Goal: Task Accomplishment & Management: Use online tool/utility

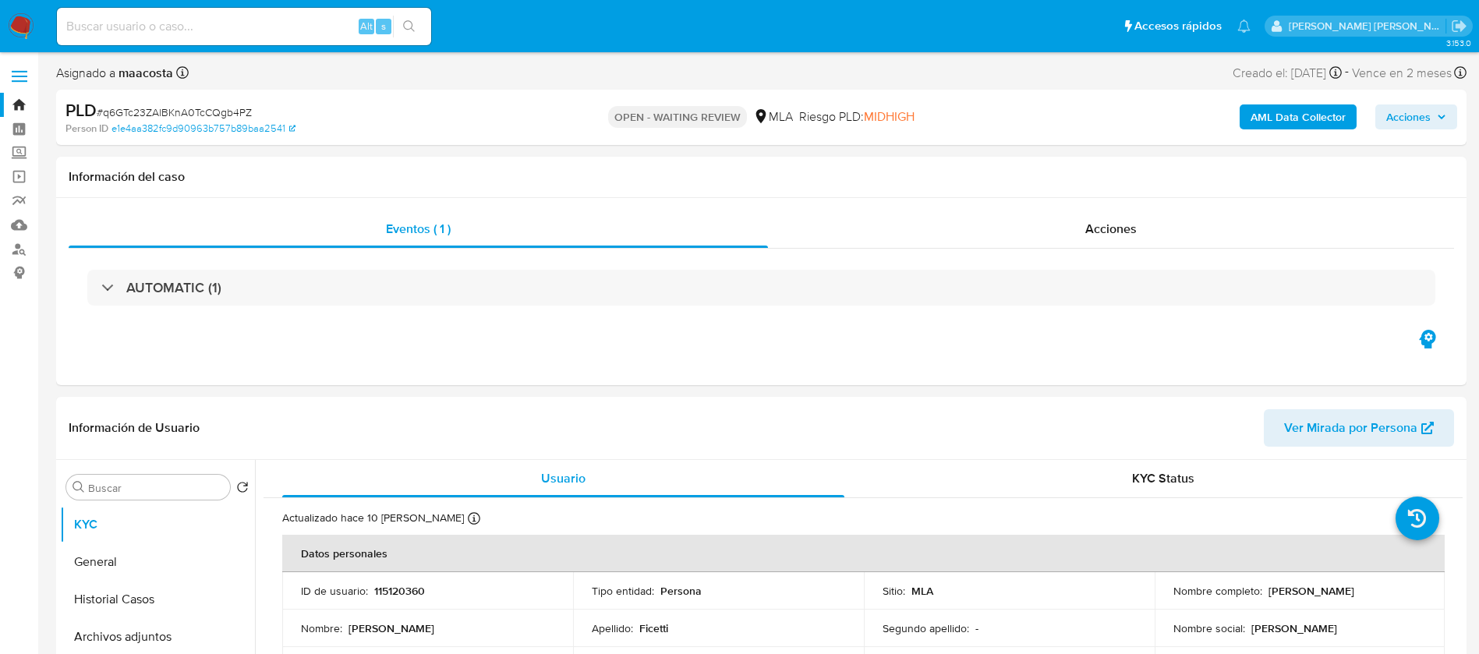
select select "10"
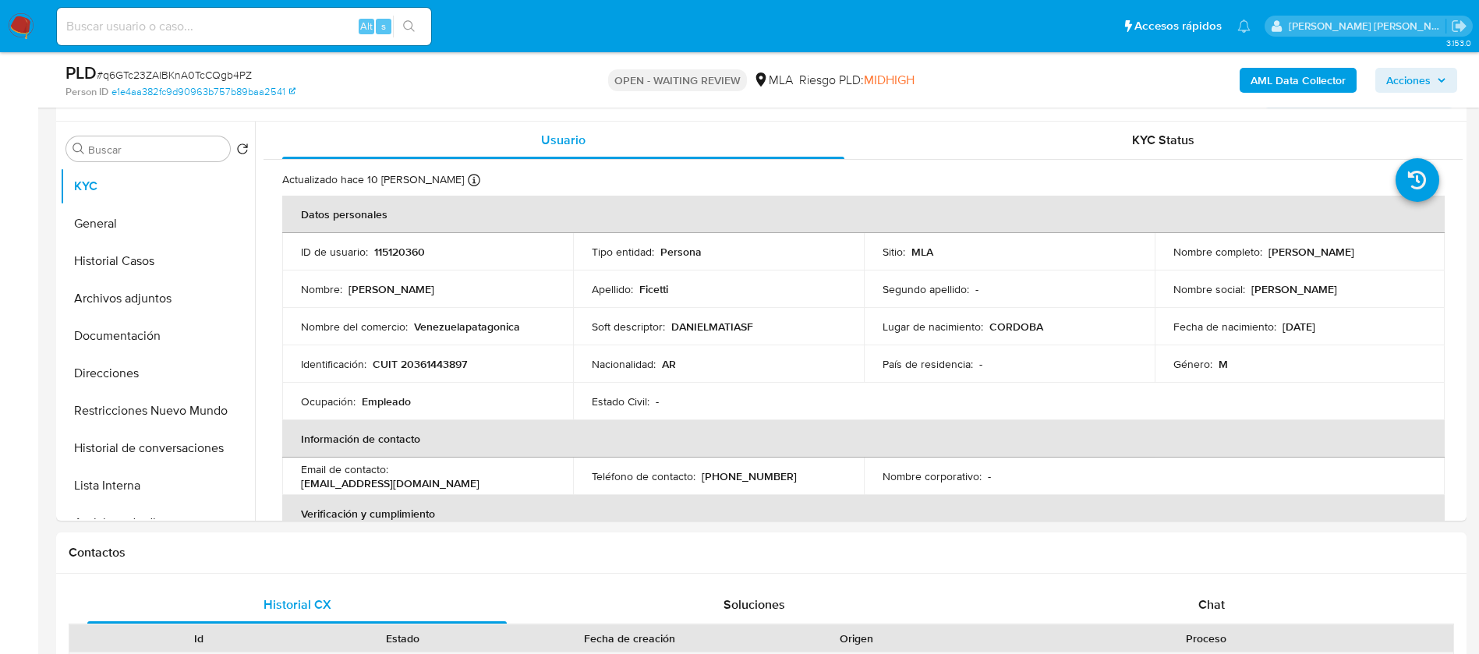
scroll to position [791, 0]
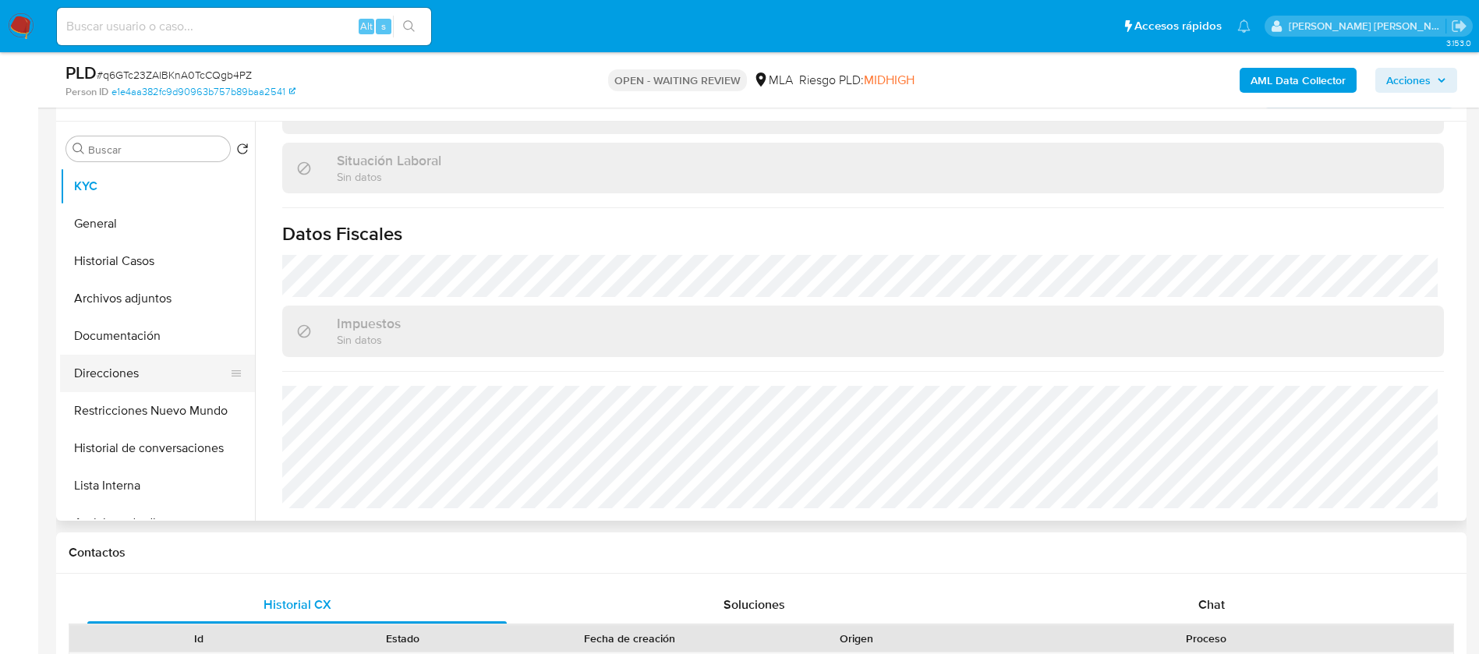
click at [123, 369] on button "Direcciones" at bounding box center [151, 373] width 182 height 37
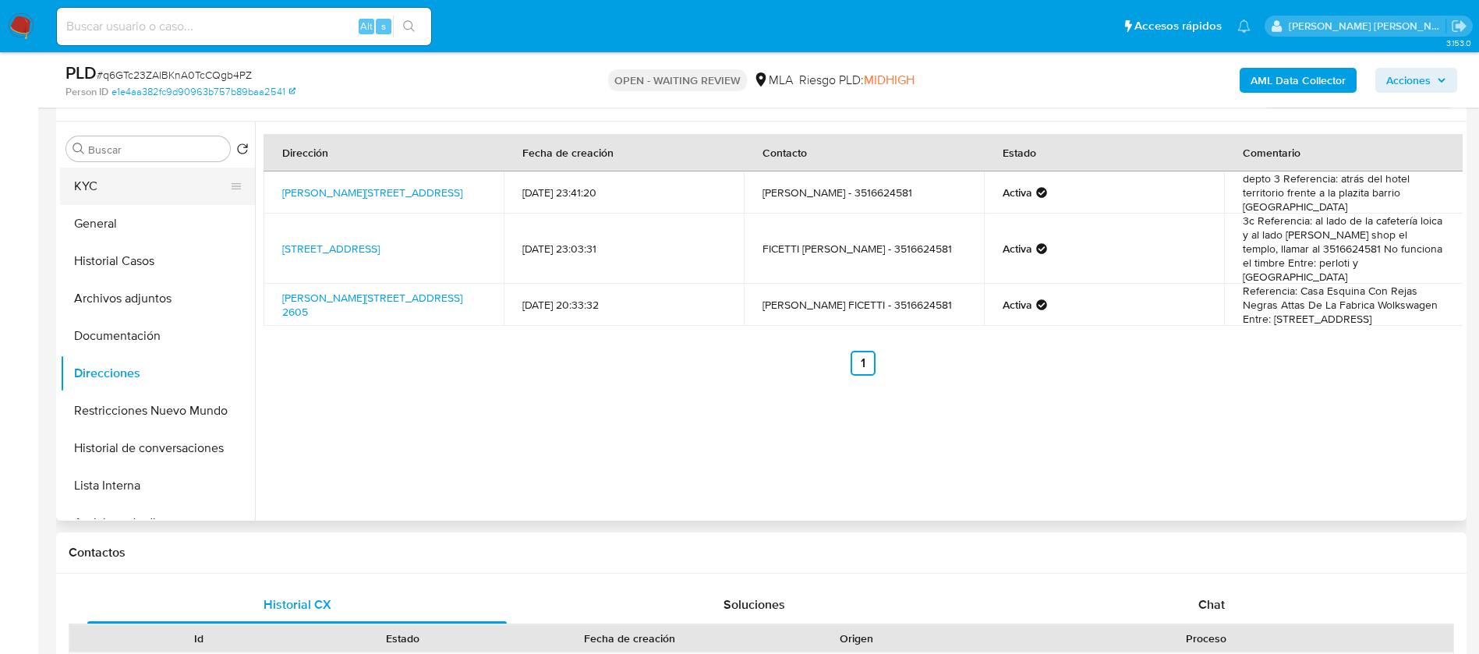
click at [114, 189] on button "KYC" at bounding box center [151, 186] width 182 height 37
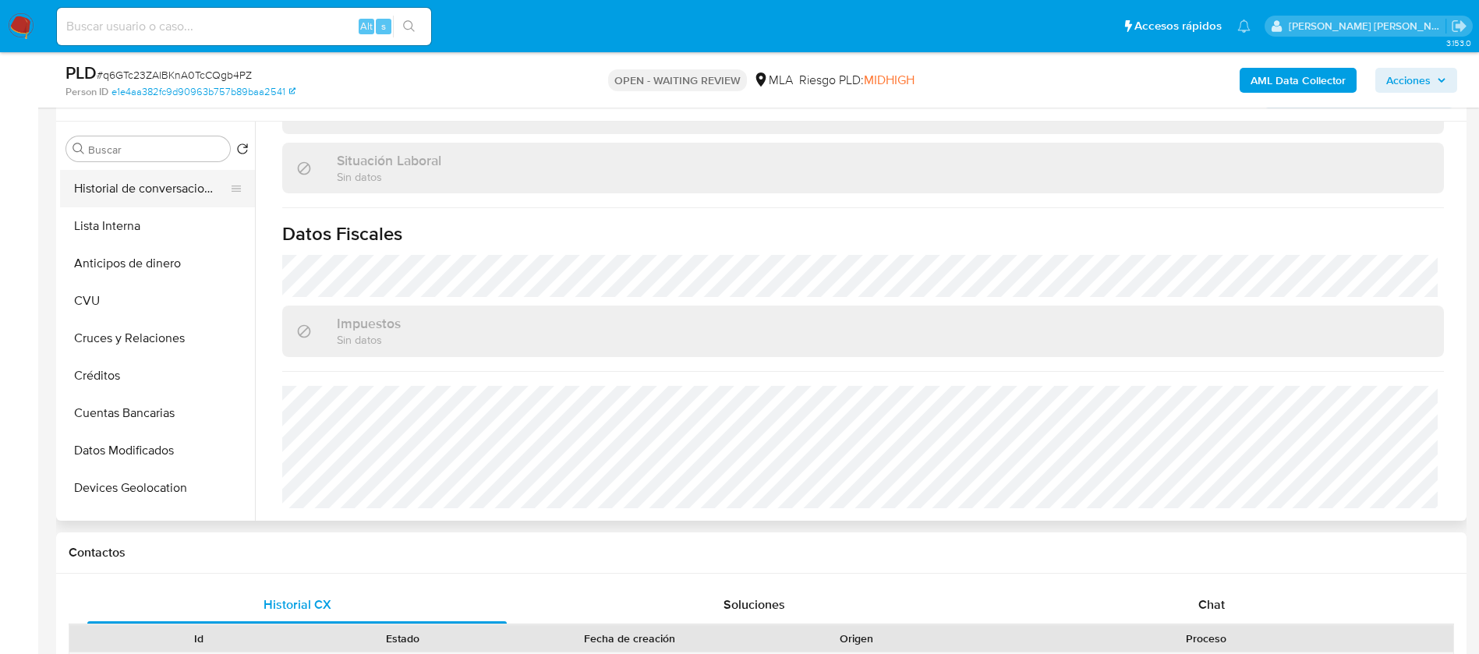
scroll to position [261, 0]
click at [126, 416] on button "Cuentas Bancarias" at bounding box center [151, 411] width 182 height 37
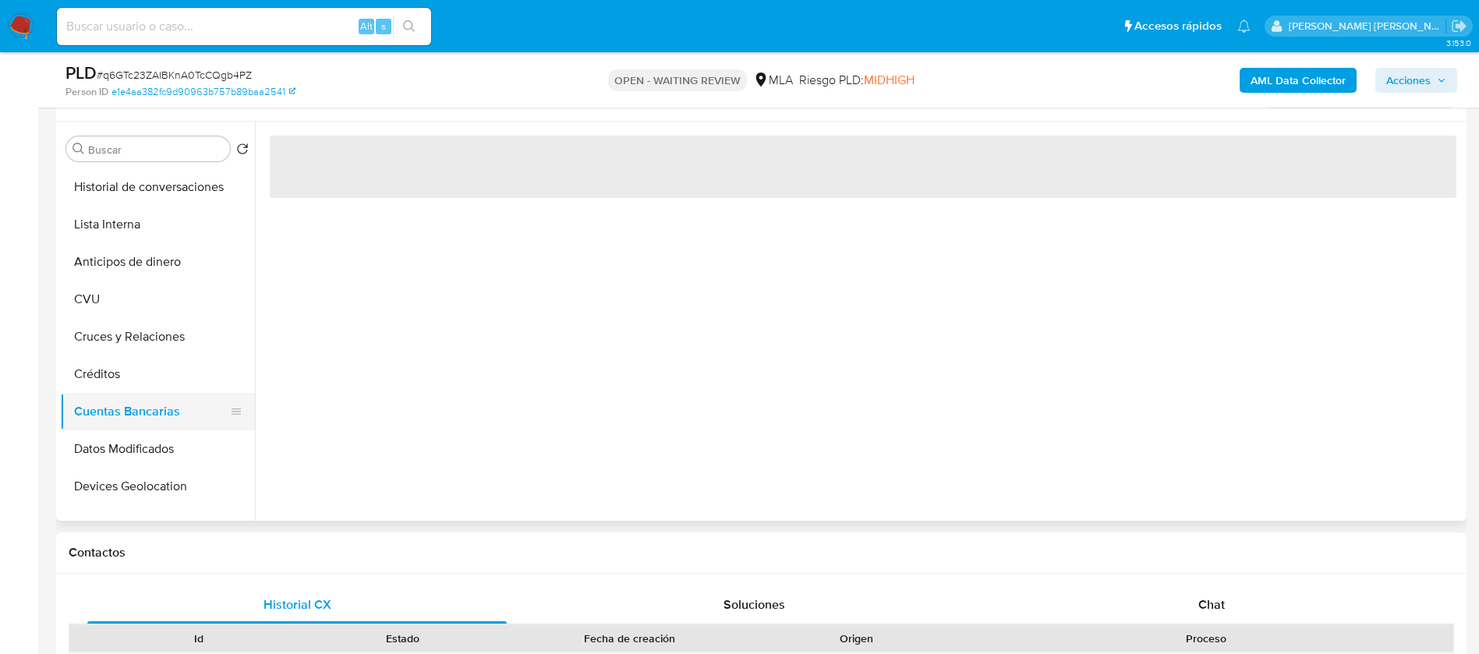
scroll to position [0, 0]
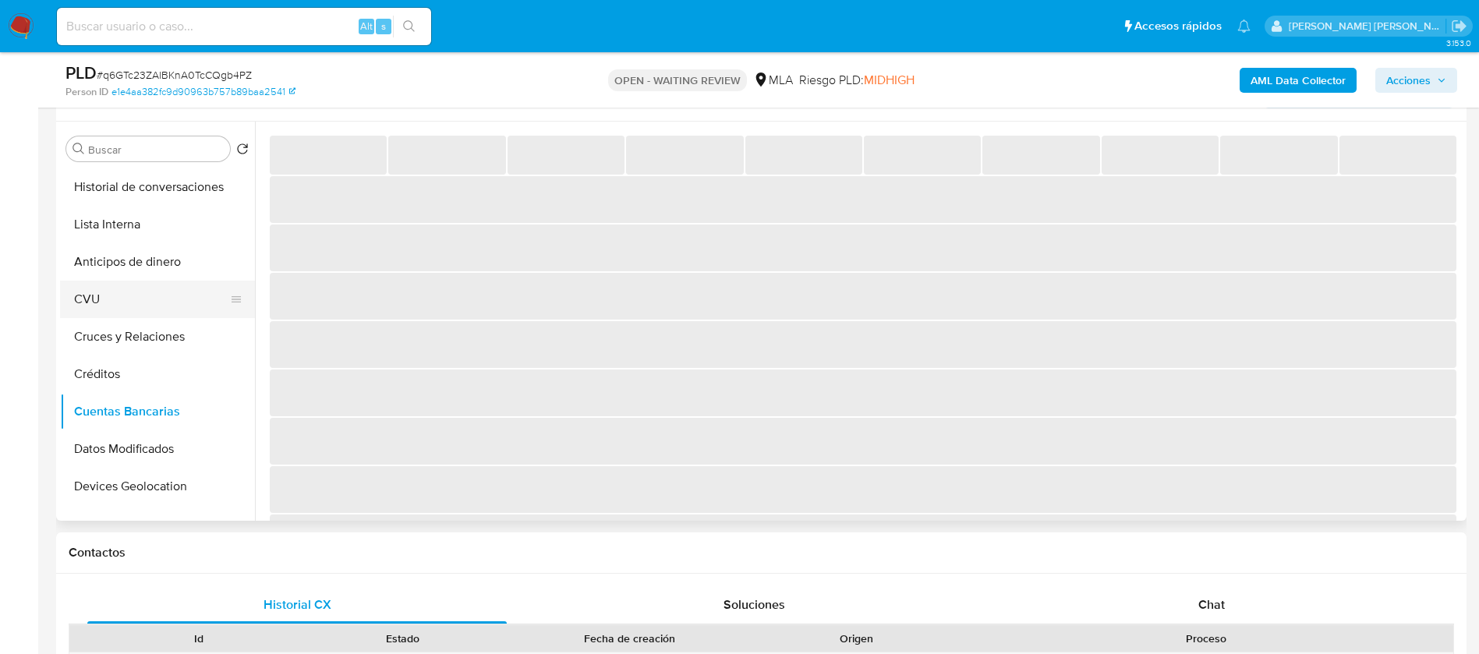
click at [126, 306] on button "CVU" at bounding box center [151, 299] width 182 height 37
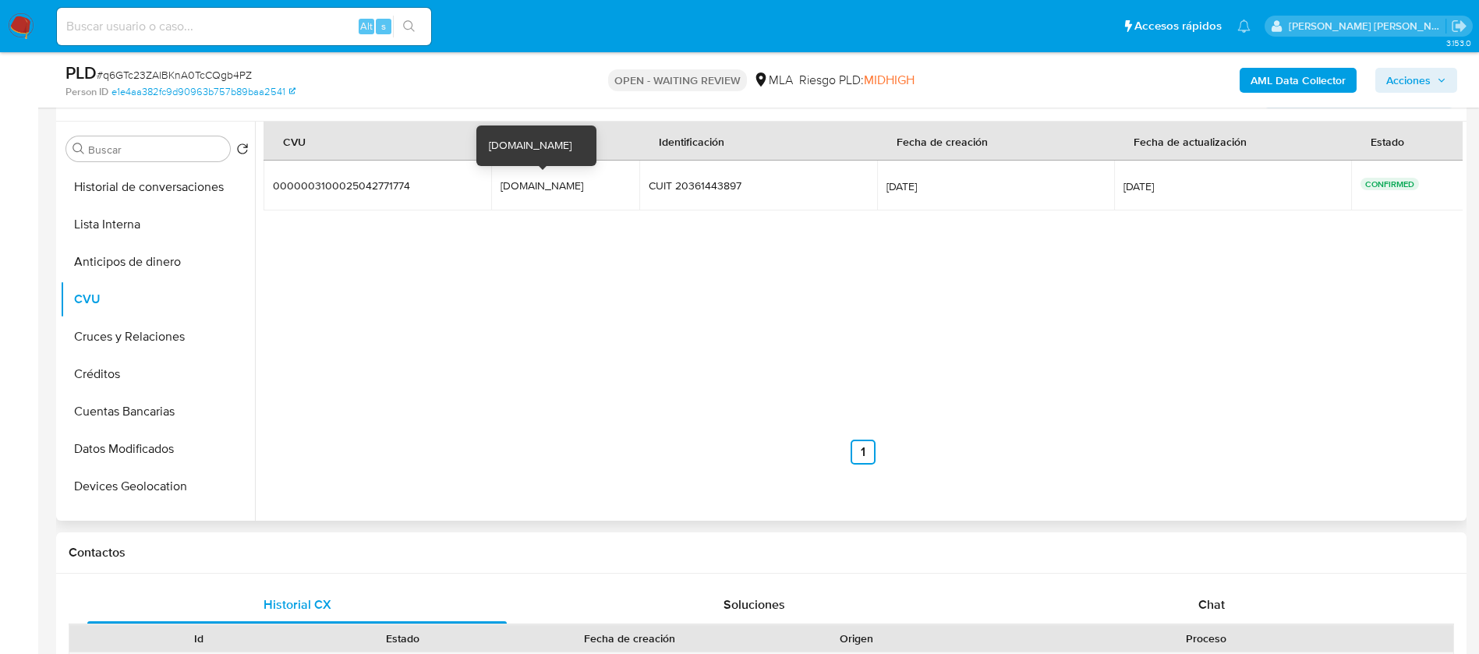
drag, startPoint x: 492, startPoint y: 183, endPoint x: 567, endPoint y: 187, distance: 75.7
click at [567, 187] on td "OUTFIC.TIENDA.MP OUTFIC.TIENDA.MP" at bounding box center [565, 186] width 148 height 50
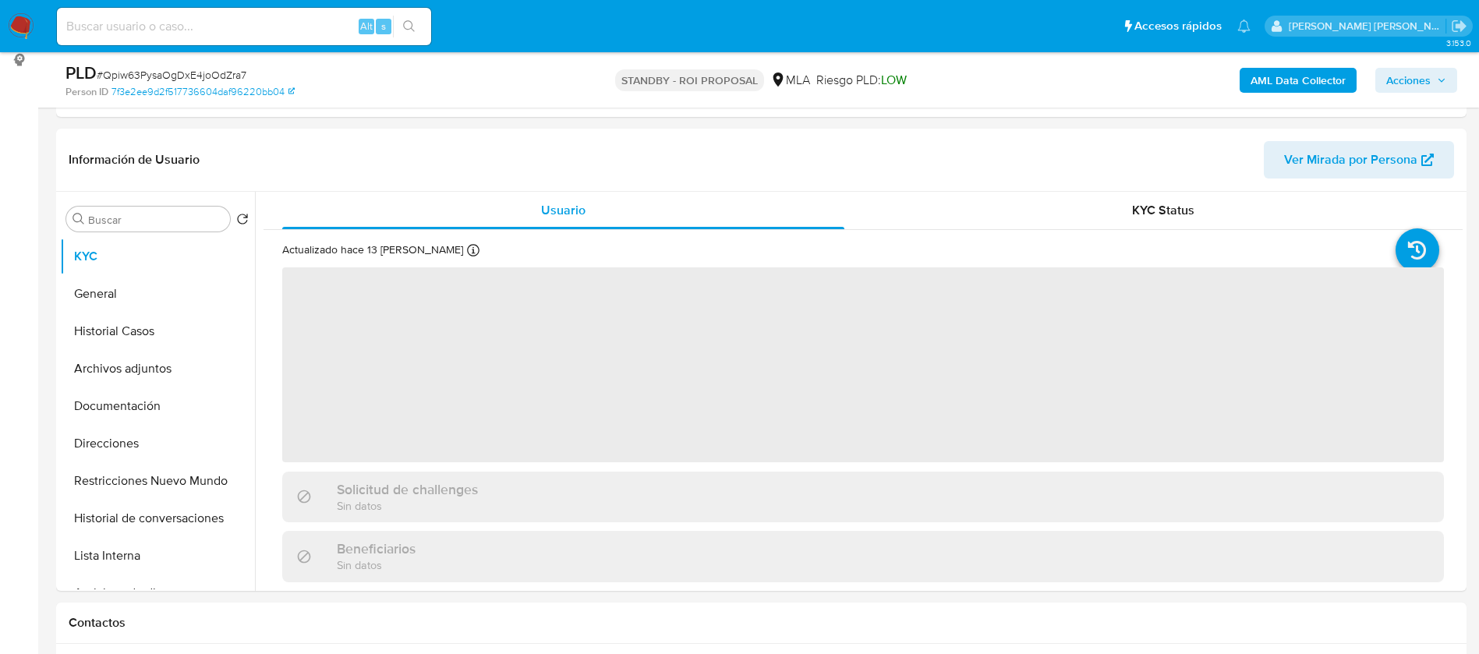
scroll to position [217, 0]
click at [152, 367] on button "Archivos adjuntos" at bounding box center [151, 364] width 182 height 37
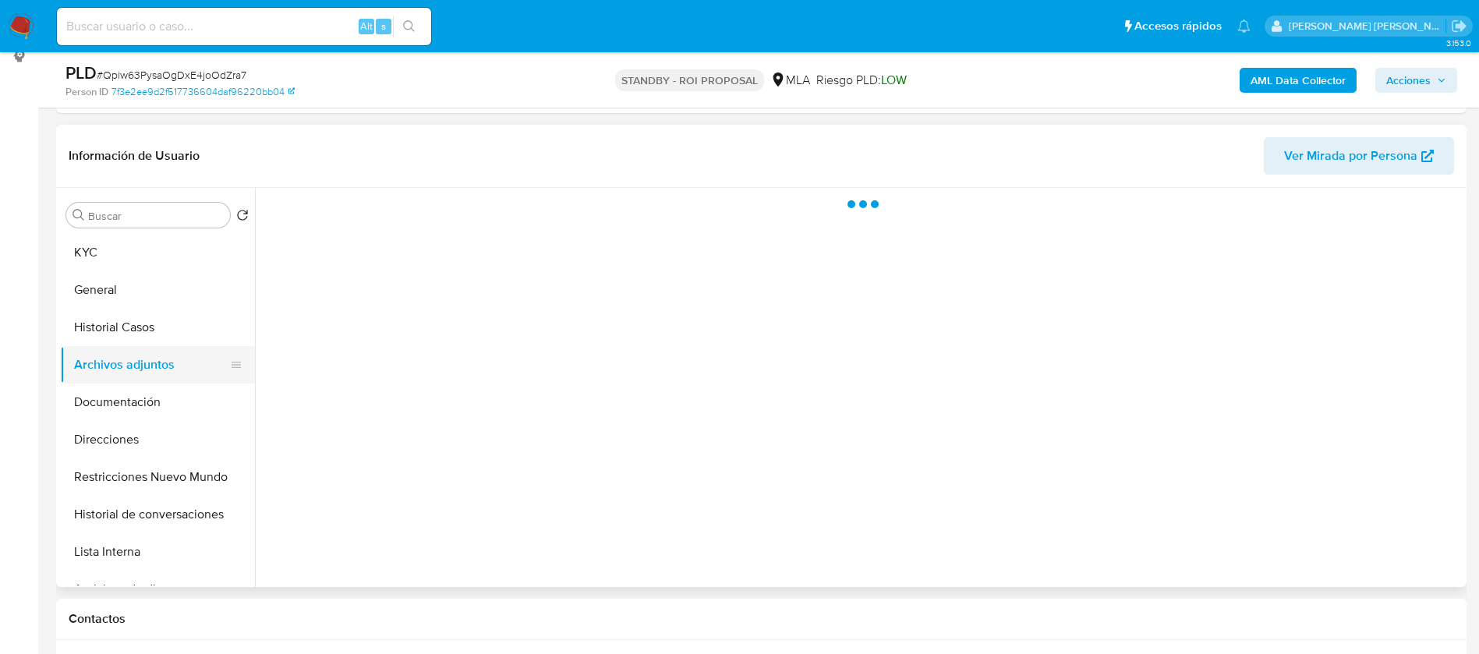
select select "10"
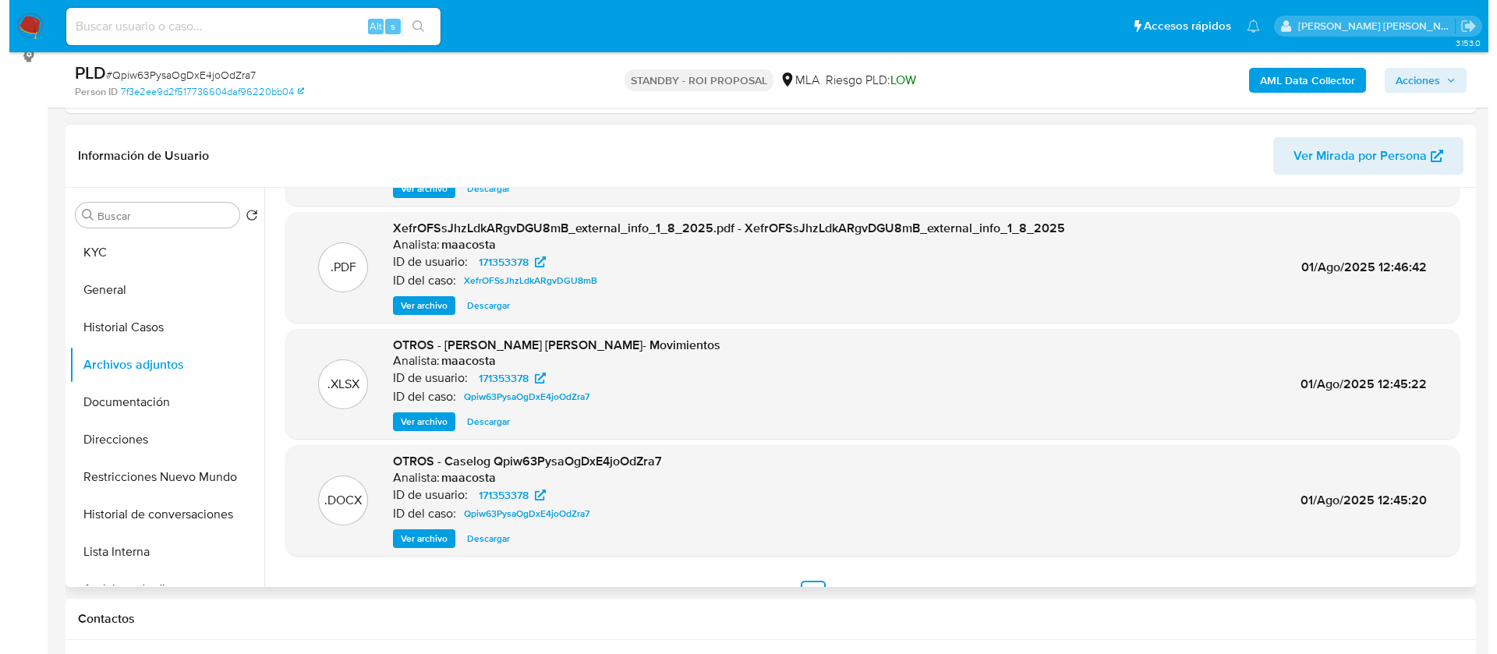
scroll to position [131, 0]
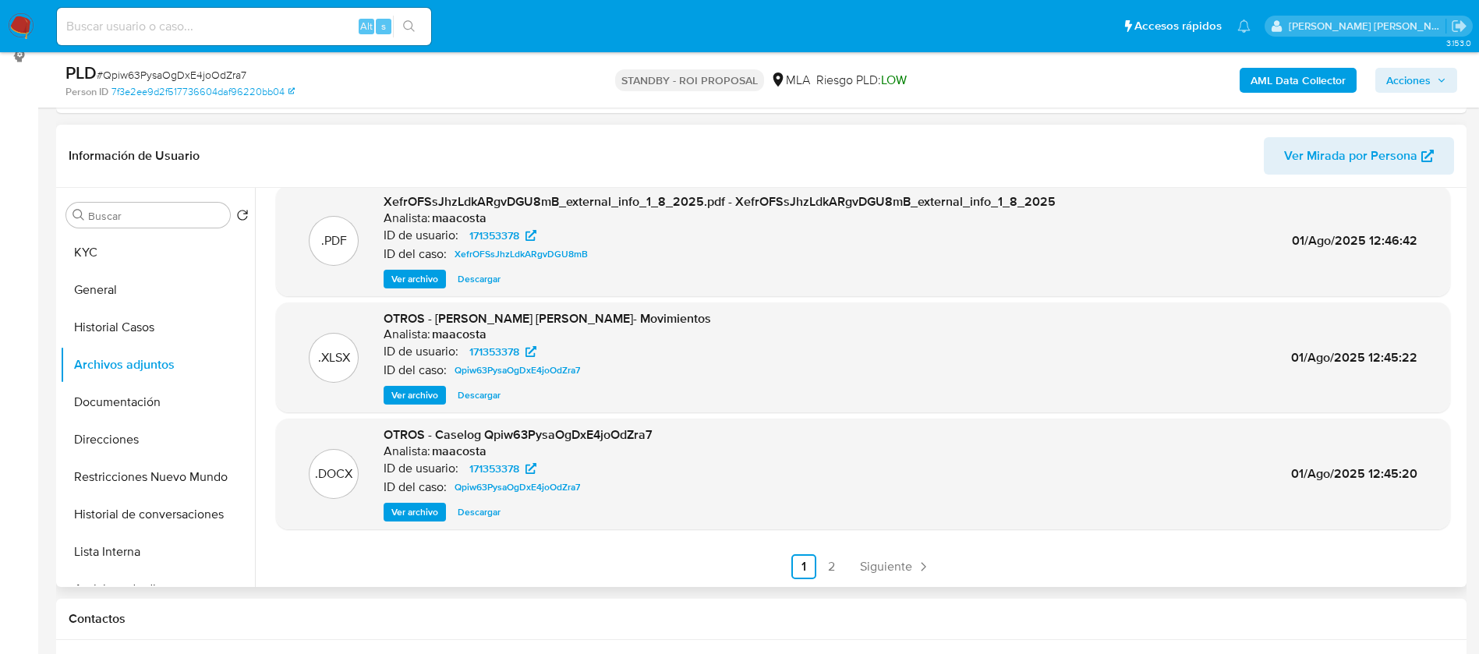
click at [396, 511] on span "Ver archivo" at bounding box center [414, 512] width 47 height 16
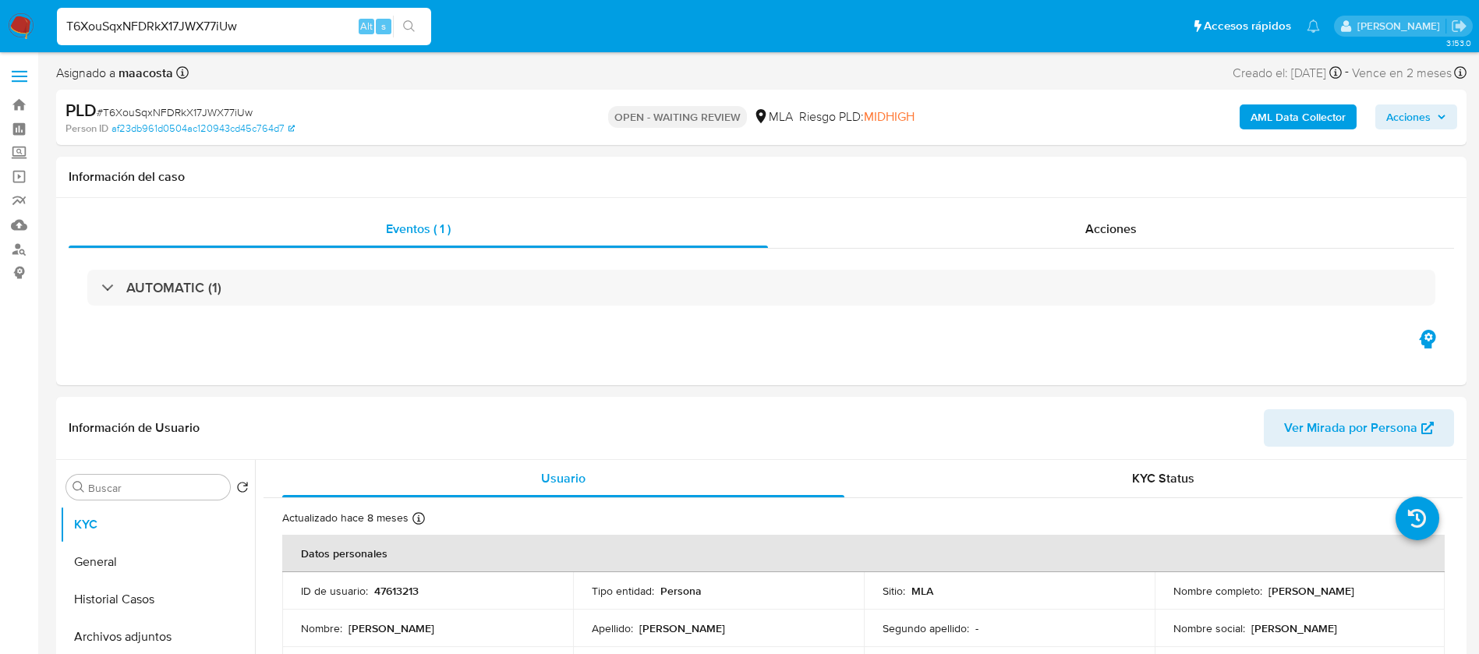
select select "10"
click at [1277, 118] on b "AML Data Collector" at bounding box center [1297, 116] width 95 height 25
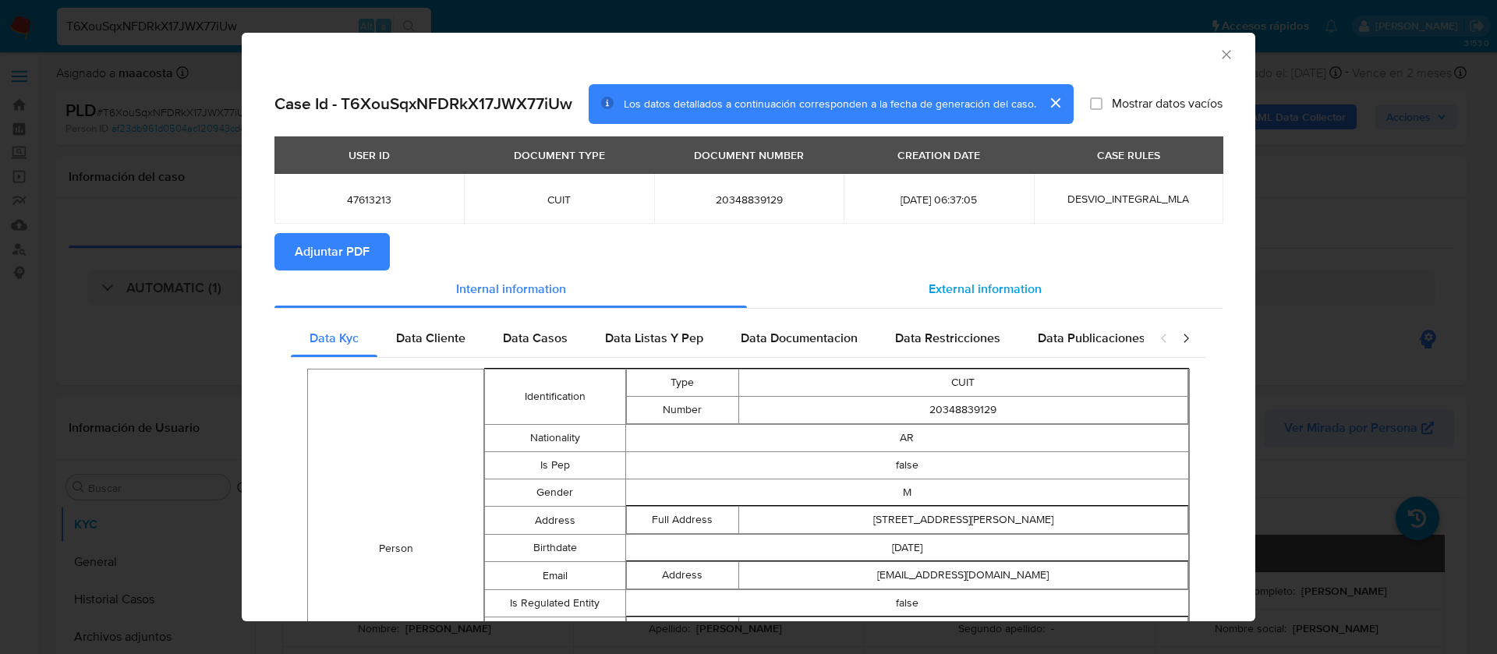
click at [947, 288] on span "External information" at bounding box center [984, 289] width 113 height 18
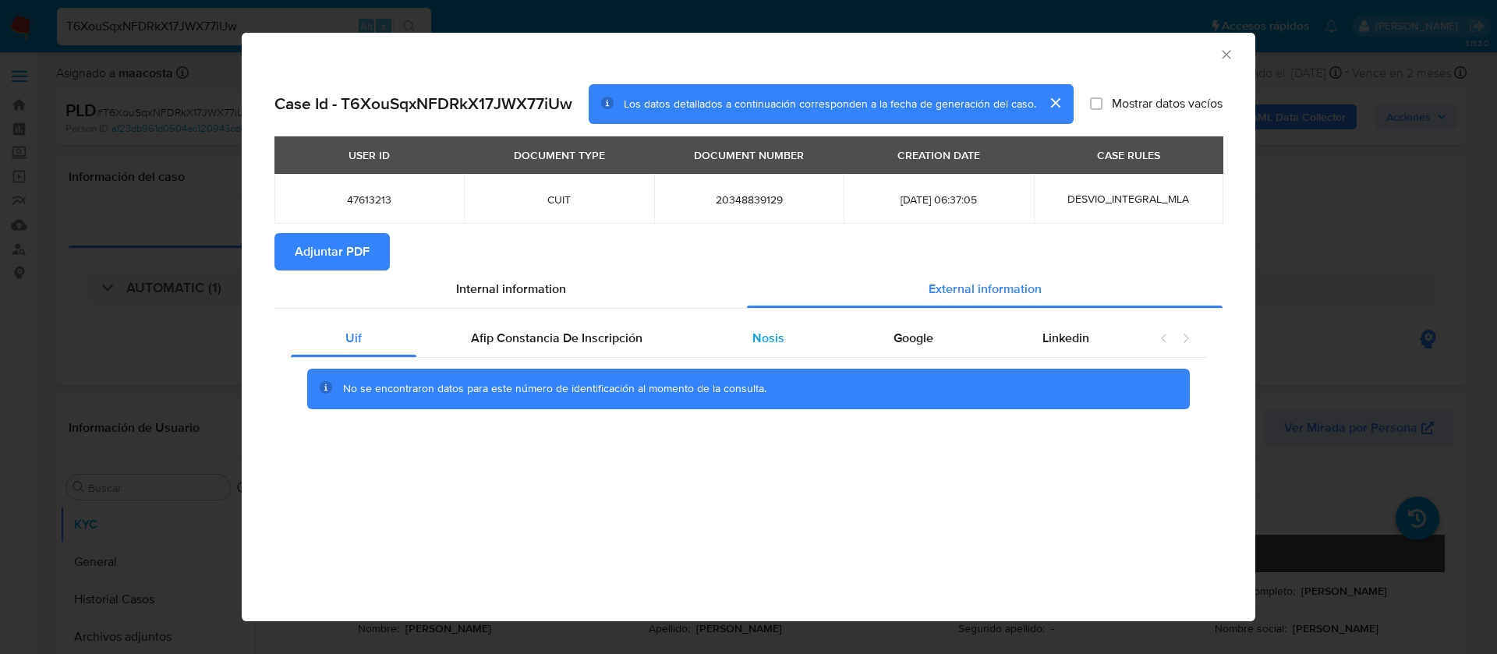
click at [766, 335] on span "Nosis" at bounding box center [768, 338] width 32 height 18
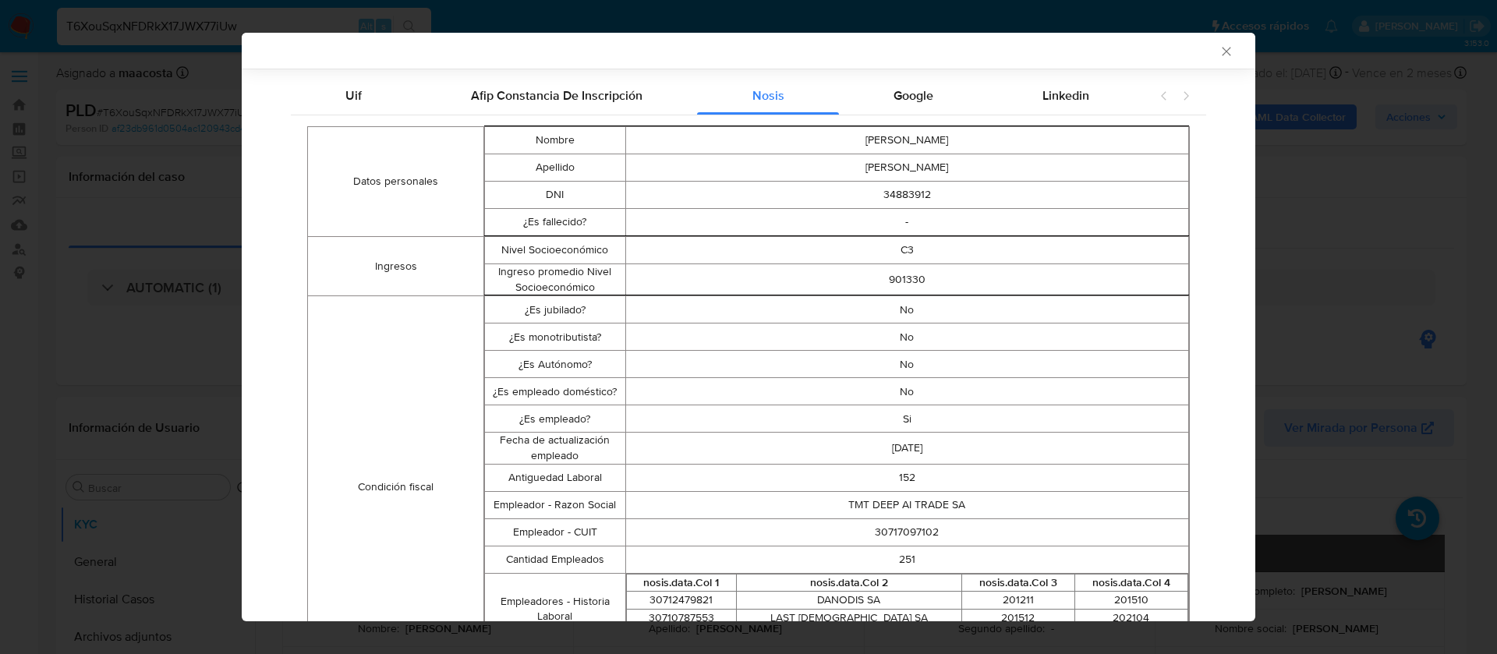
scroll to position [242, 0]
click at [868, 529] on td "30717097102" at bounding box center [906, 528] width 563 height 27
copy td "30717097102"
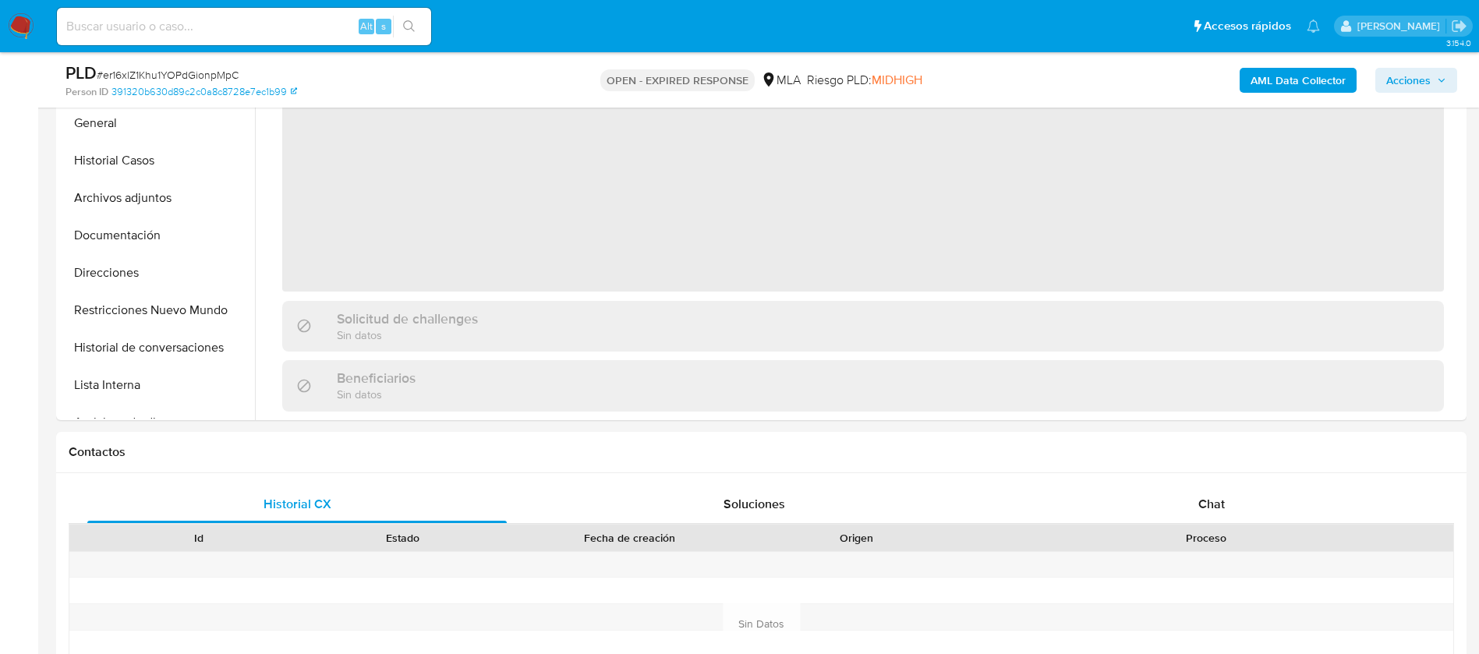
scroll to position [484, 0]
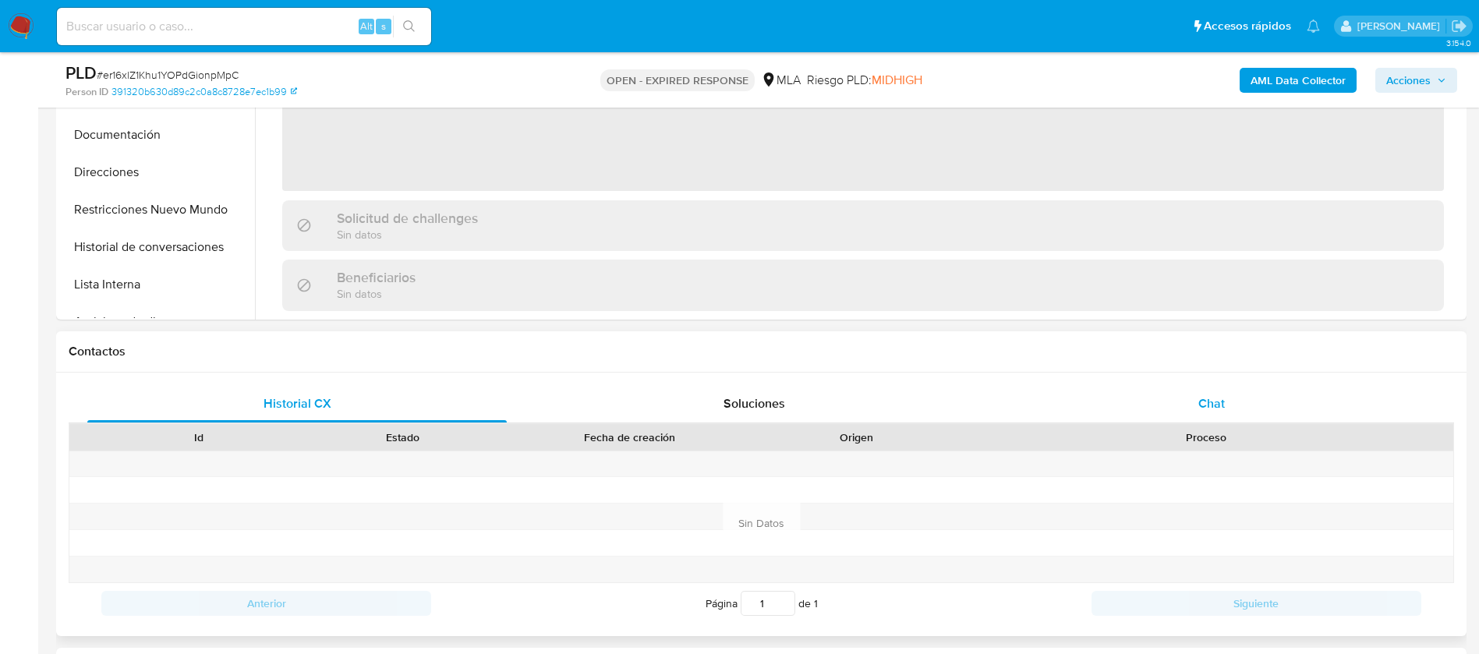
click at [1211, 396] on span "Chat" at bounding box center [1211, 403] width 27 height 18
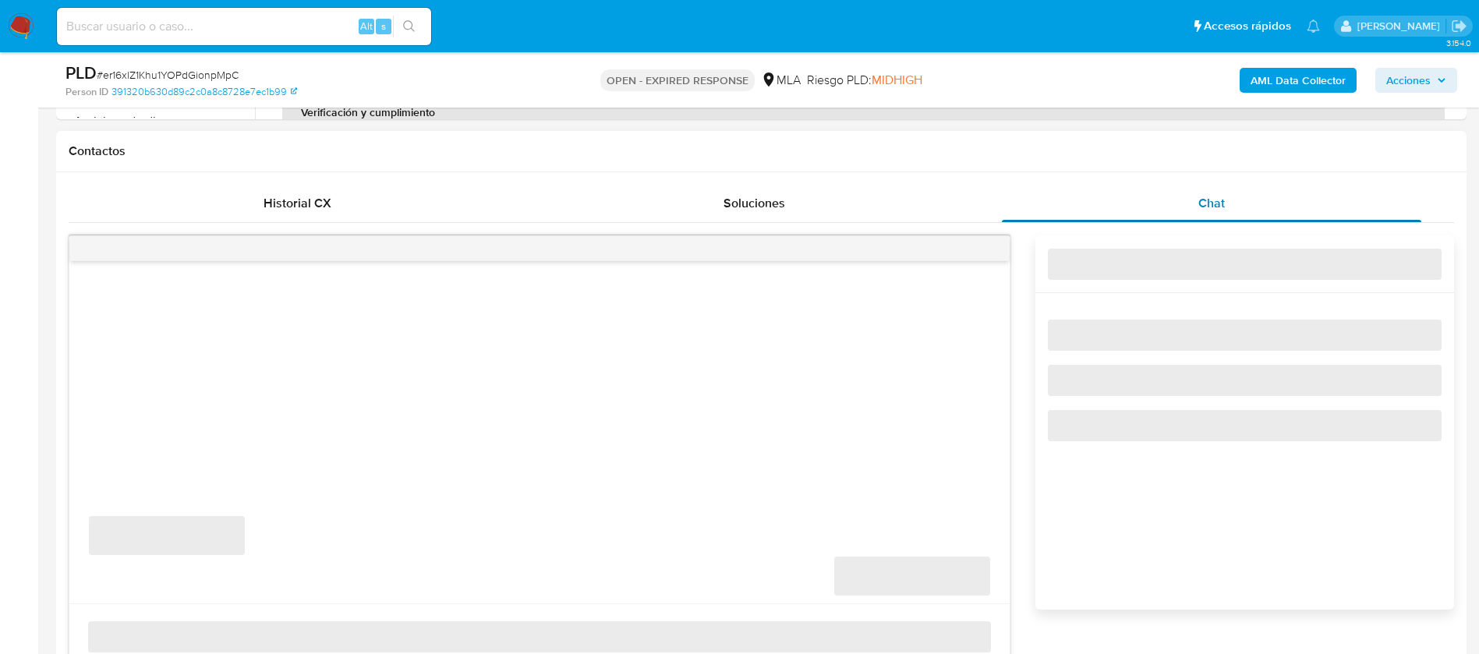
scroll to position [687, 0]
select select "10"
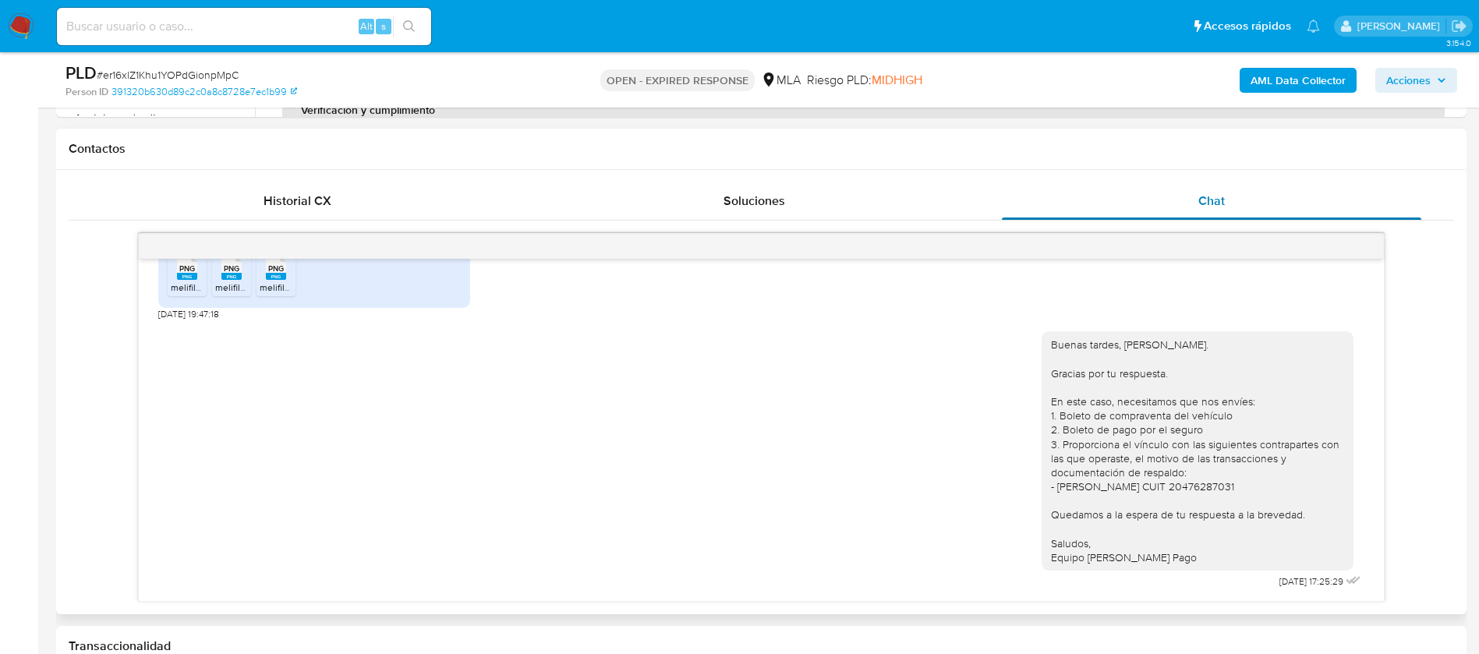
scroll to position [940, 0]
paste input "uX96WHKX5mFT8TKZtmUqO9Dt"
click at [294, 33] on input "uX96WHKX5mFT8TKZtmUqO9Dt" at bounding box center [244, 26] width 374 height 20
type input "uX96WHKX5mFT8TKZtmUqO9Dt"
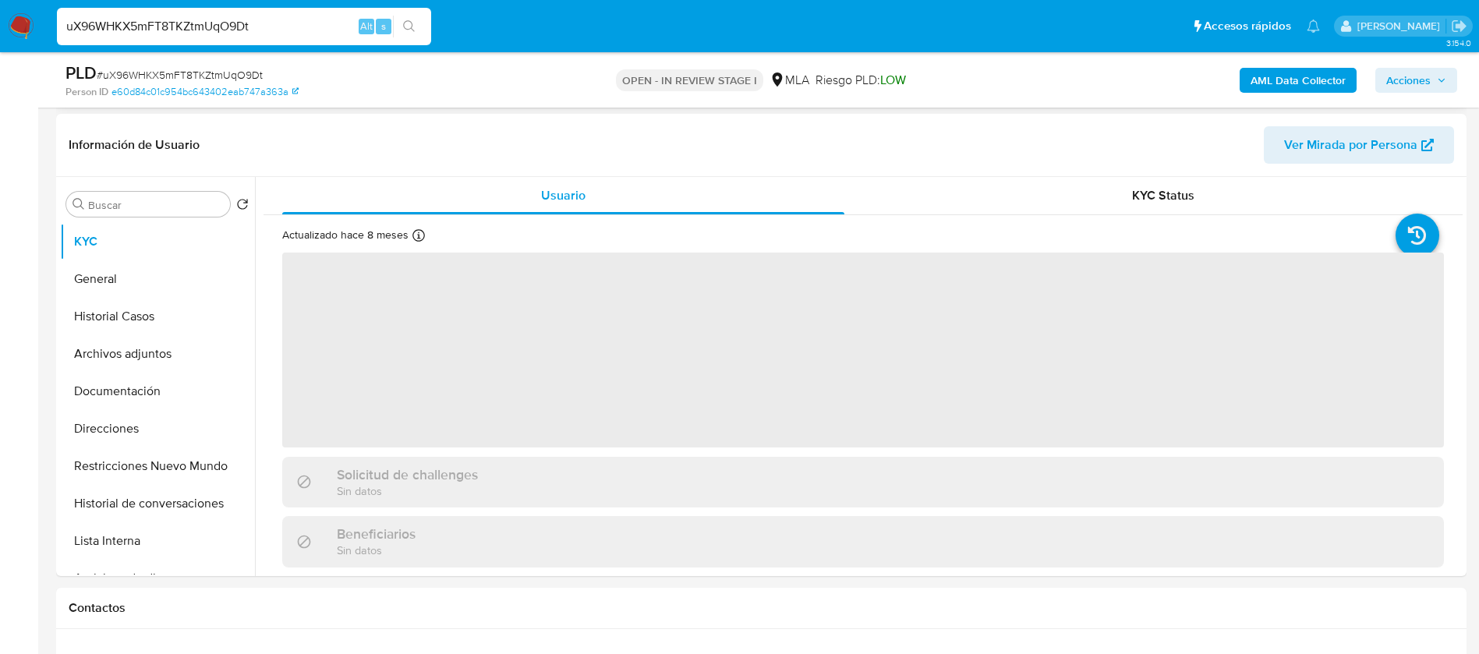
scroll to position [484, 0]
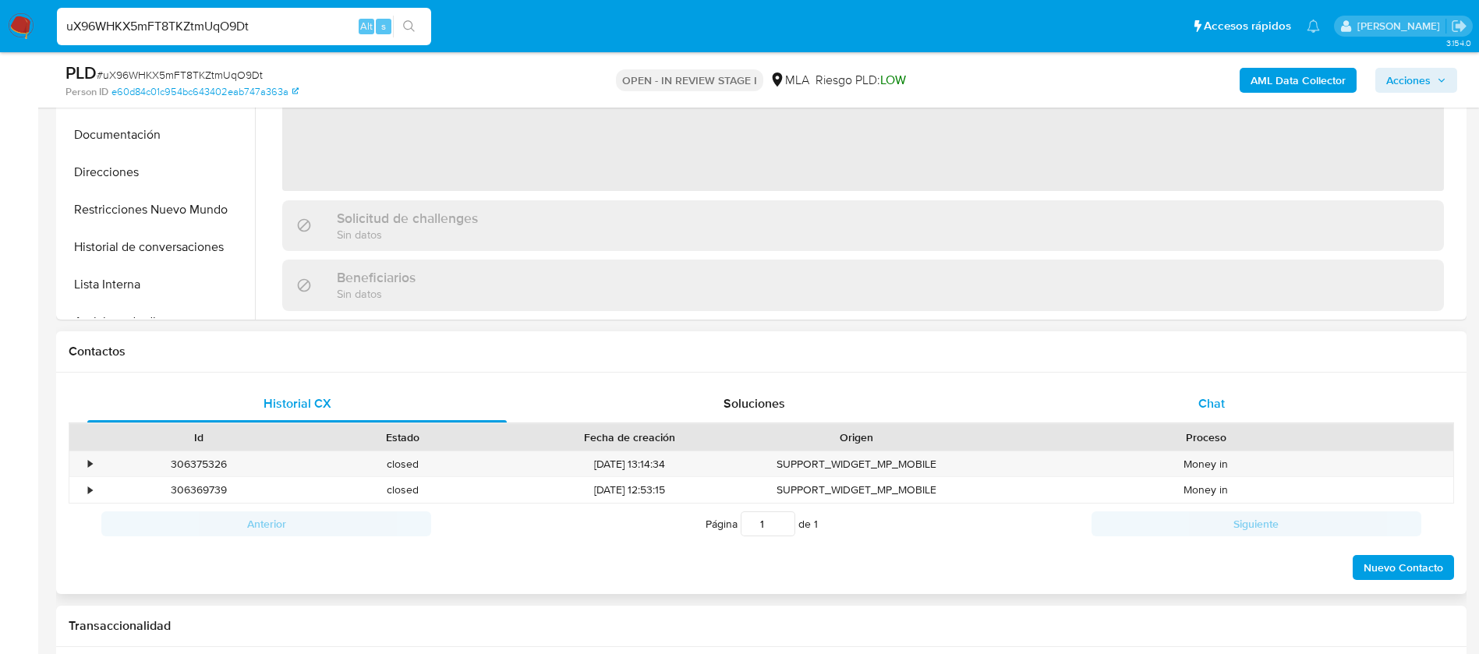
click at [1196, 450] on div "Historial CX Soluciones Chat Id Estado Fecha de creación Origen Proceso • 30637…" at bounding box center [761, 483] width 1385 height 197
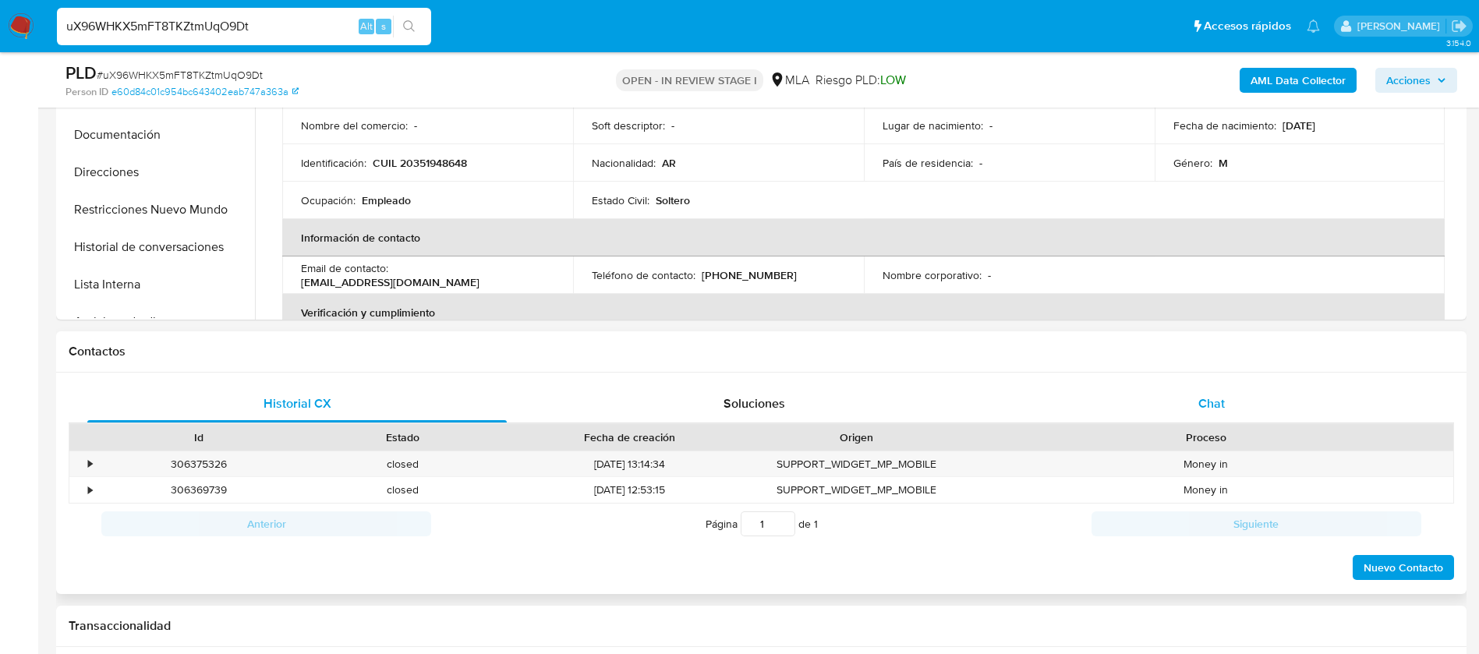
select select "10"
click at [1214, 408] on span "Chat" at bounding box center [1211, 403] width 27 height 18
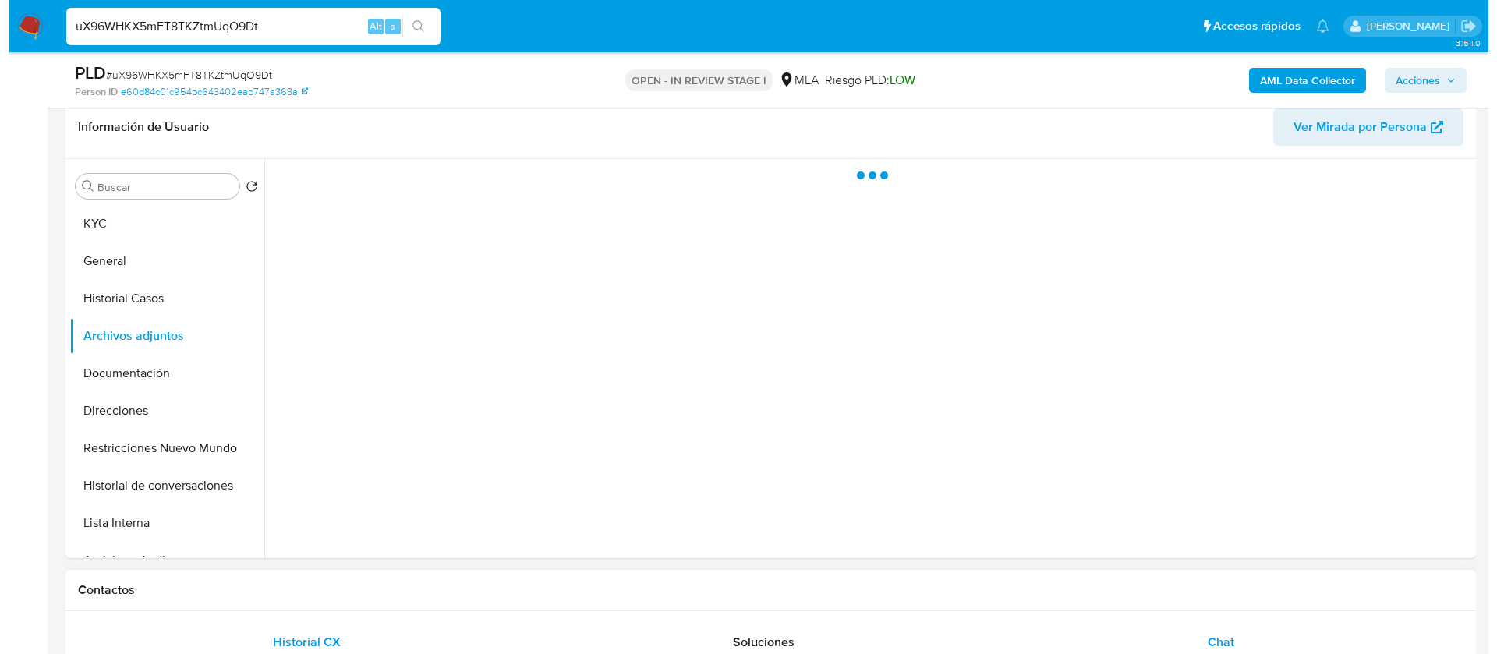
scroll to position [1205, 0]
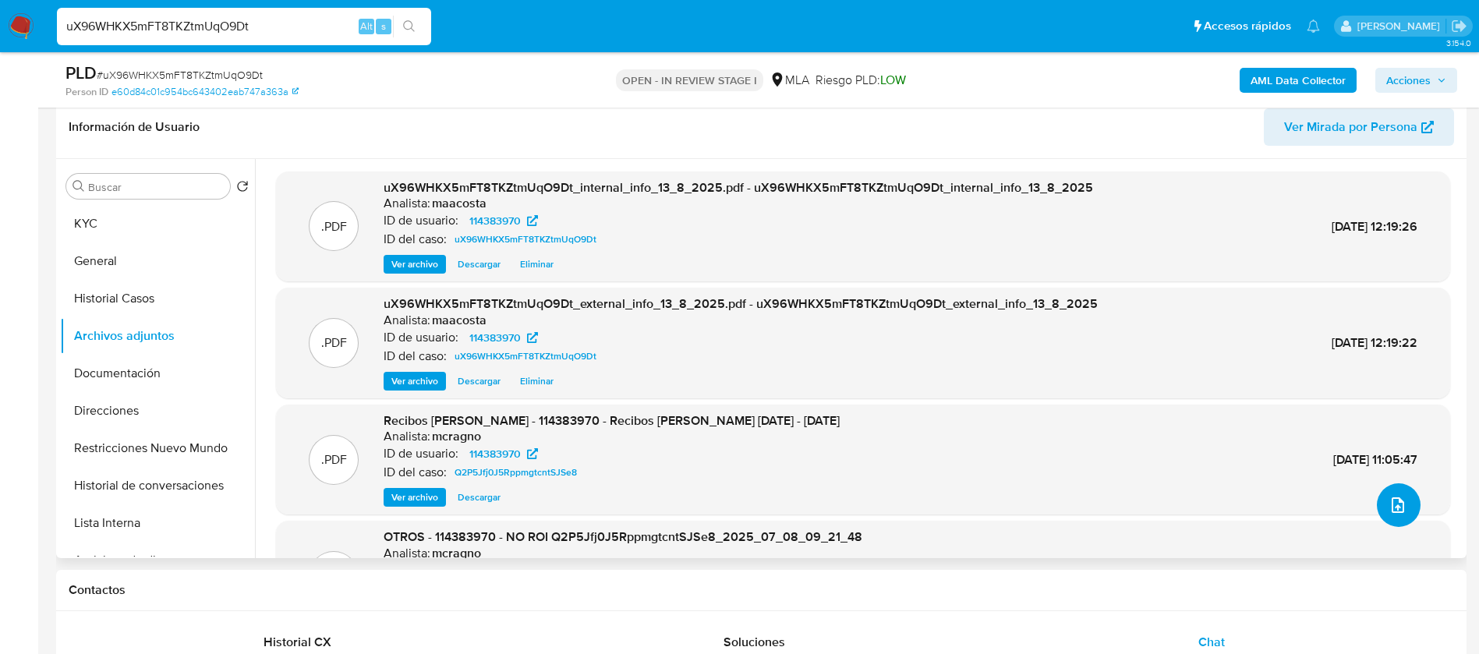
click at [1390, 509] on icon "upload-file" at bounding box center [1397, 505] width 19 height 19
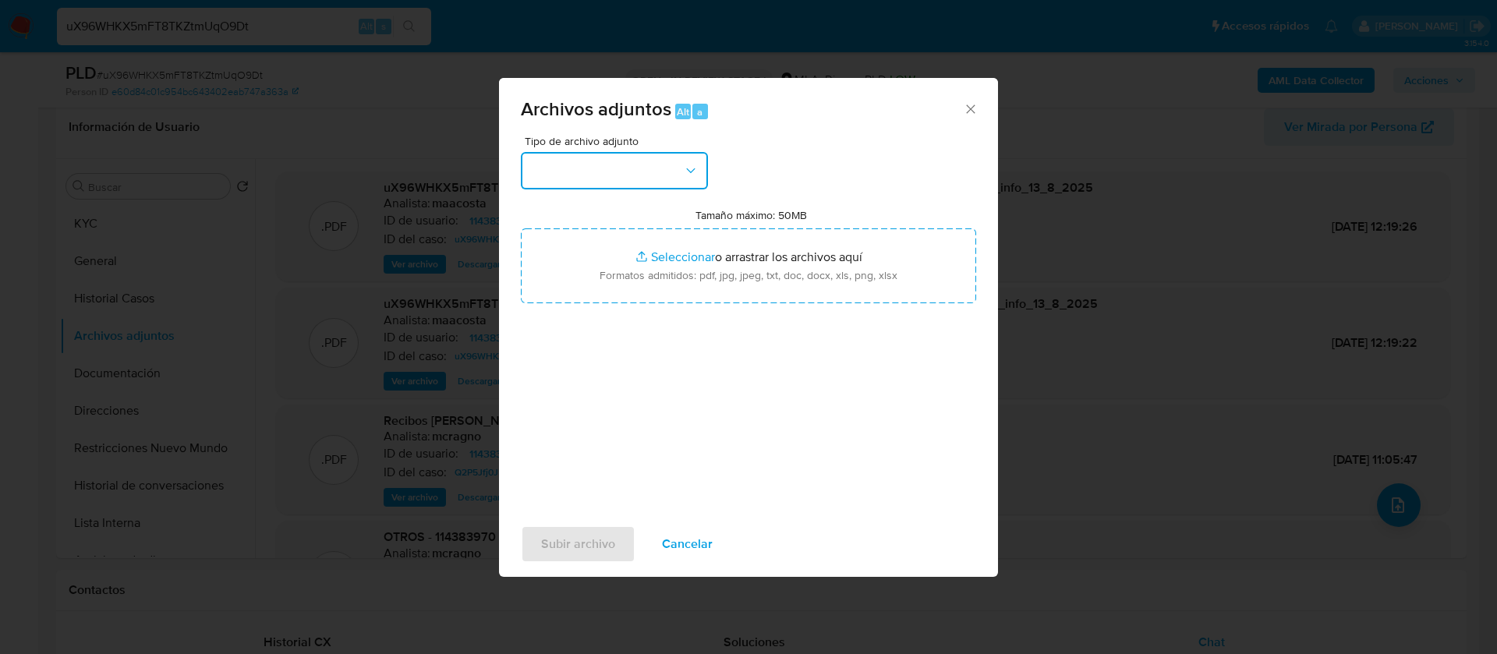
click at [670, 170] on button "button" at bounding box center [614, 170] width 187 height 37
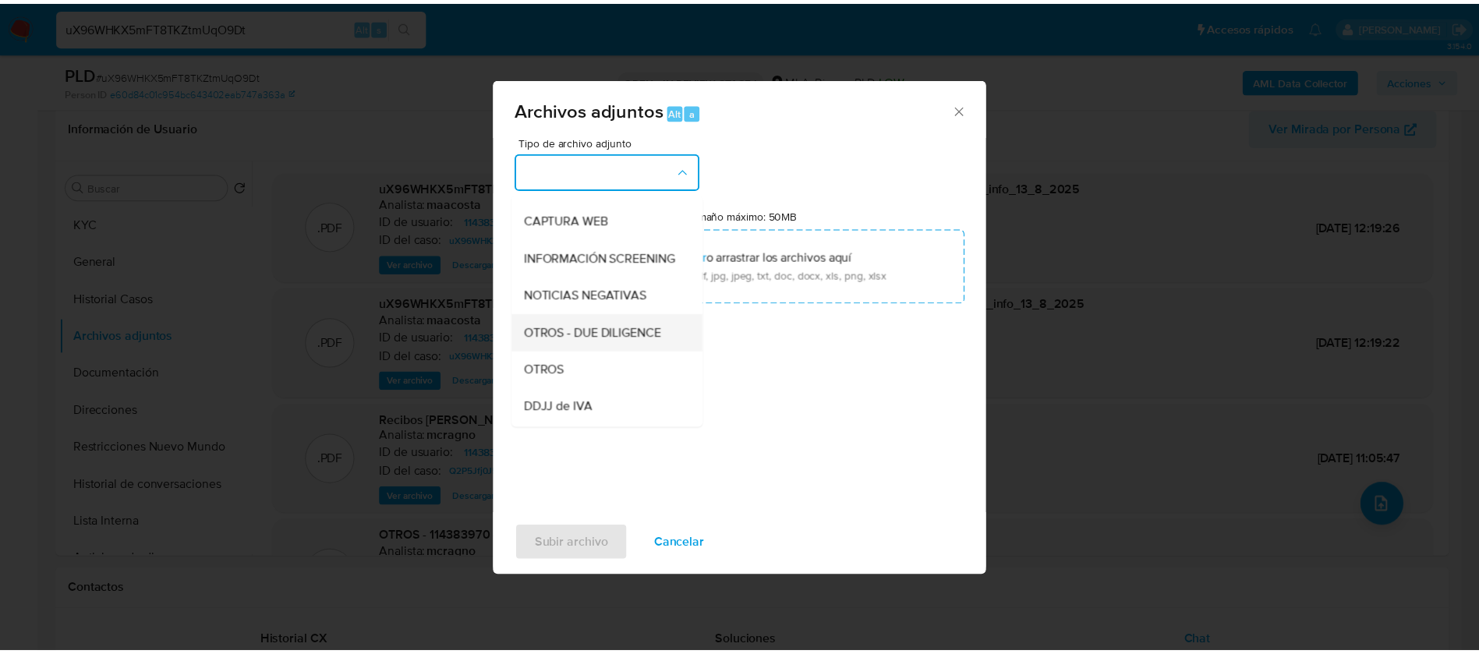
scroll to position [143, 0]
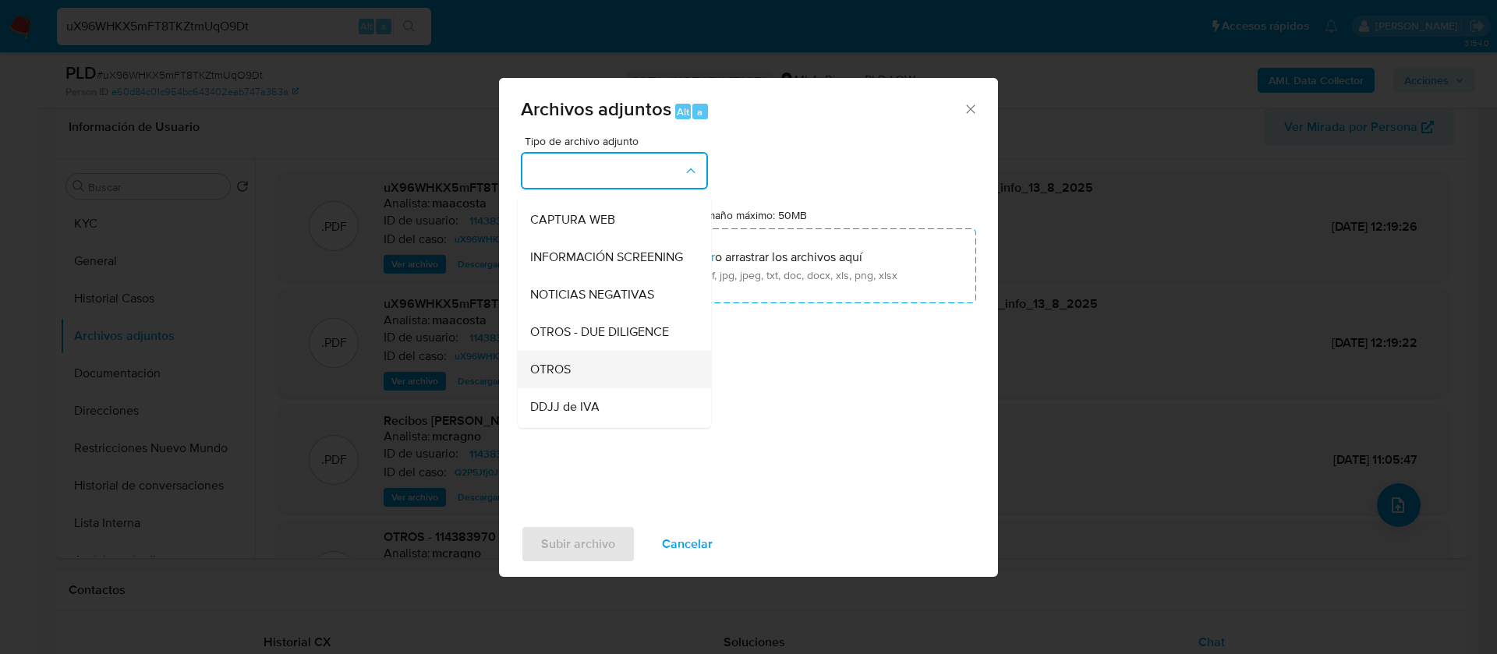
click at [586, 386] on div "OTROS" at bounding box center [609, 369] width 159 height 37
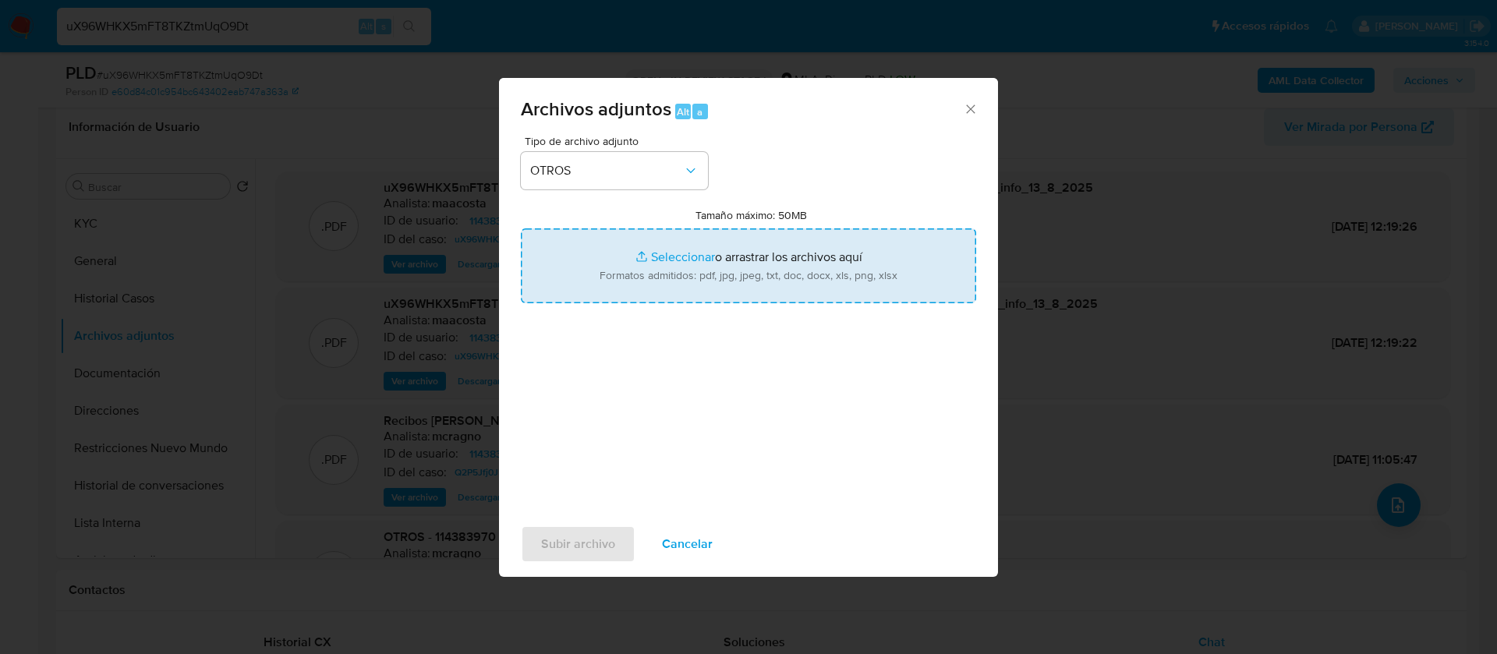
type input "C:\fakepath\Caselog uX96WHKX5mFT8TKZtmUqO9Dt_2025_08_13_11_35_32.docx"
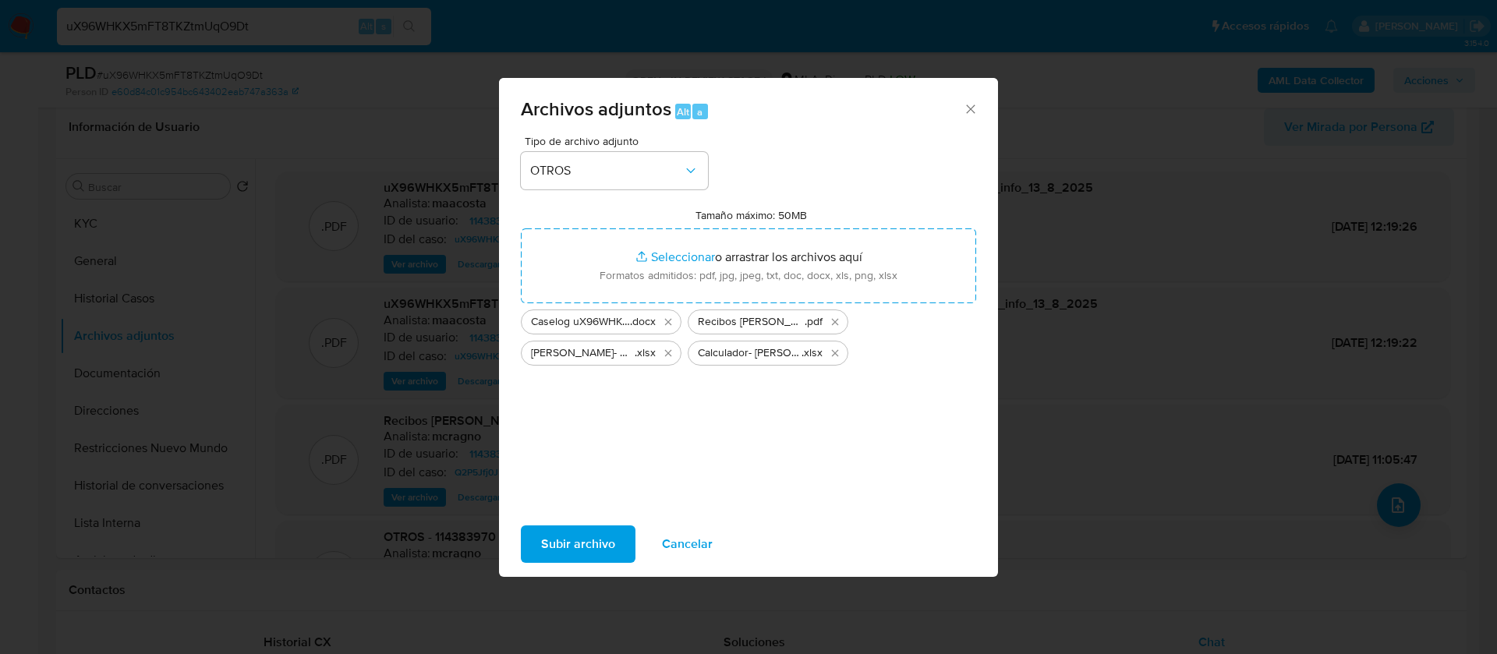
click at [580, 543] on span "Subir archivo" at bounding box center [578, 544] width 74 height 34
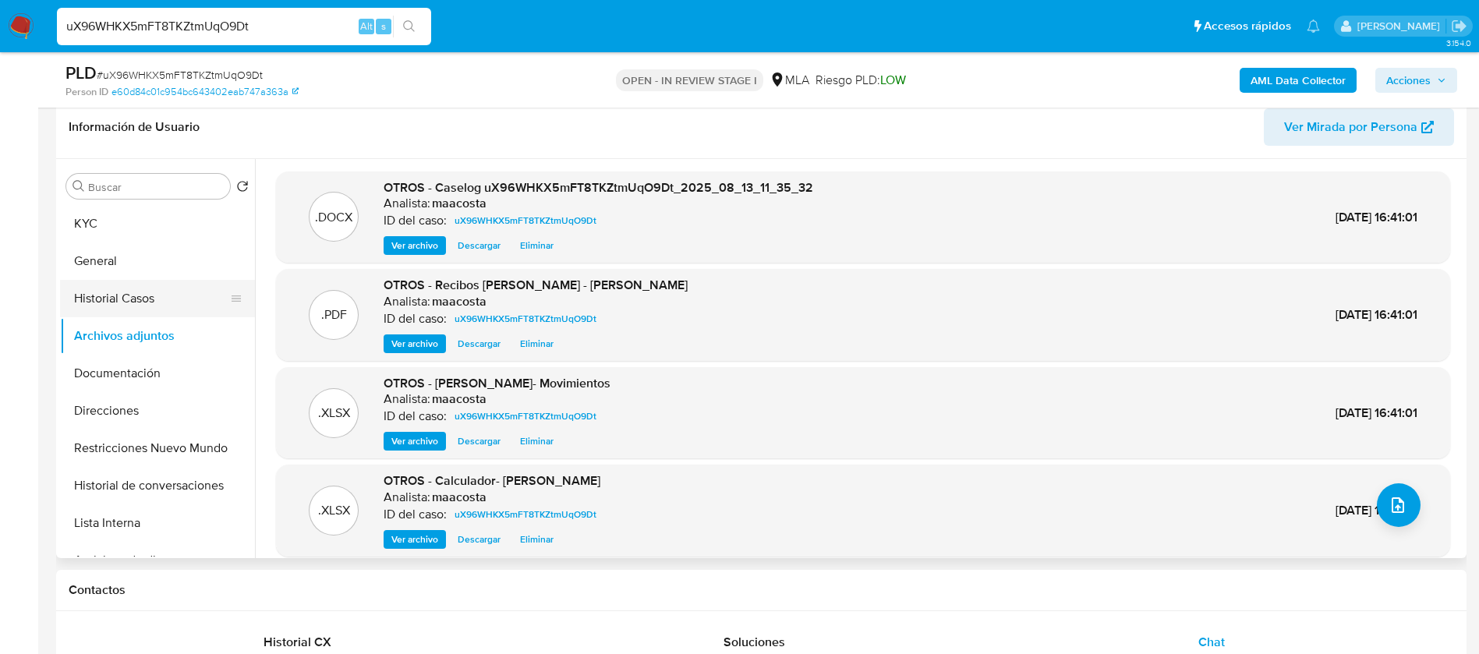
click at [162, 298] on button "Historial Casos" at bounding box center [151, 298] width 182 height 37
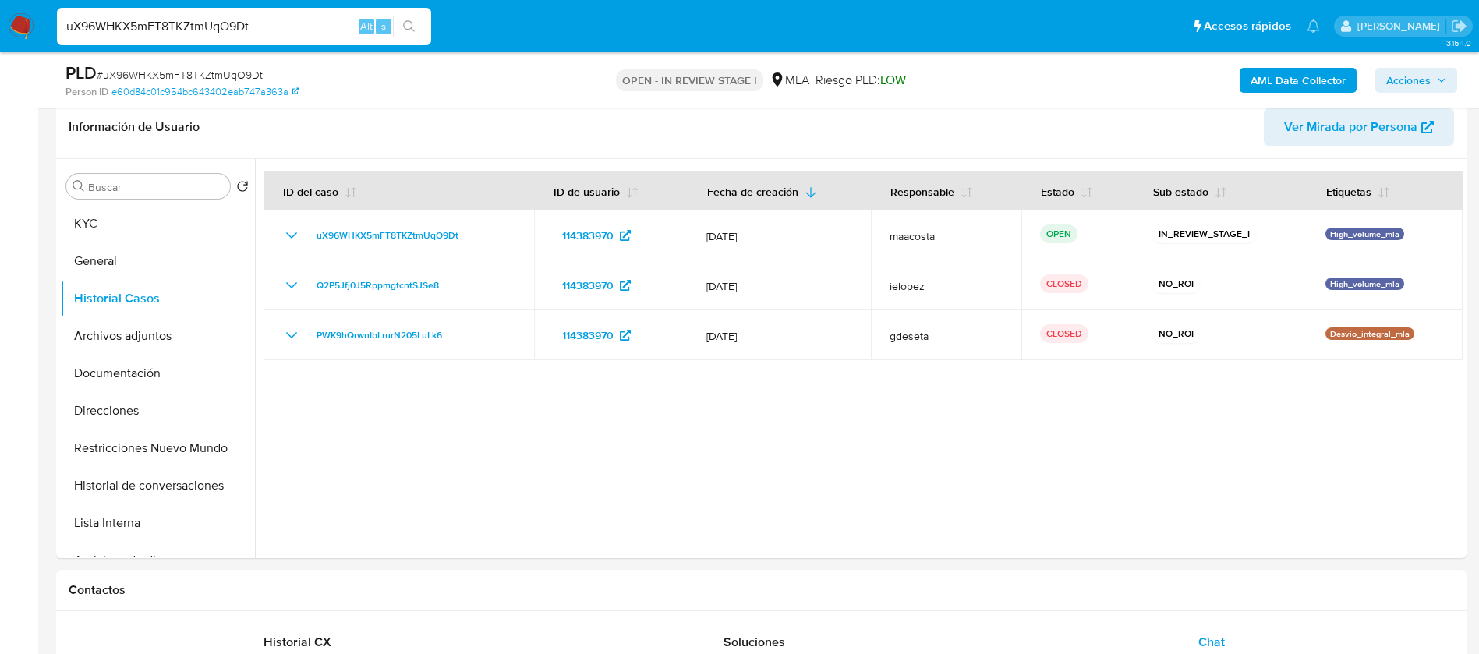
click at [1399, 80] on span "Acciones" at bounding box center [1408, 80] width 44 height 25
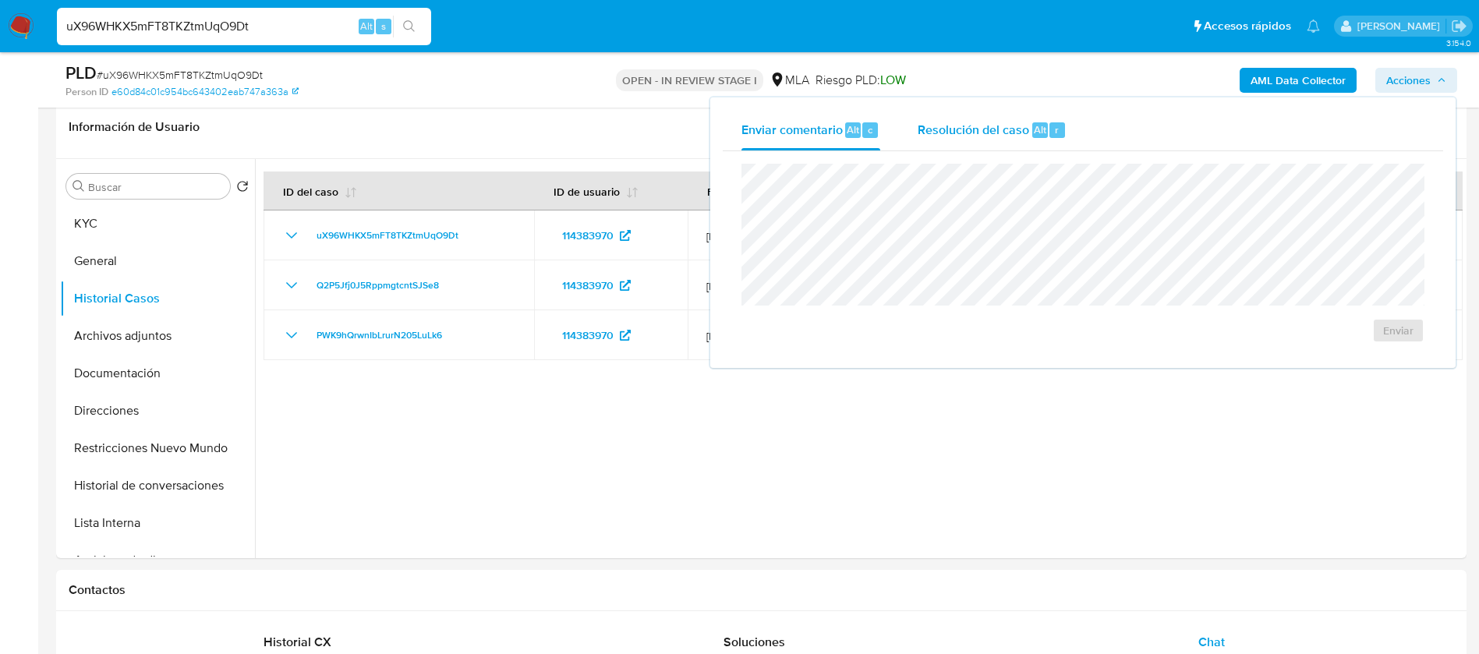
click at [1062, 126] on div "r" at bounding box center [1057, 130] width 16 height 16
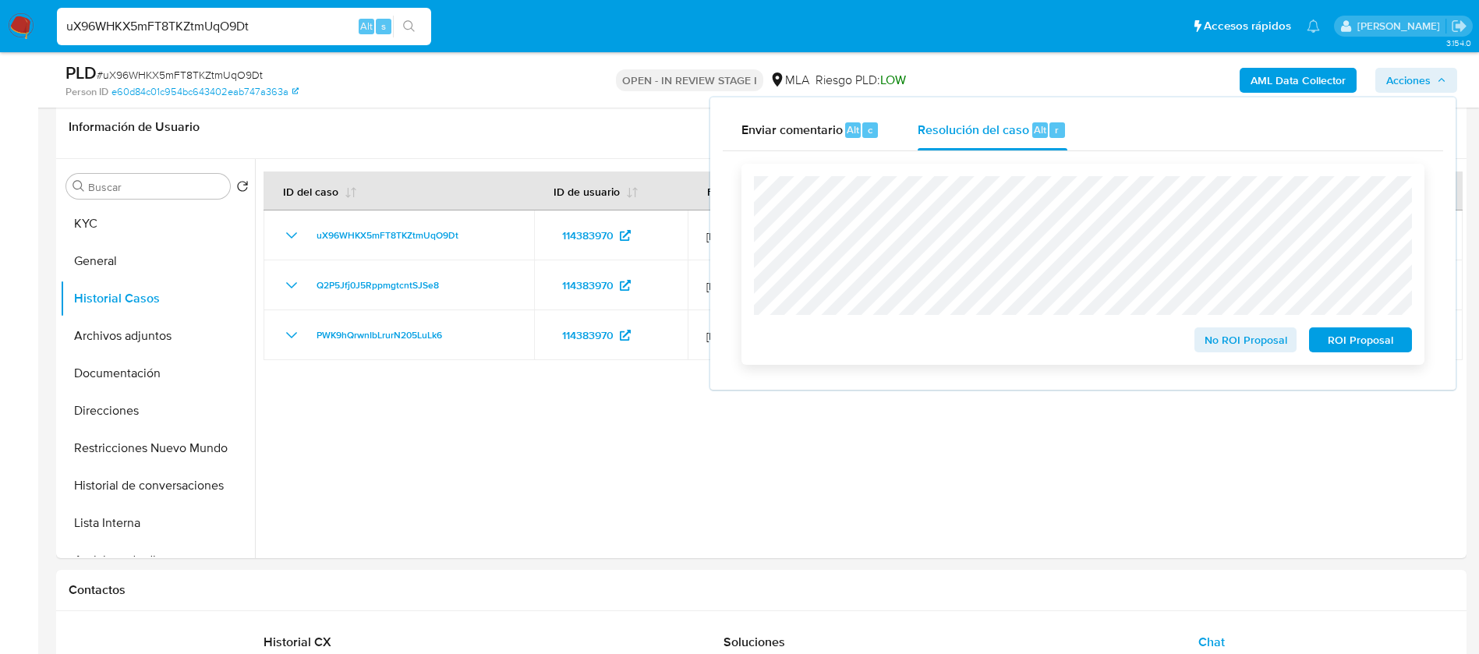
click at [1227, 340] on span "No ROI Proposal" at bounding box center [1245, 340] width 81 height 22
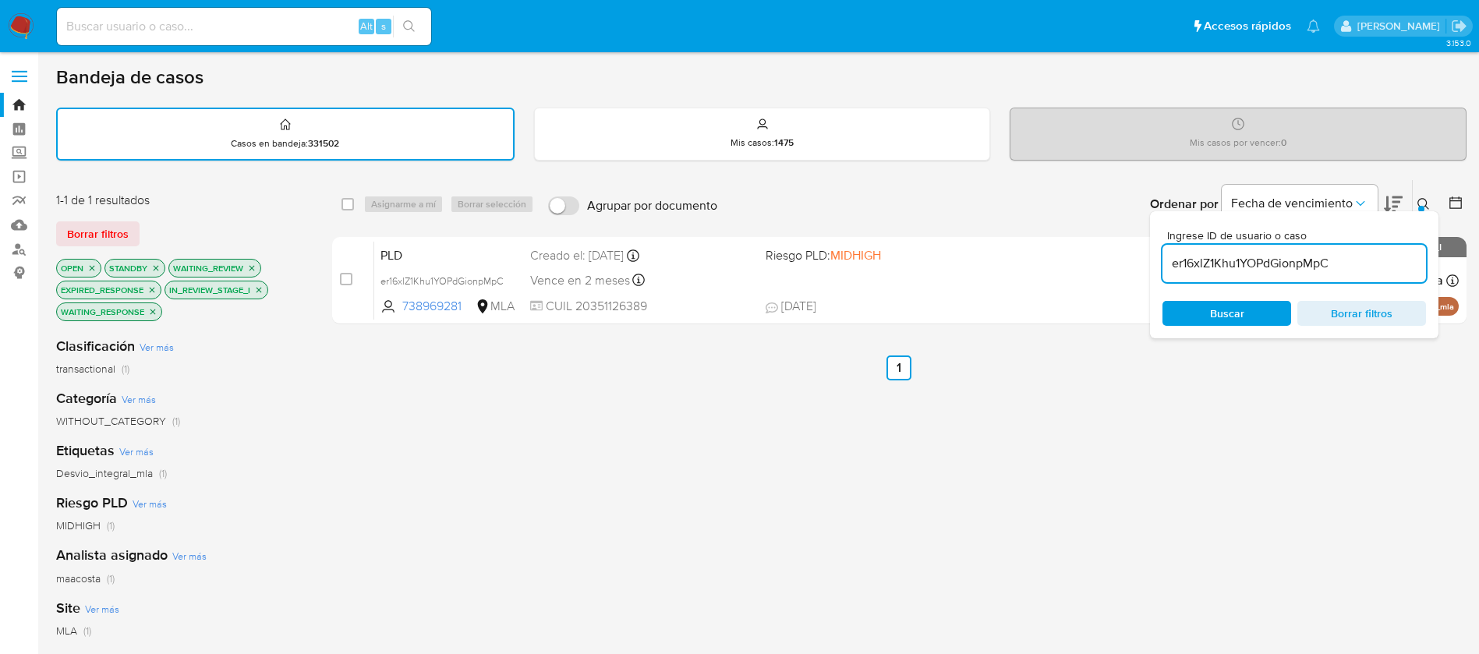
click at [1427, 209] on icon at bounding box center [1423, 204] width 12 height 12
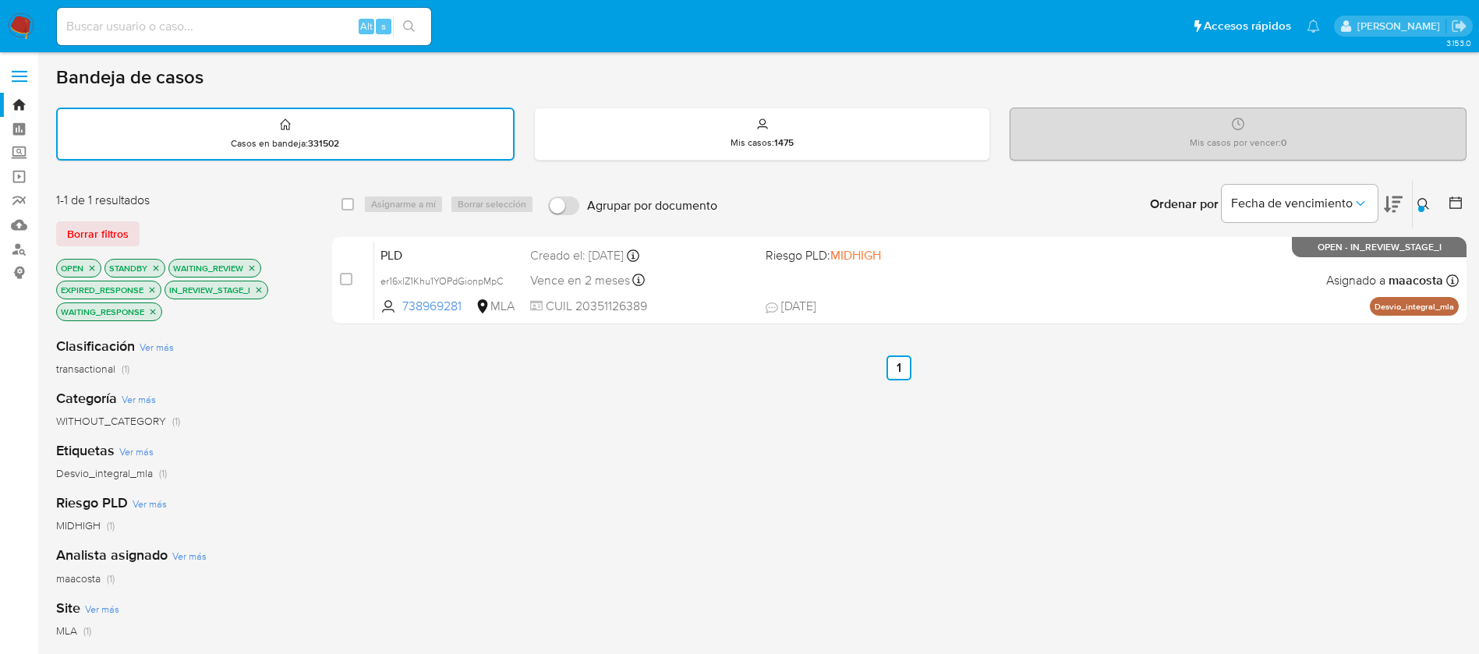
click at [1427, 209] on icon at bounding box center [1423, 204] width 12 height 12
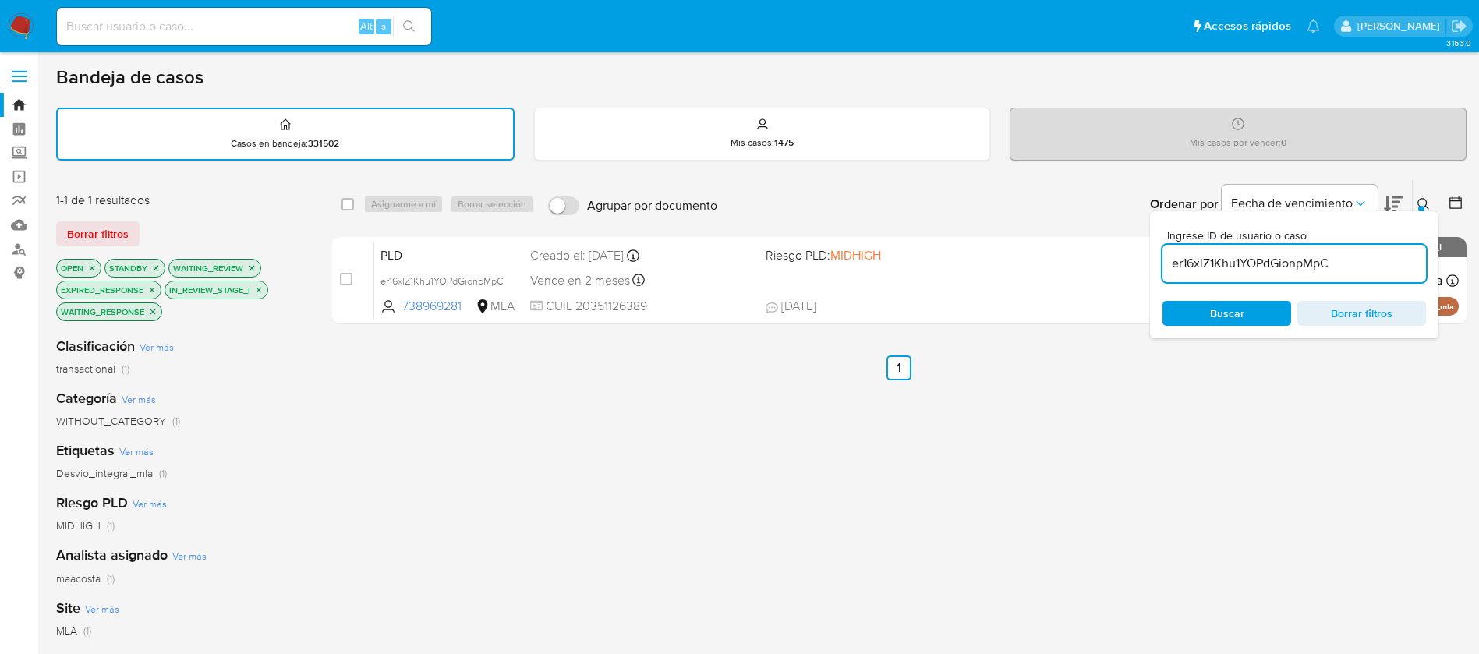
click at [620, 470] on div "select-all-cases-checkbox Asignarme a mí Borrar selección Agrupar por documento…" at bounding box center [899, 554] width 1134 height 750
click at [281, 472] on div "Desvio_integral_mla (1)" at bounding box center [181, 473] width 251 height 15
click at [249, 451] on div "Etiquetas Ver más Desvio_integral_mla (1)" at bounding box center [181, 461] width 251 height 40
click at [1174, 124] on div "Mis casos por vencer : 0" at bounding box center [1237, 133] width 455 height 50
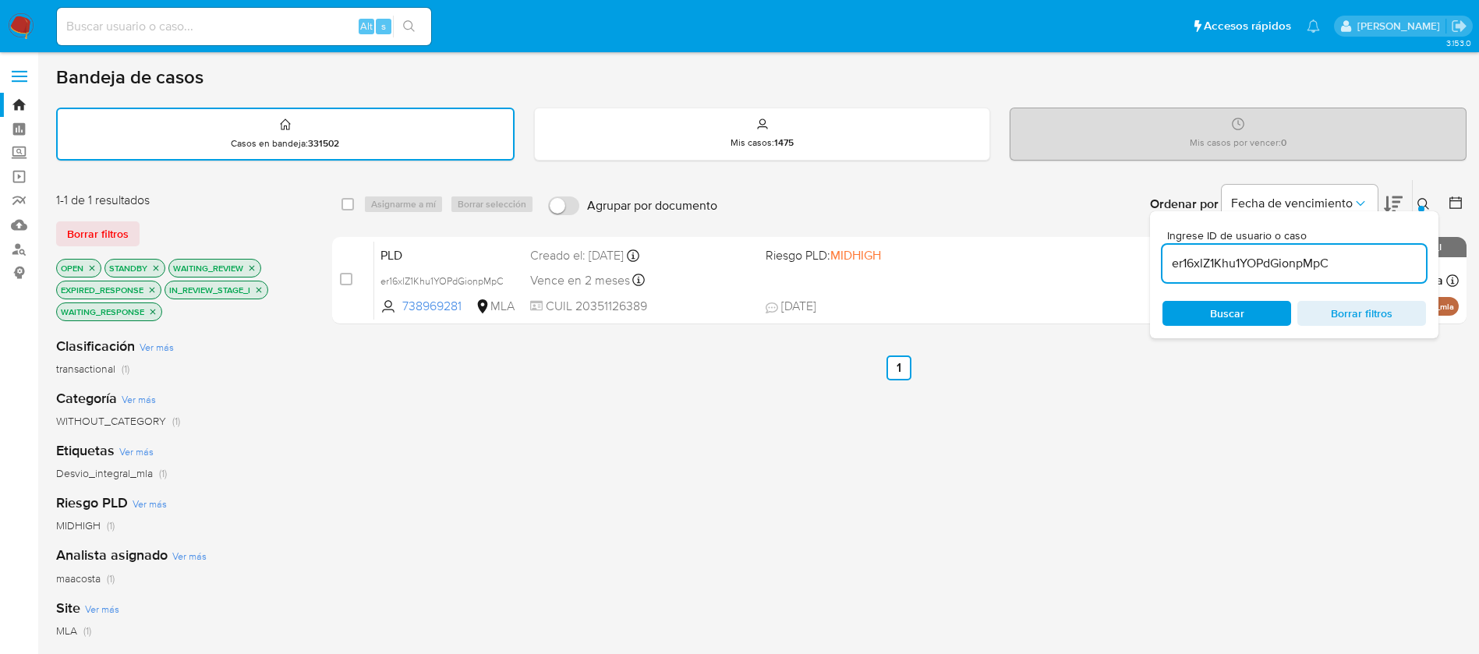
click at [1424, 202] on icon at bounding box center [1423, 204] width 12 height 12
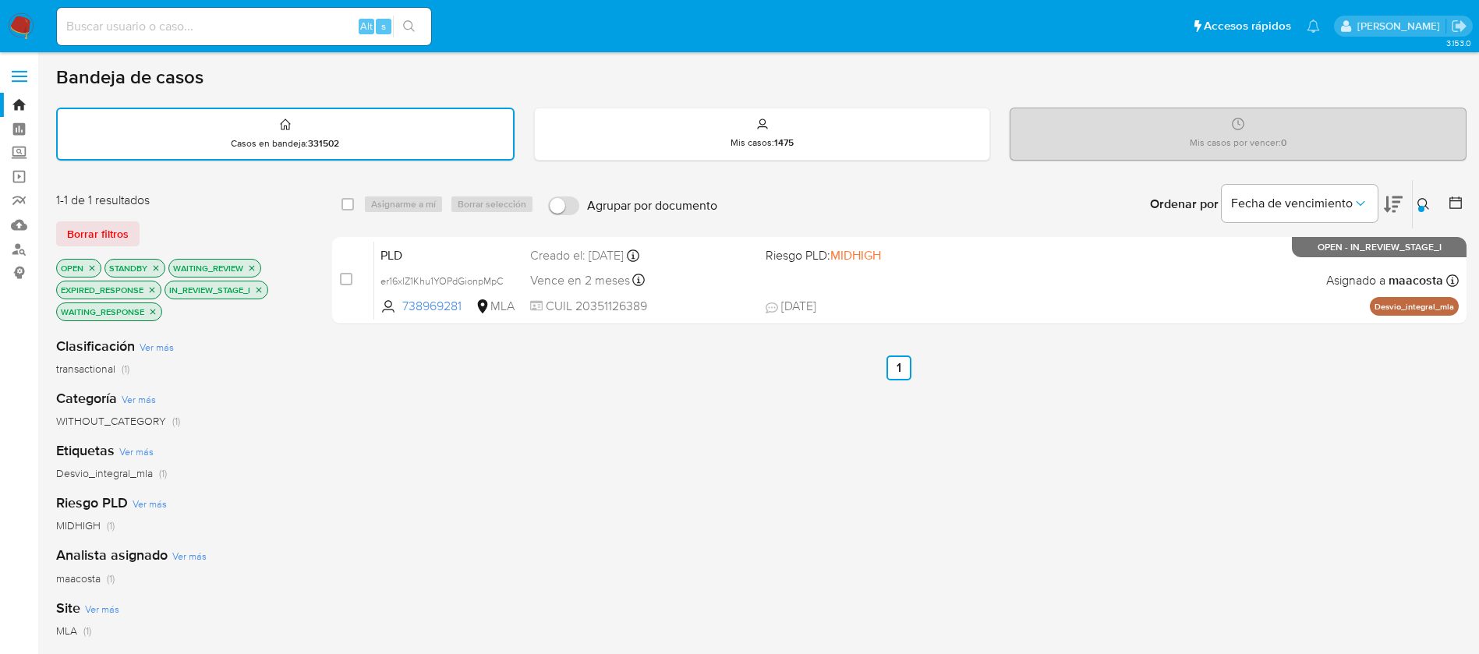
click at [1425, 203] on icon at bounding box center [1423, 204] width 12 height 12
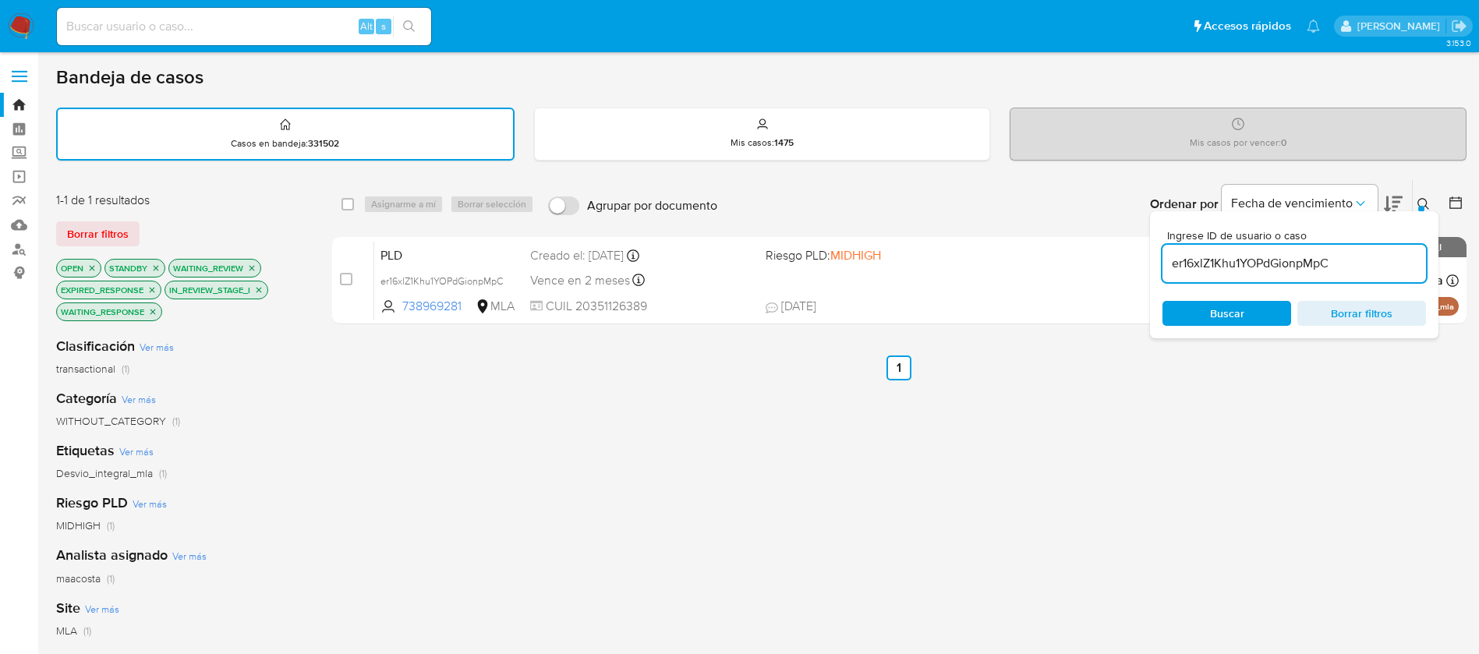
click at [1272, 260] on input "er16xlZ1Khu1YOPdGionpMpC" at bounding box center [1293, 263] width 263 height 20
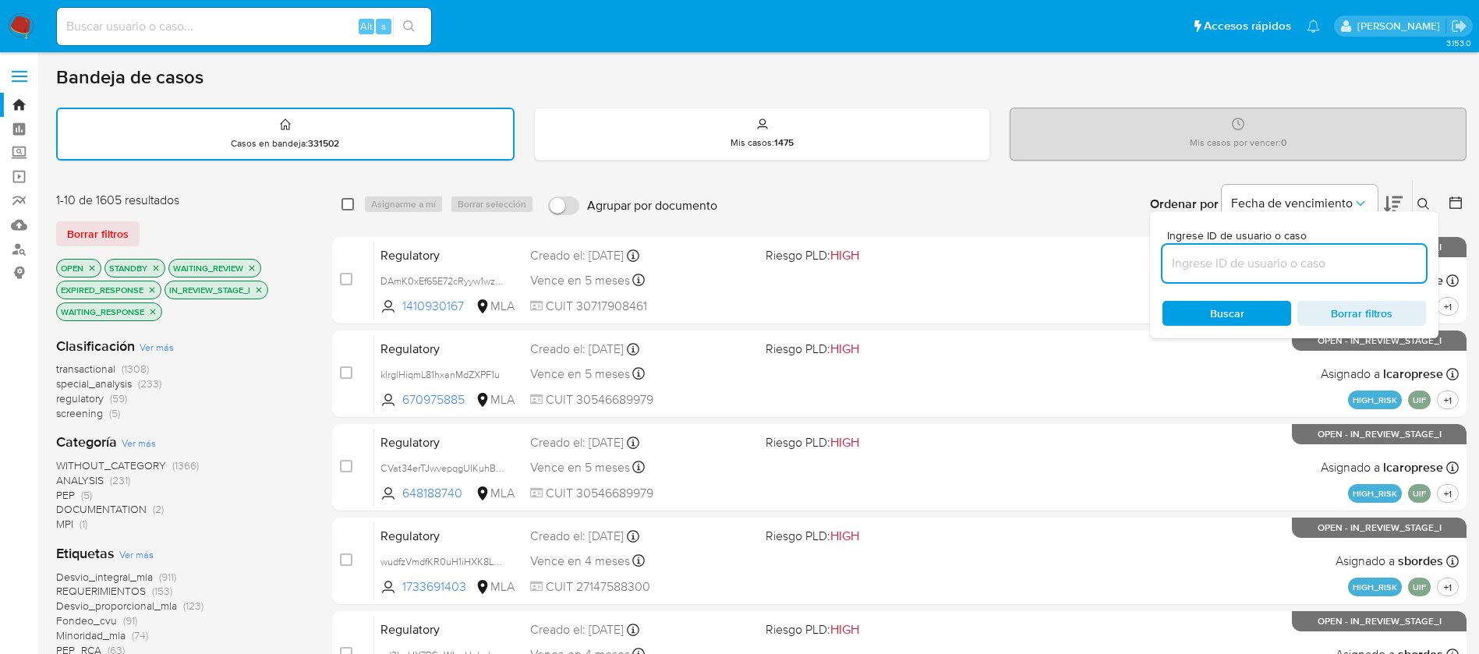
click at [344, 203] on input "checkbox" at bounding box center [347, 204] width 12 height 12
checkbox input "true"
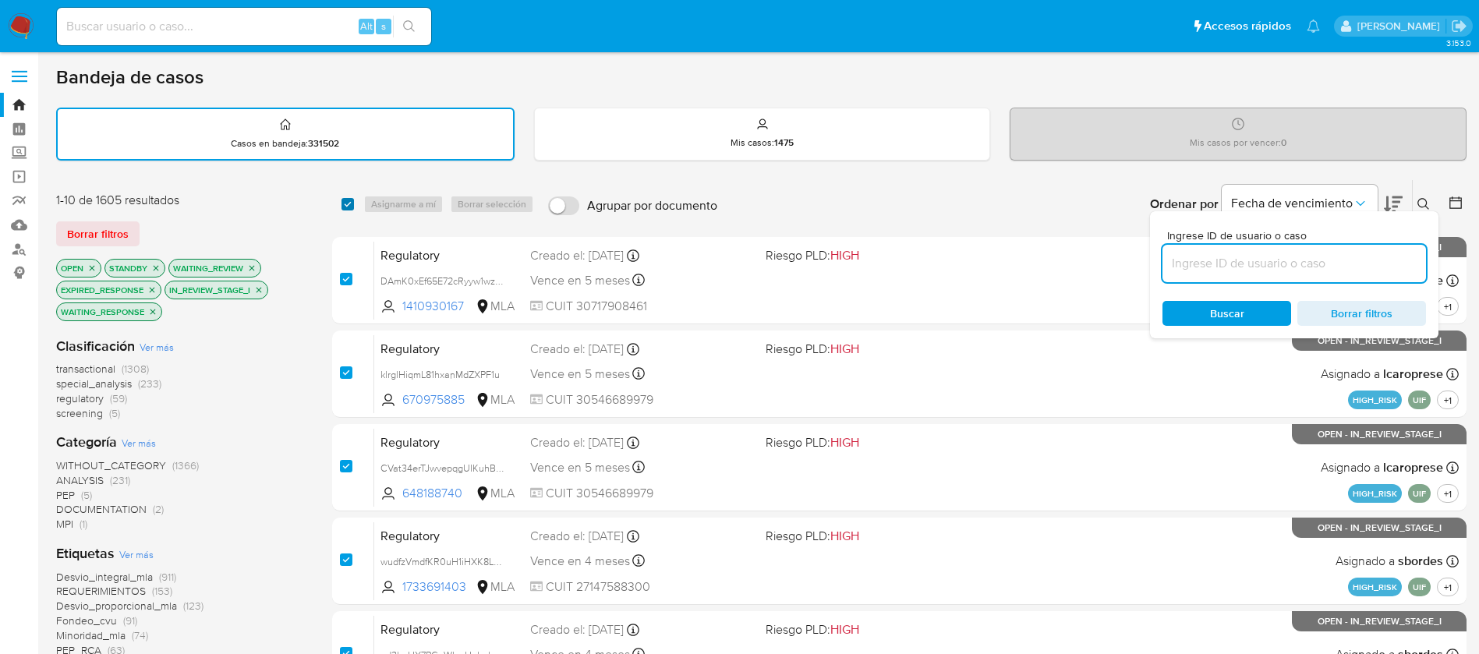
checkbox input "true"
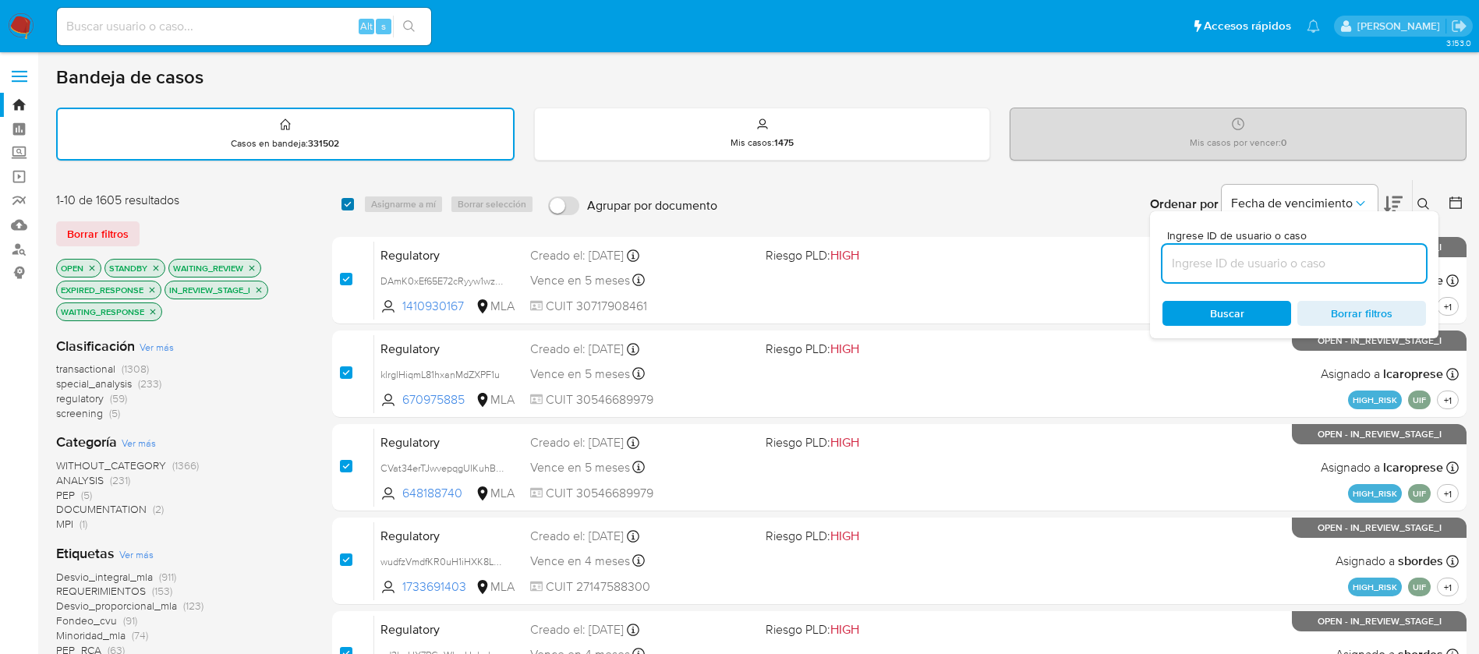
checkbox input "true"
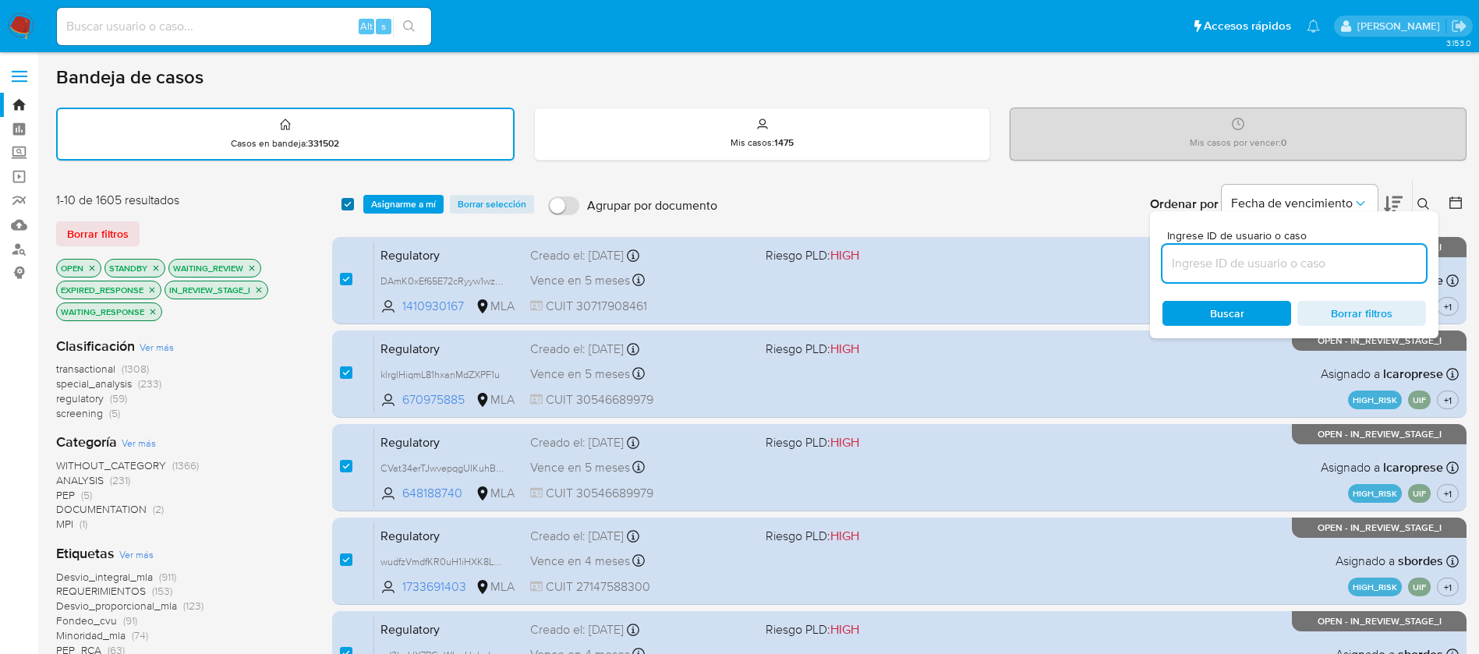
click at [344, 205] on input "checkbox" at bounding box center [347, 204] width 12 height 12
checkbox input "false"
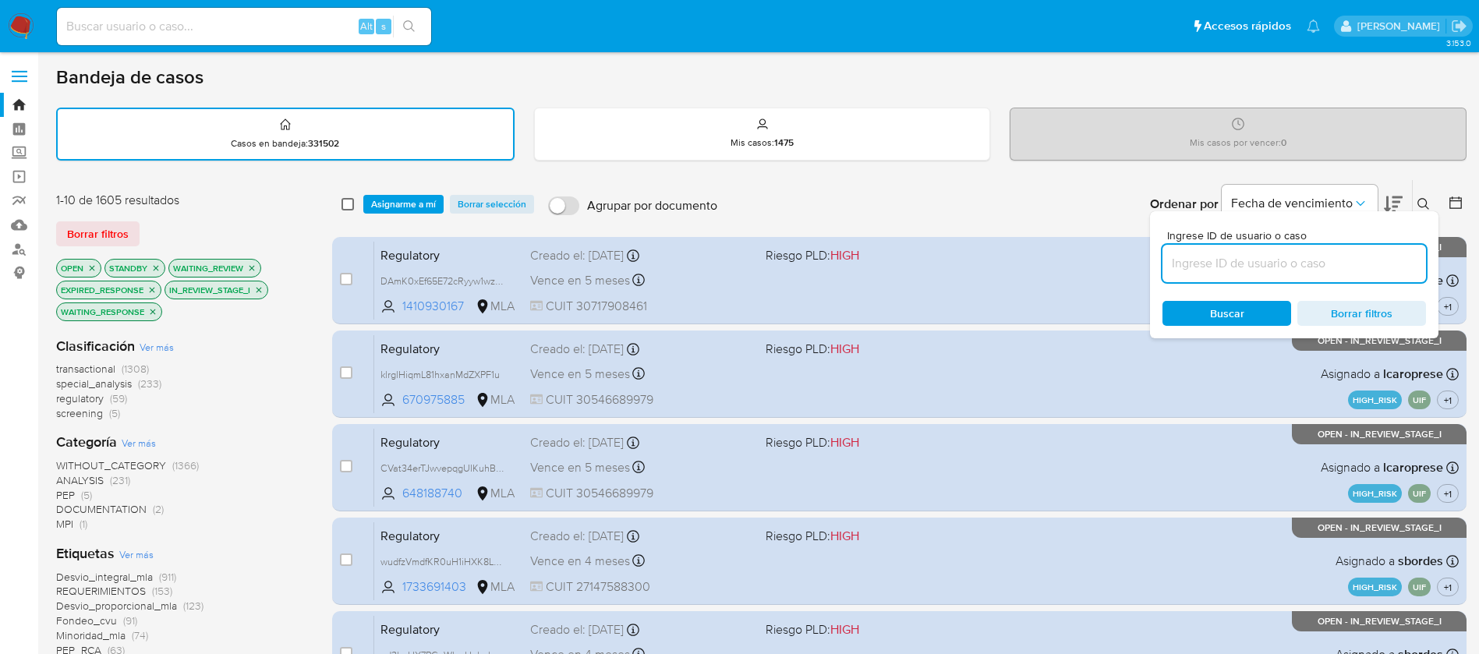
checkbox input "false"
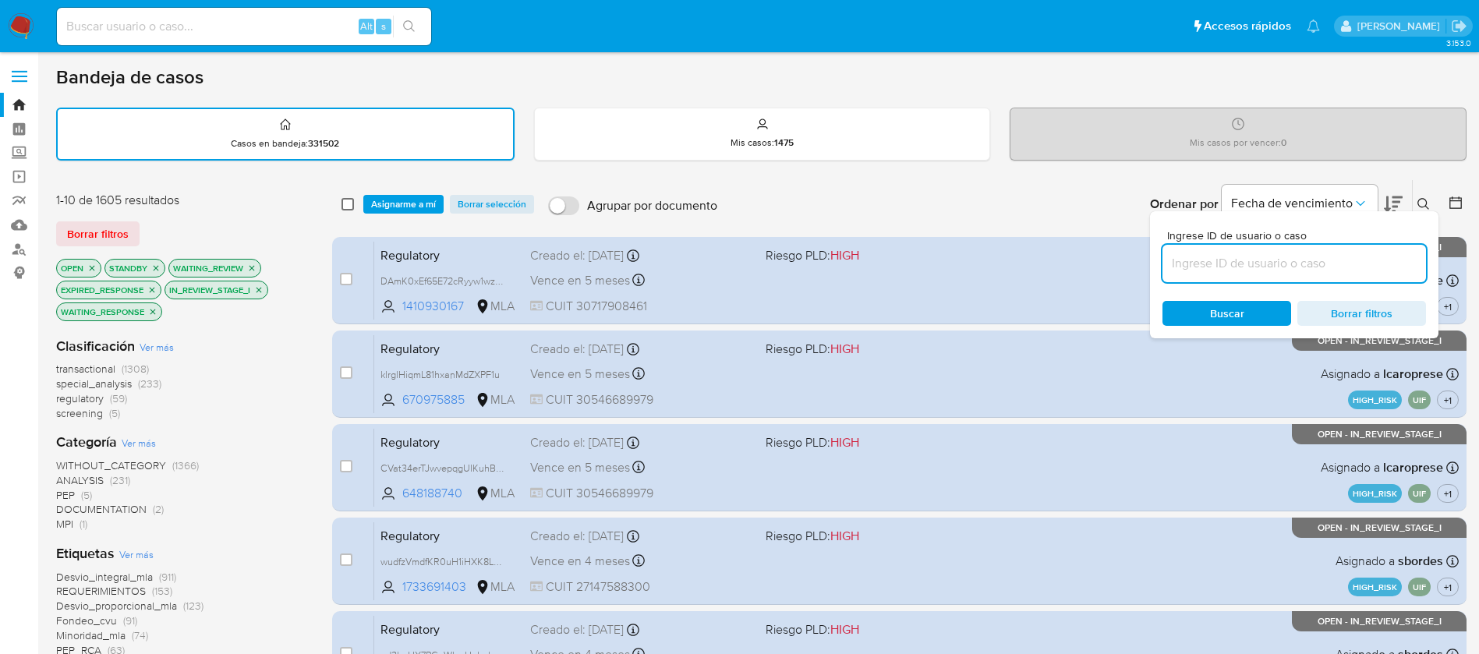
checkbox input "false"
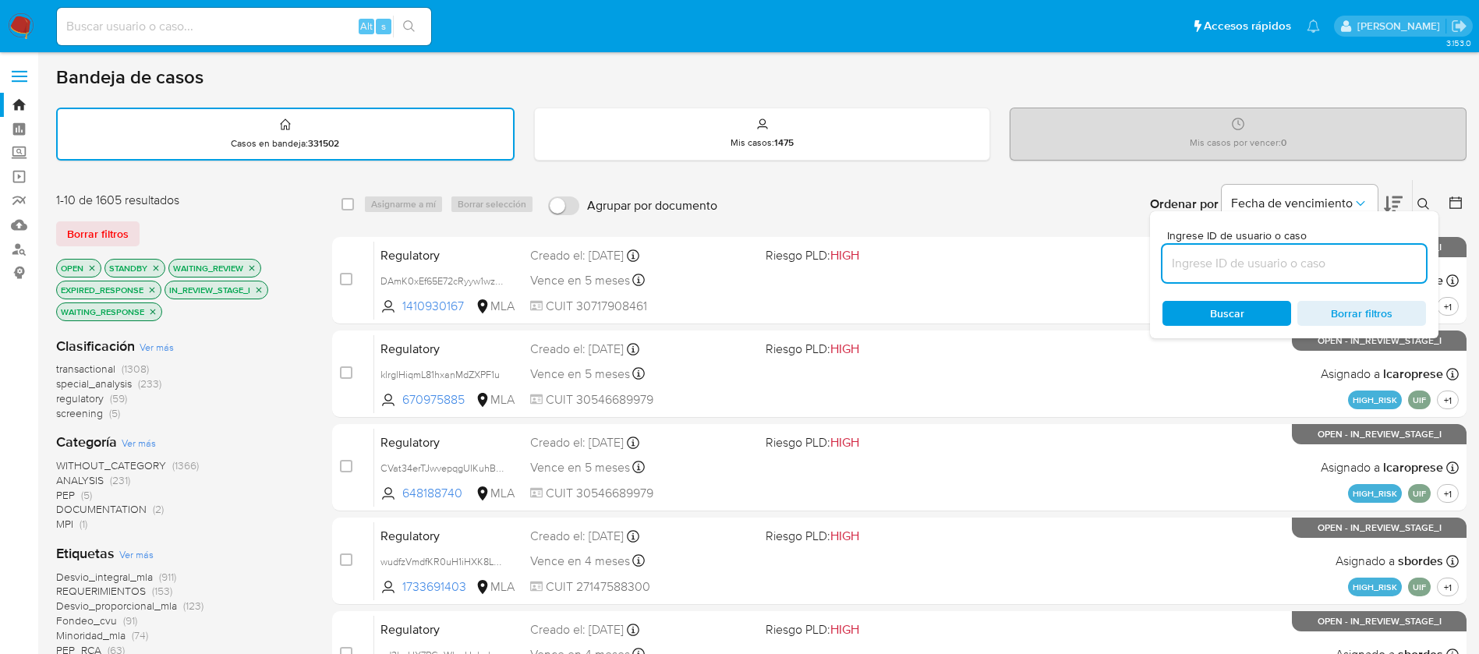
click at [281, 317] on div "OPEN STANDBY WAITING_REVIEW EXPIRED_RESPONSE IN_REVIEW_STAGE_I WAITING_RESPONSE" at bounding box center [180, 291] width 249 height 65
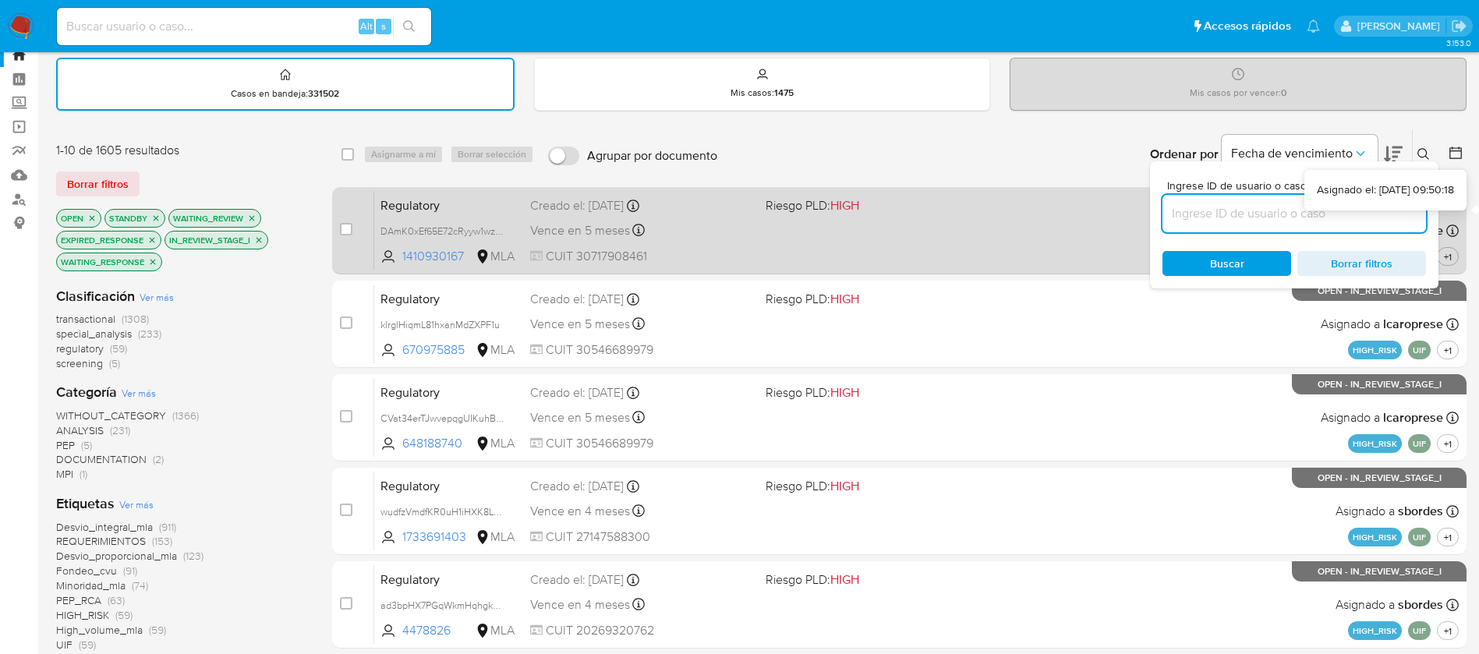
scroll to position [48, 0]
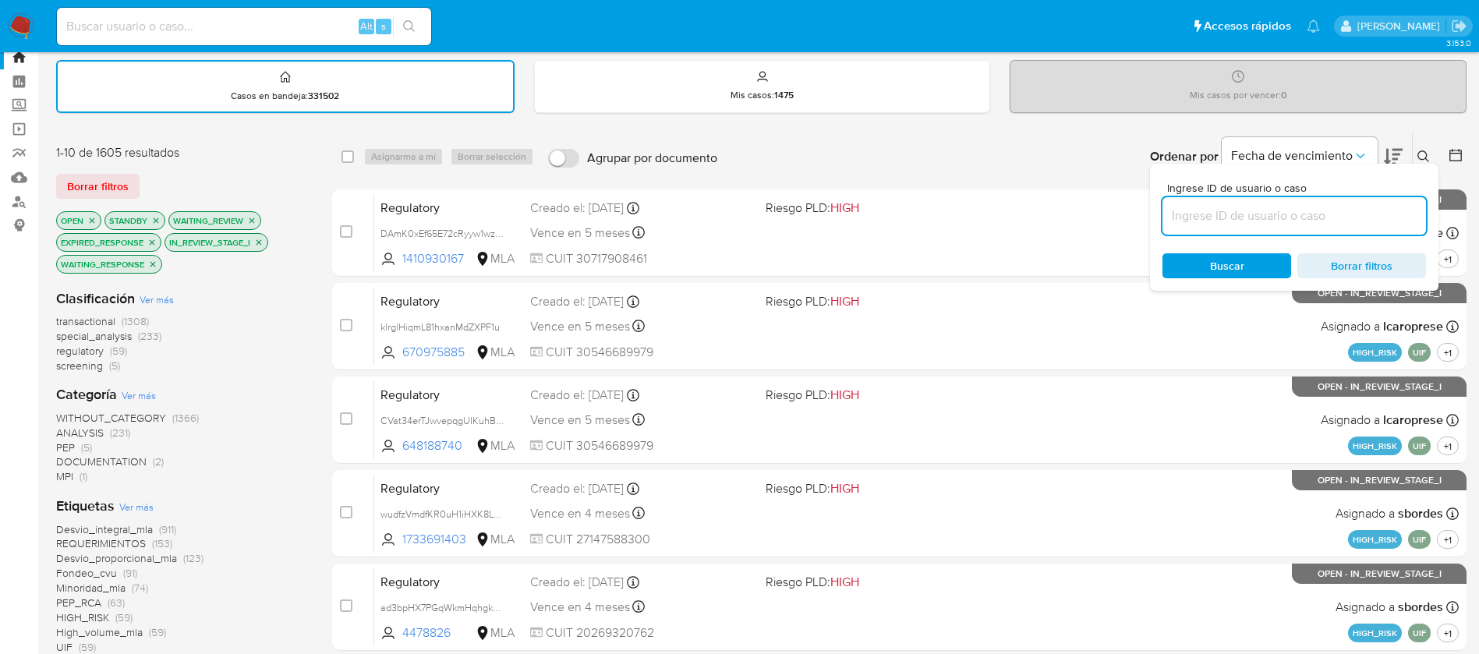
click at [1250, 255] on span "Buscar" at bounding box center [1226, 266] width 107 height 22
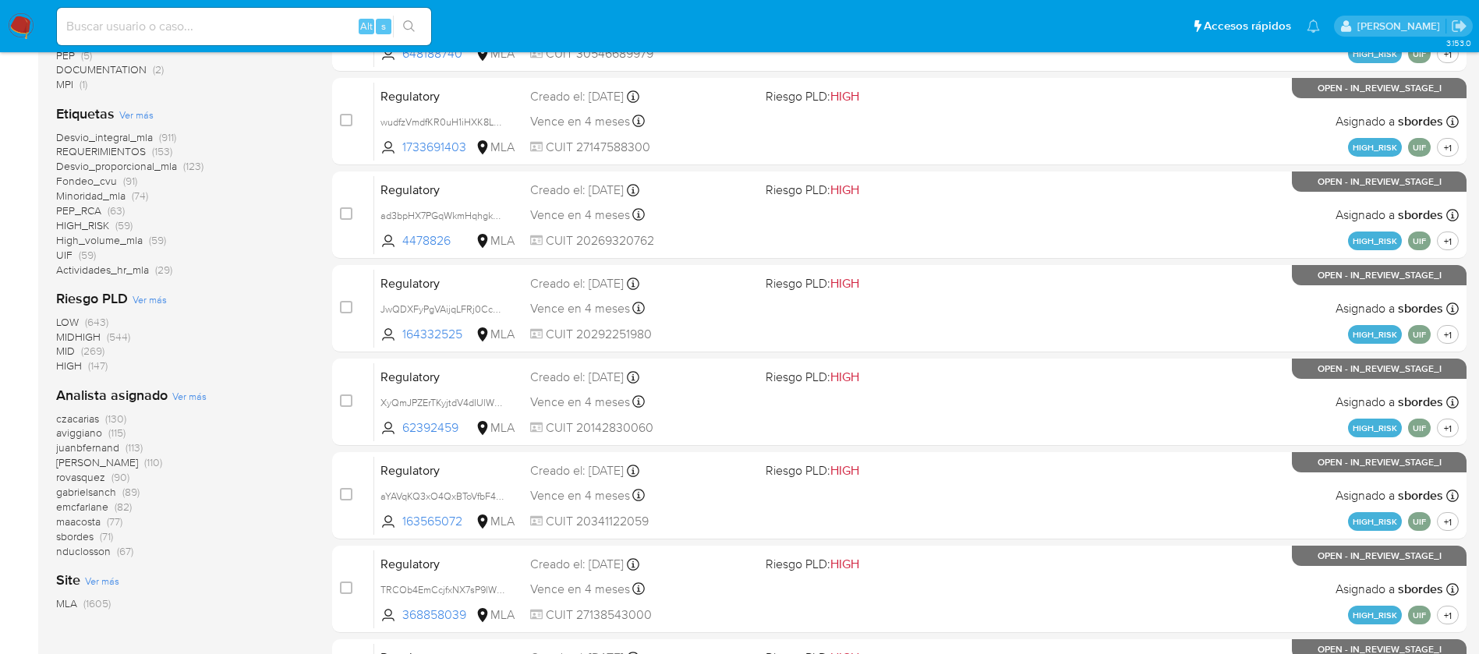
scroll to position [445, 0]
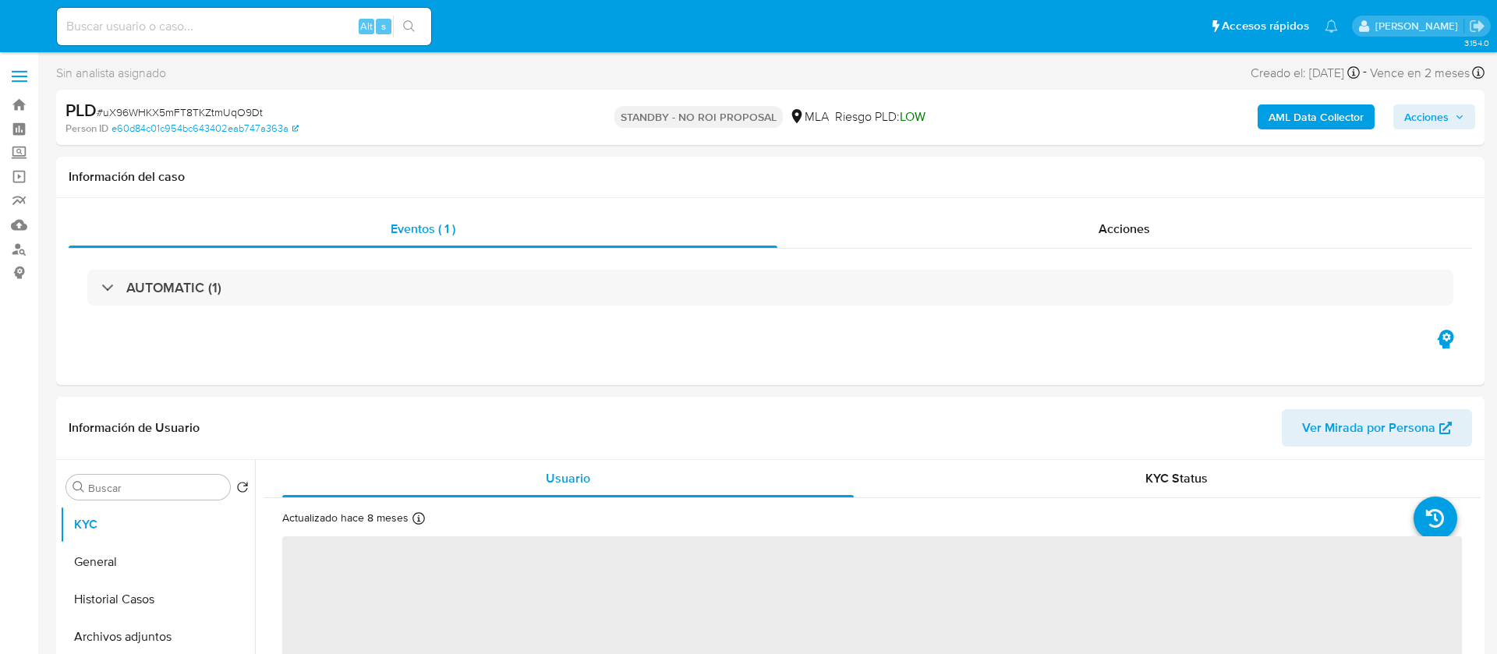
select select "10"
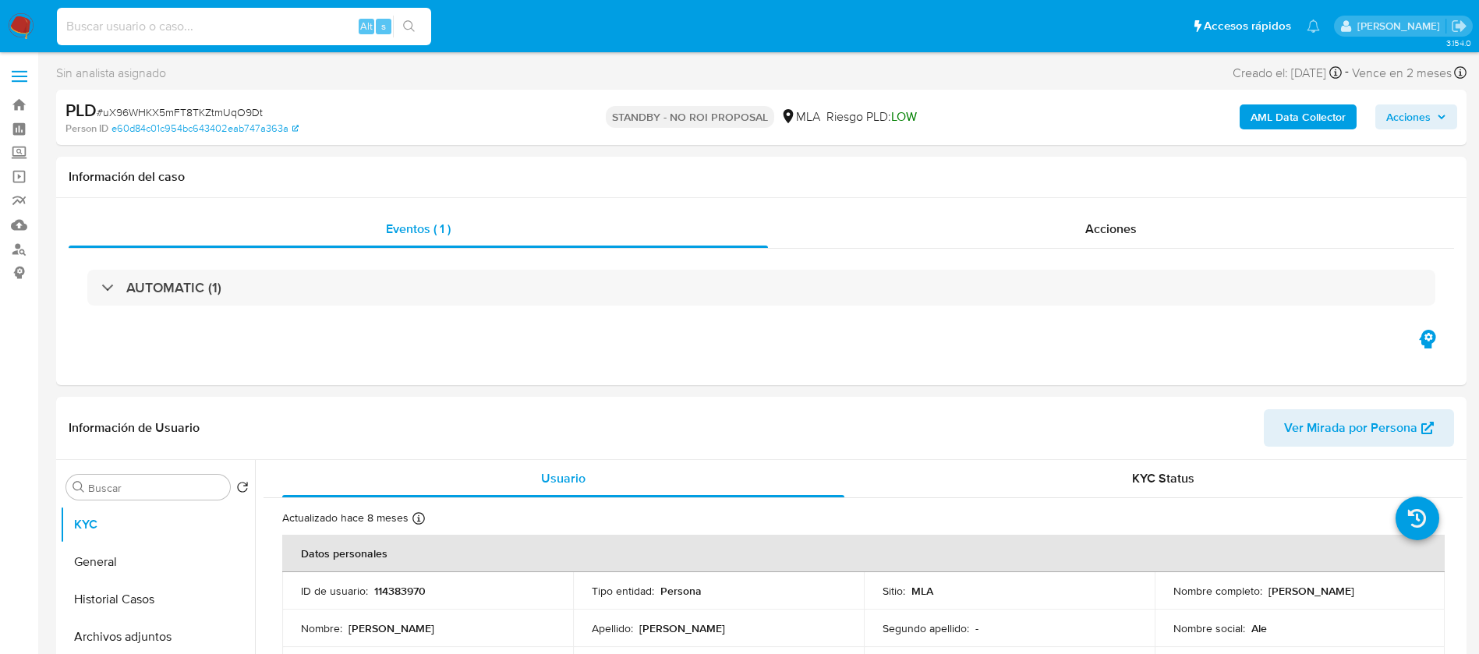
paste input "zNpuKHWcfkmsVxRhL9zzSiGk"
click at [278, 30] on input "zNpuKHWcfkmsVxRhL9zzSiGk" at bounding box center [244, 26] width 374 height 20
type input "zNpuKHWcfkmsVxRhL9zzSiGk"
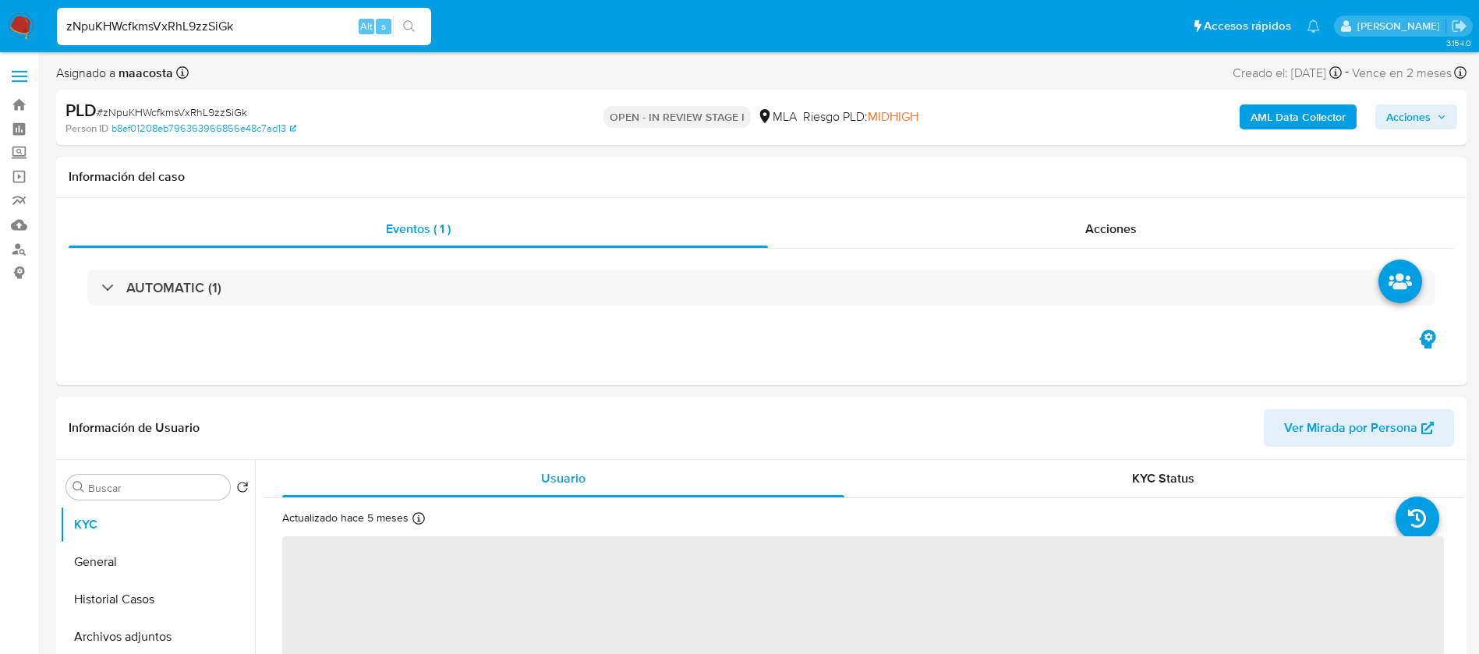
select select "10"
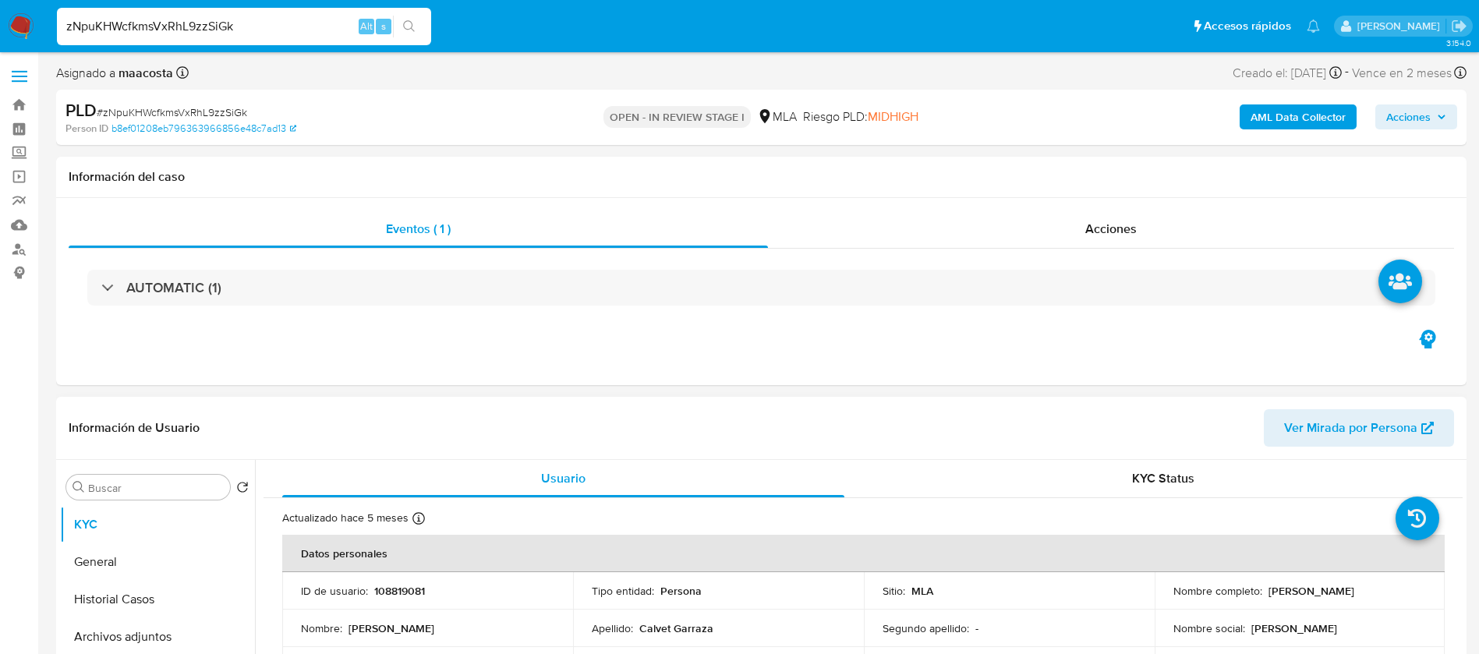
click at [1015, 398] on div "Información de Usuario Ver Mirada por Persona" at bounding box center [761, 428] width 1410 height 63
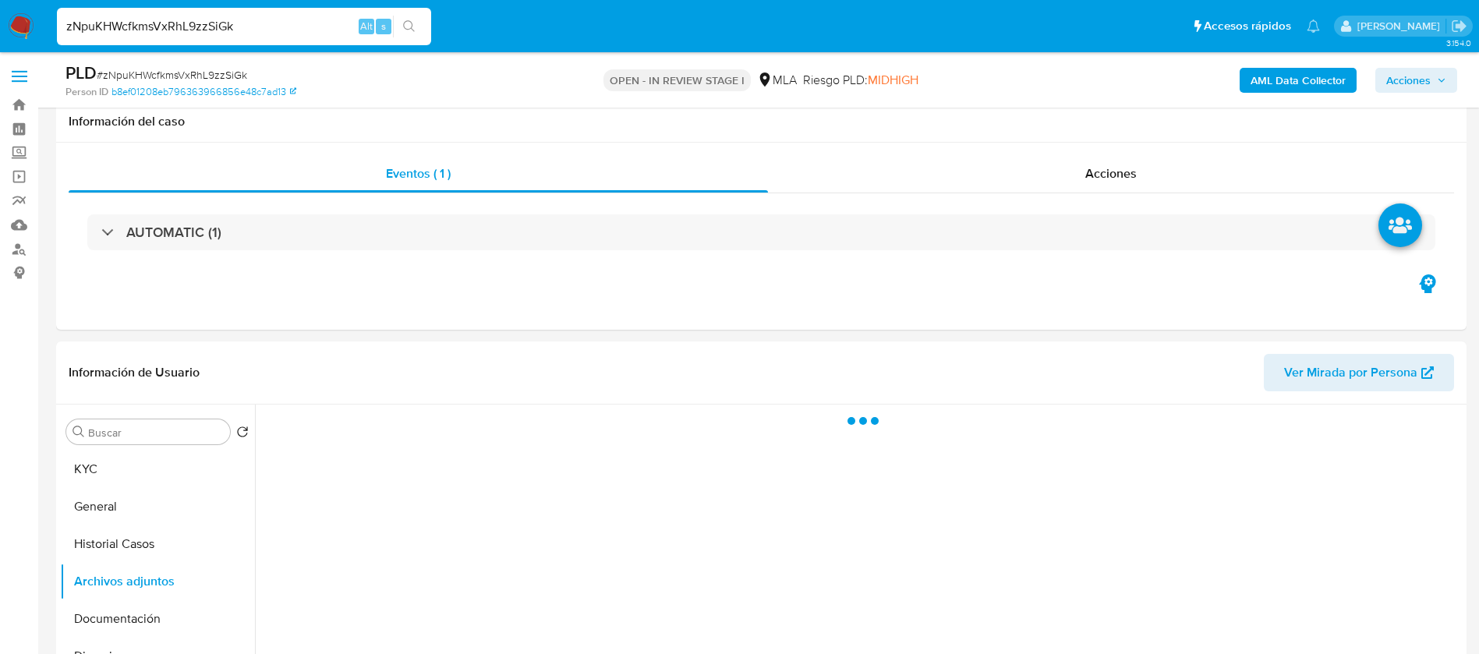
scroll to position [301, 0]
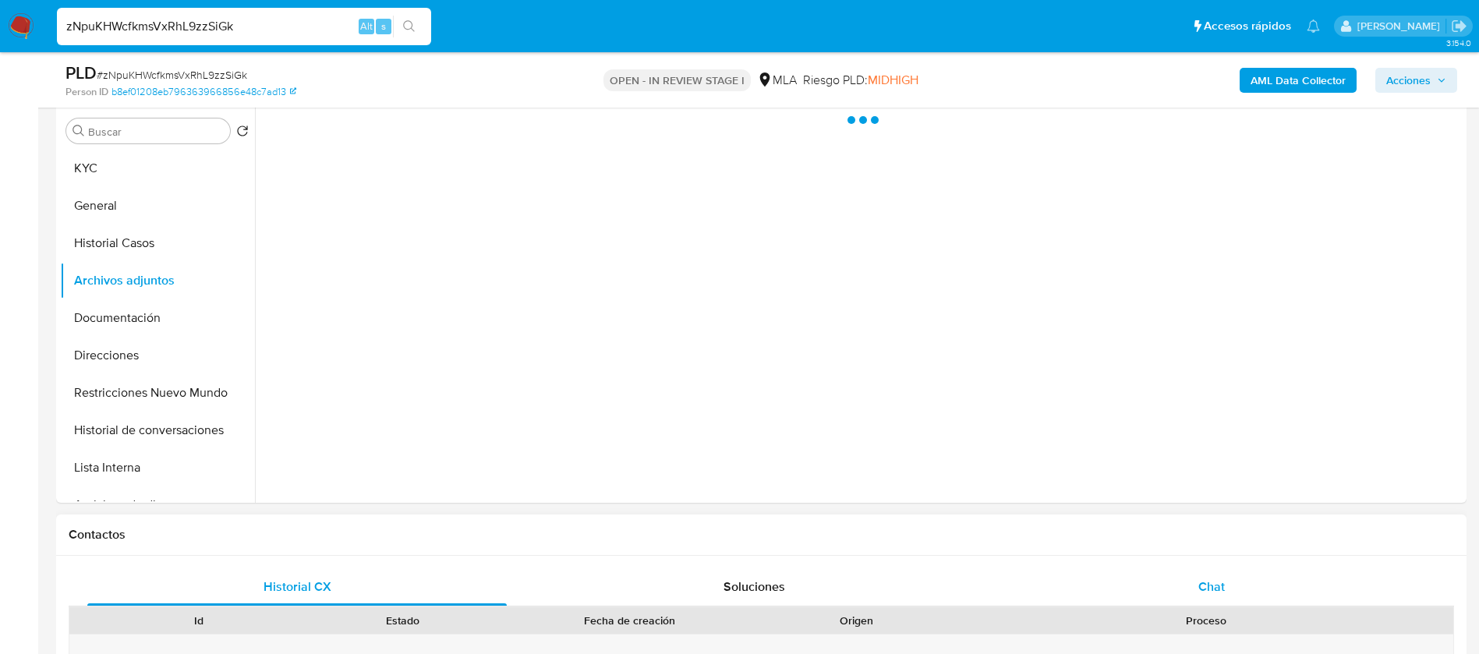
click at [1220, 589] on span "Chat" at bounding box center [1211, 587] width 27 height 18
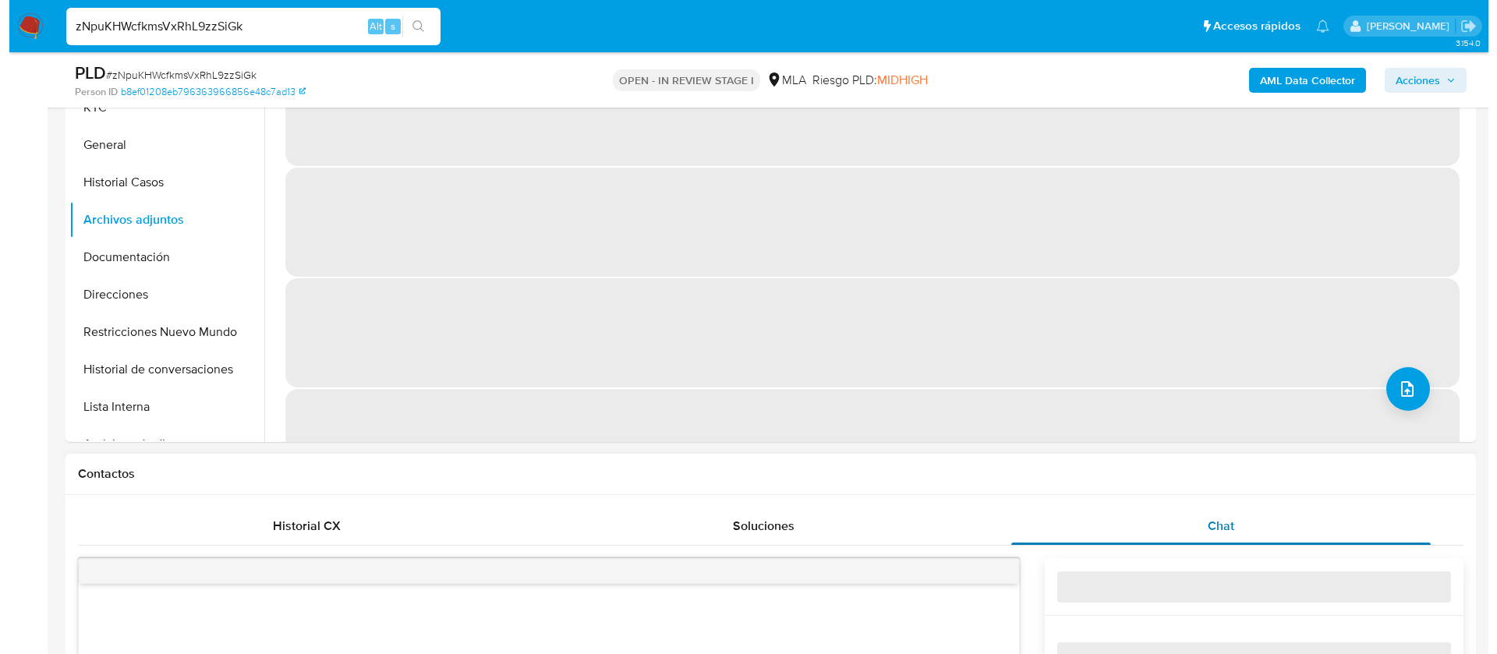
scroll to position [270, 0]
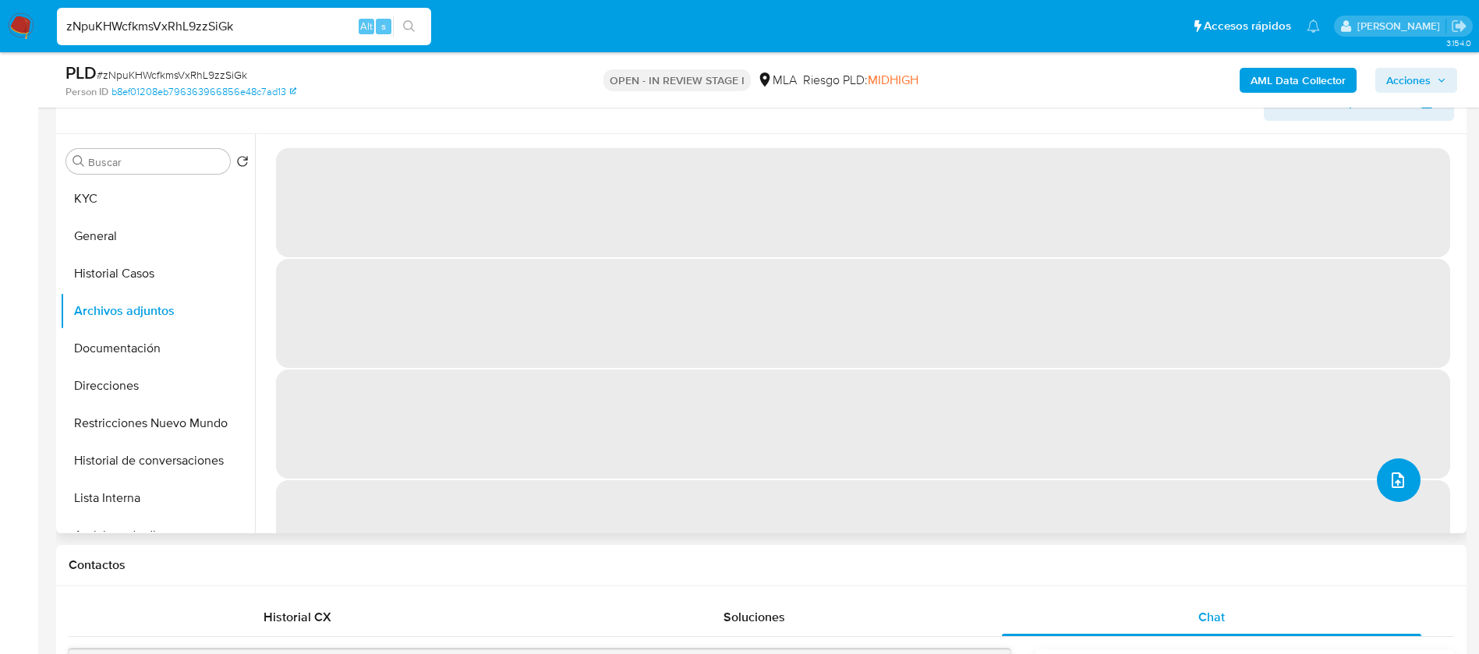
click at [1399, 483] on icon "upload-file" at bounding box center [1397, 480] width 19 height 19
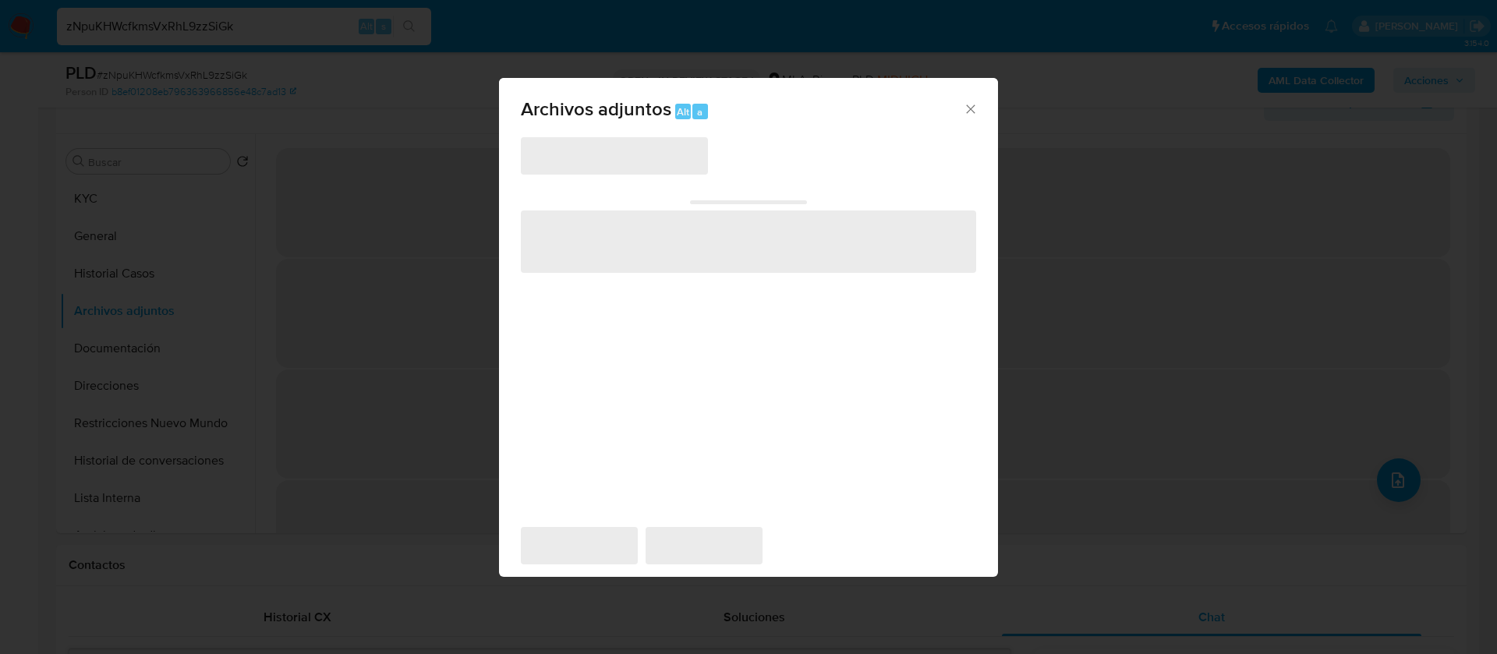
scroll to position [961, 0]
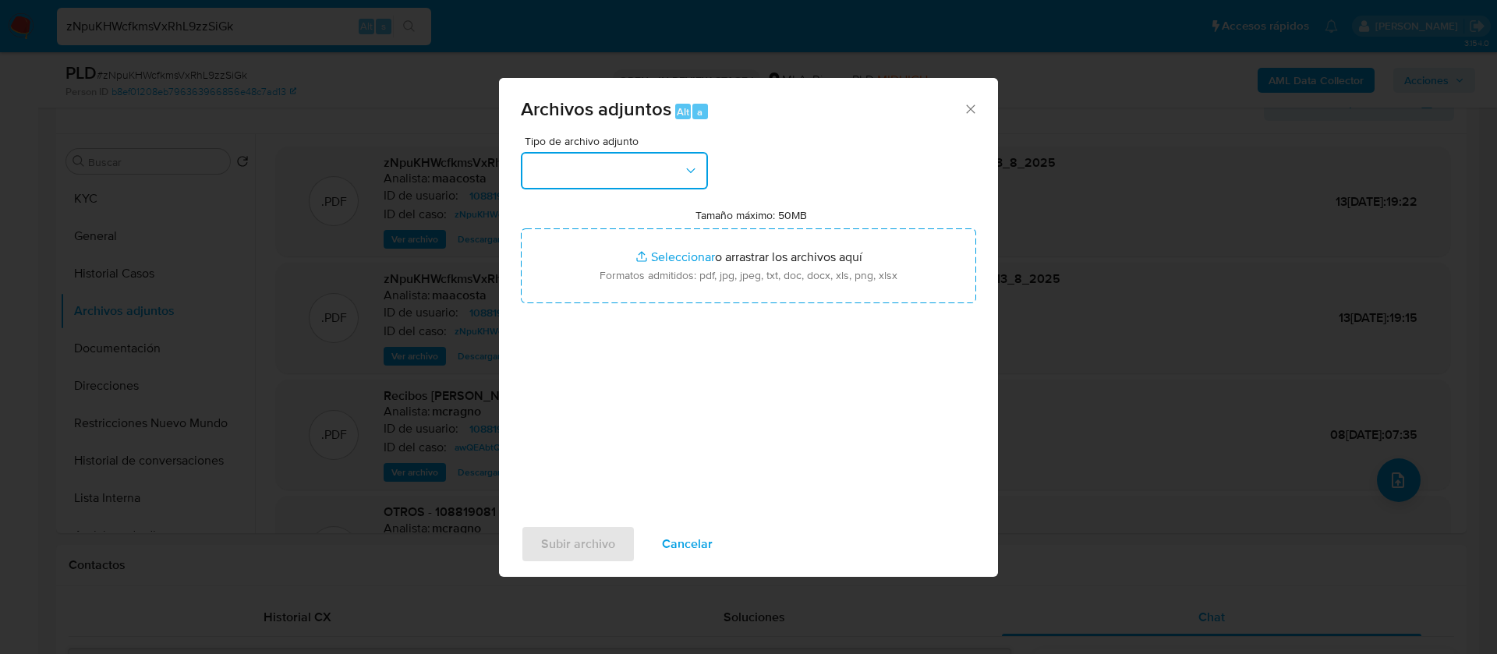
click at [571, 161] on button "button" at bounding box center [614, 170] width 187 height 37
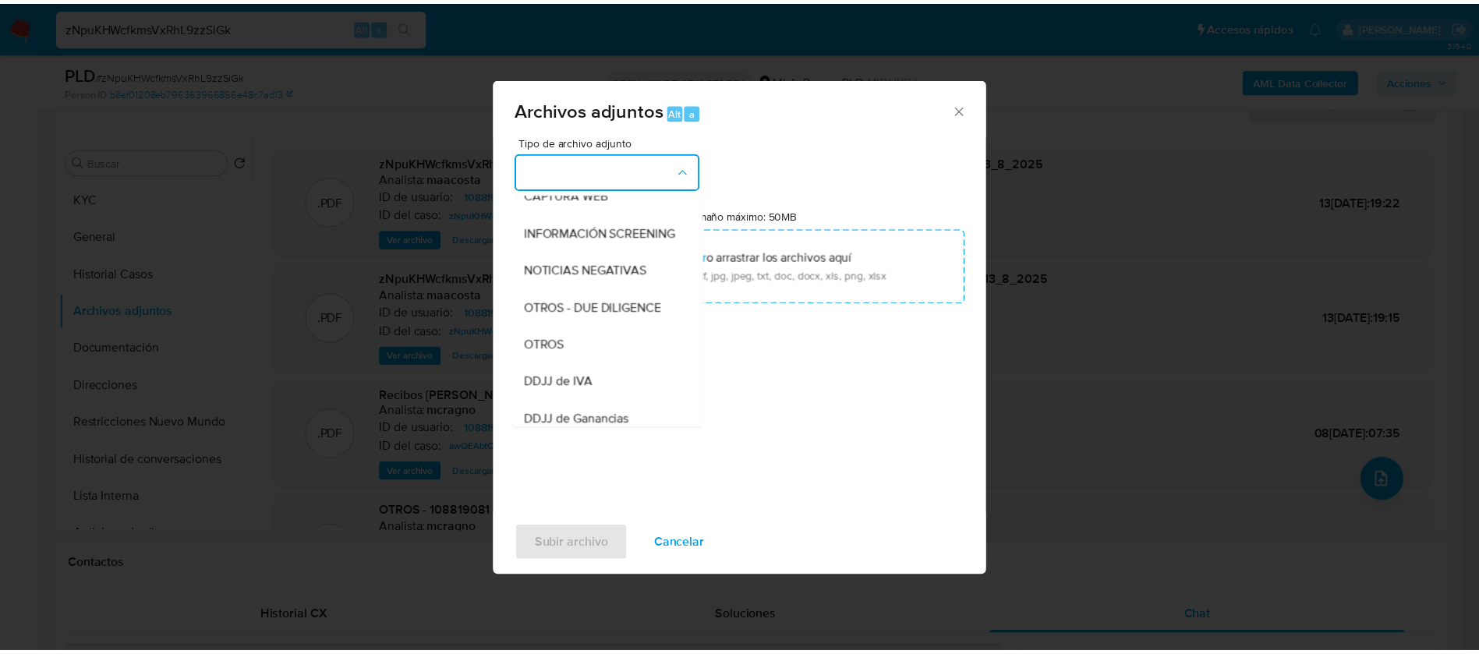
scroll to position [180, 0]
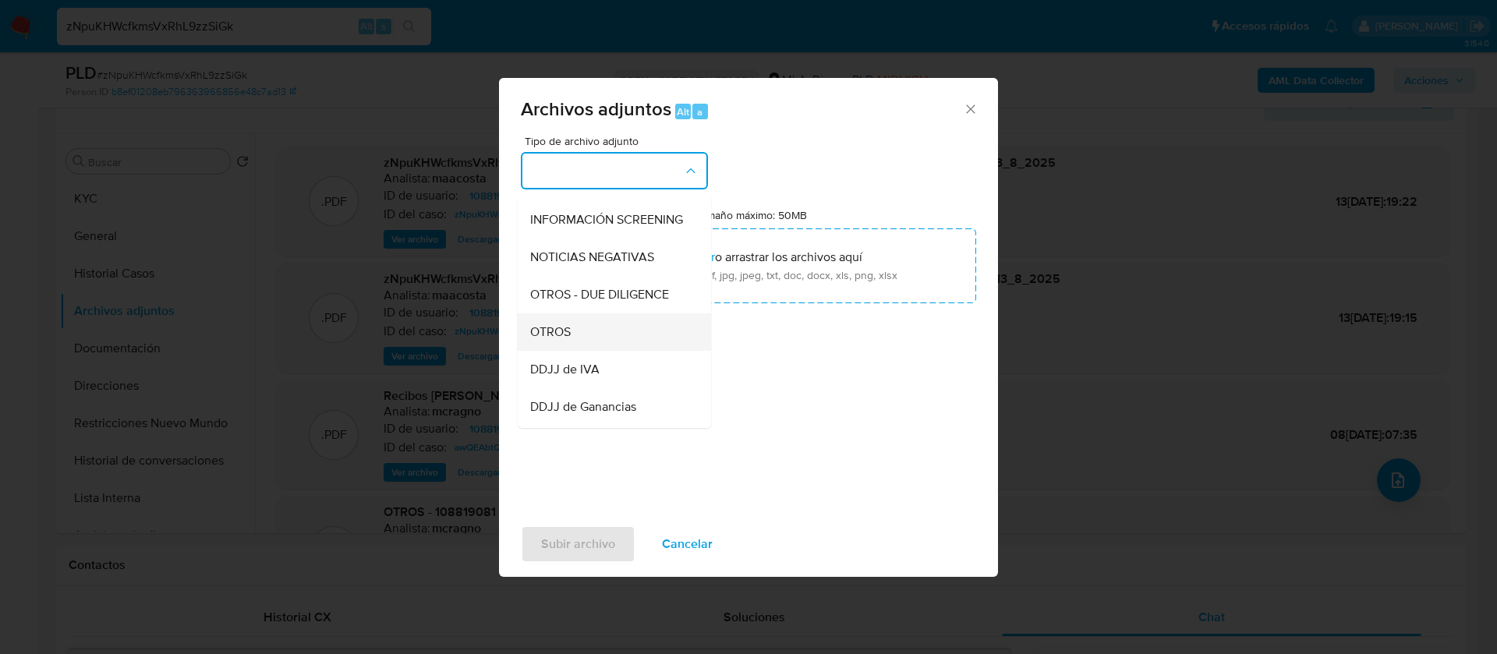
click at [554, 340] on span "OTROS" at bounding box center [550, 332] width 41 height 16
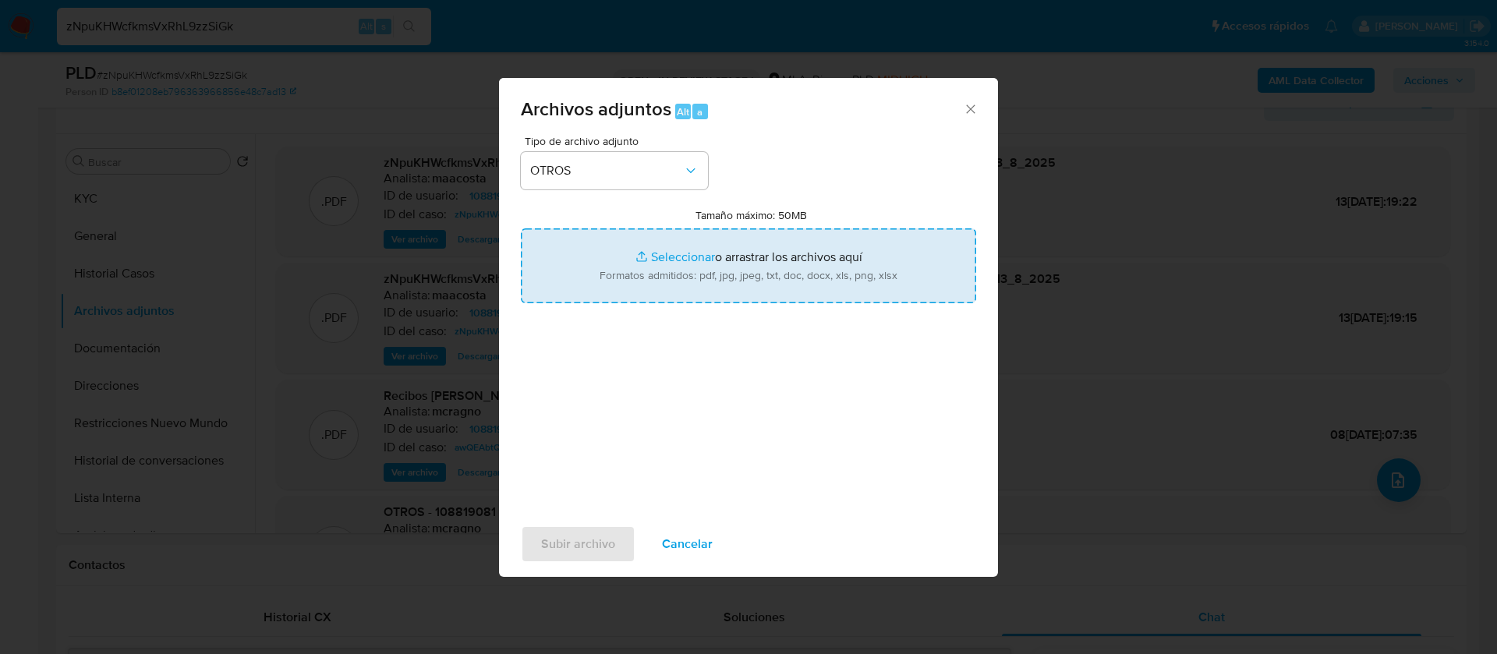
type input "C:\fakepath\Jeremias Nahuel Calvet Garraza- Movimientos.xlsx"
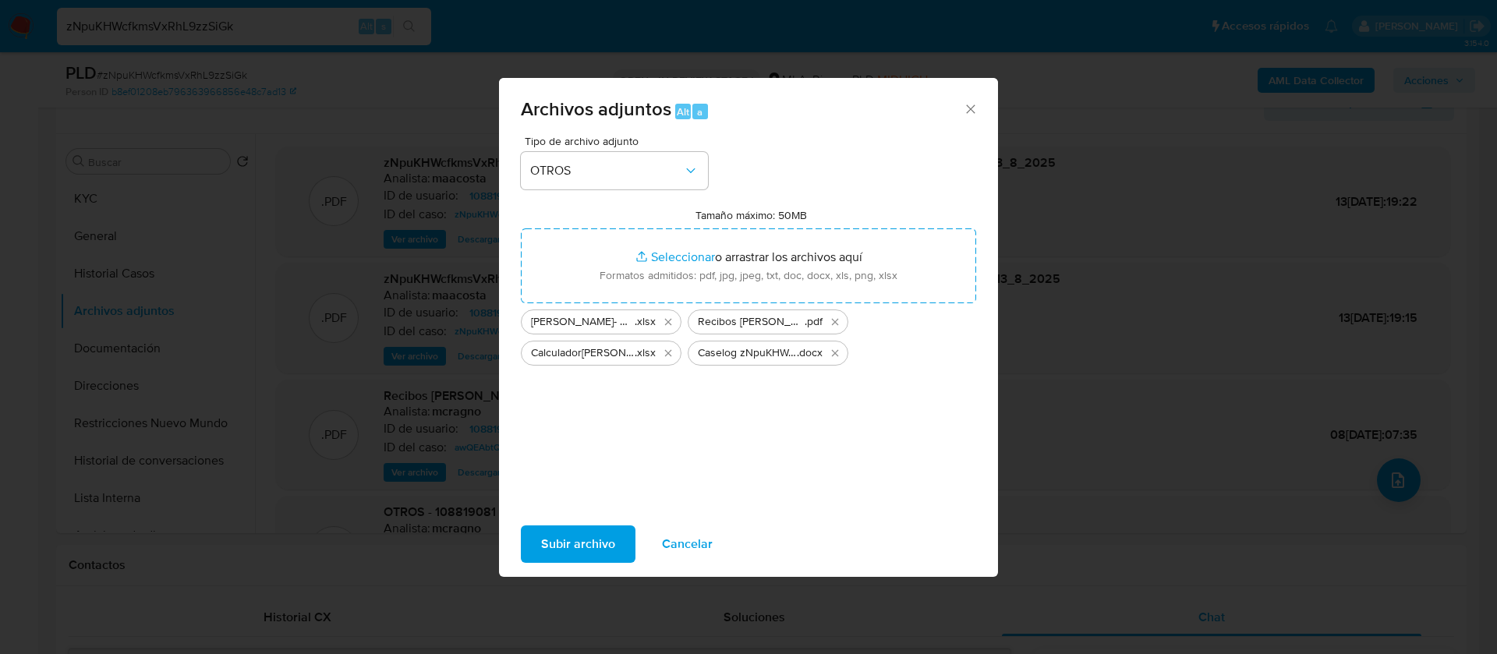
click at [569, 550] on span "Subir archivo" at bounding box center [578, 544] width 74 height 34
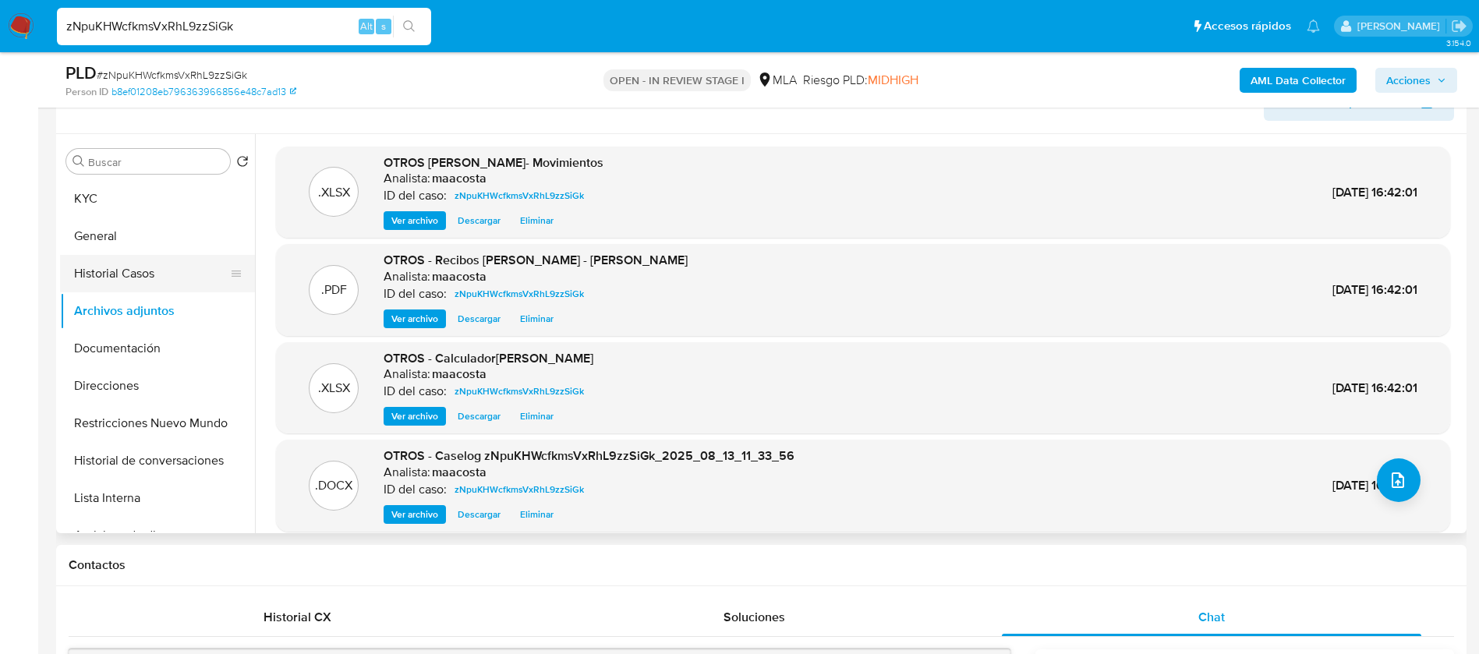
click at [143, 278] on button "Historial Casos" at bounding box center [151, 273] width 182 height 37
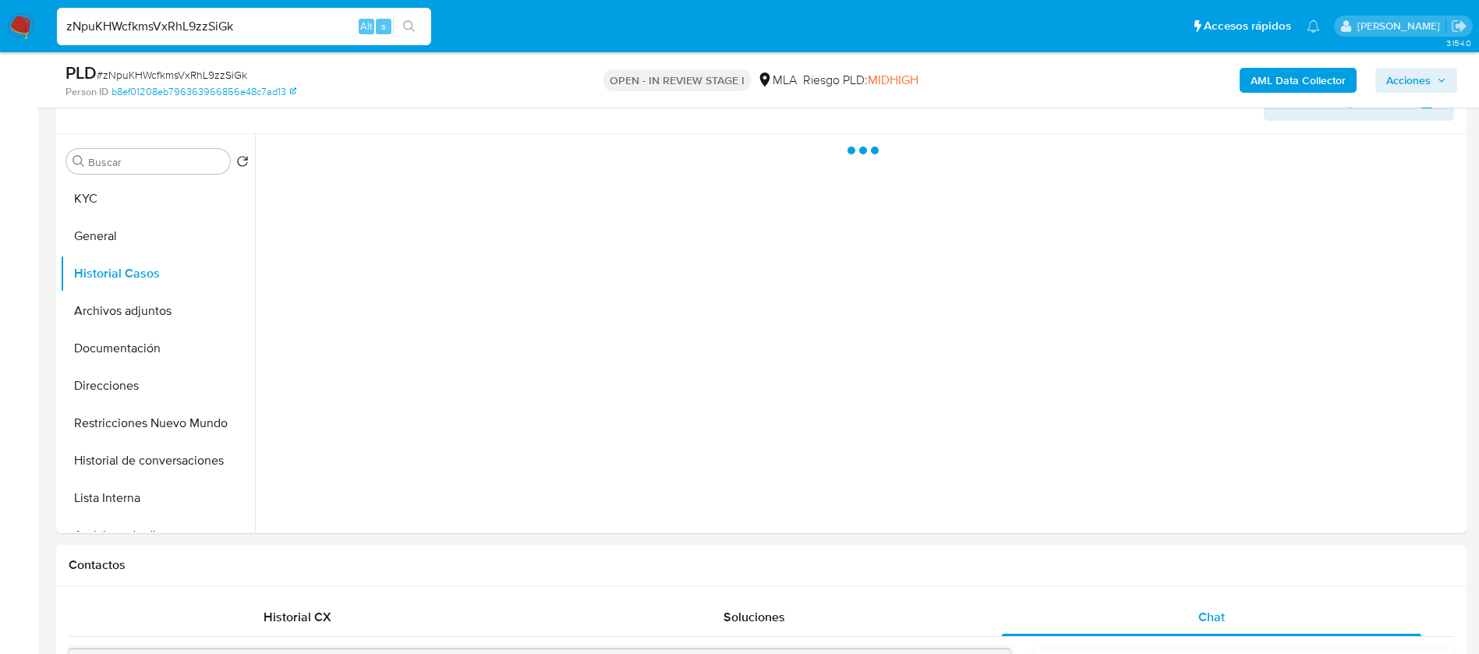
click at [1411, 82] on span "Acciones" at bounding box center [1408, 80] width 44 height 25
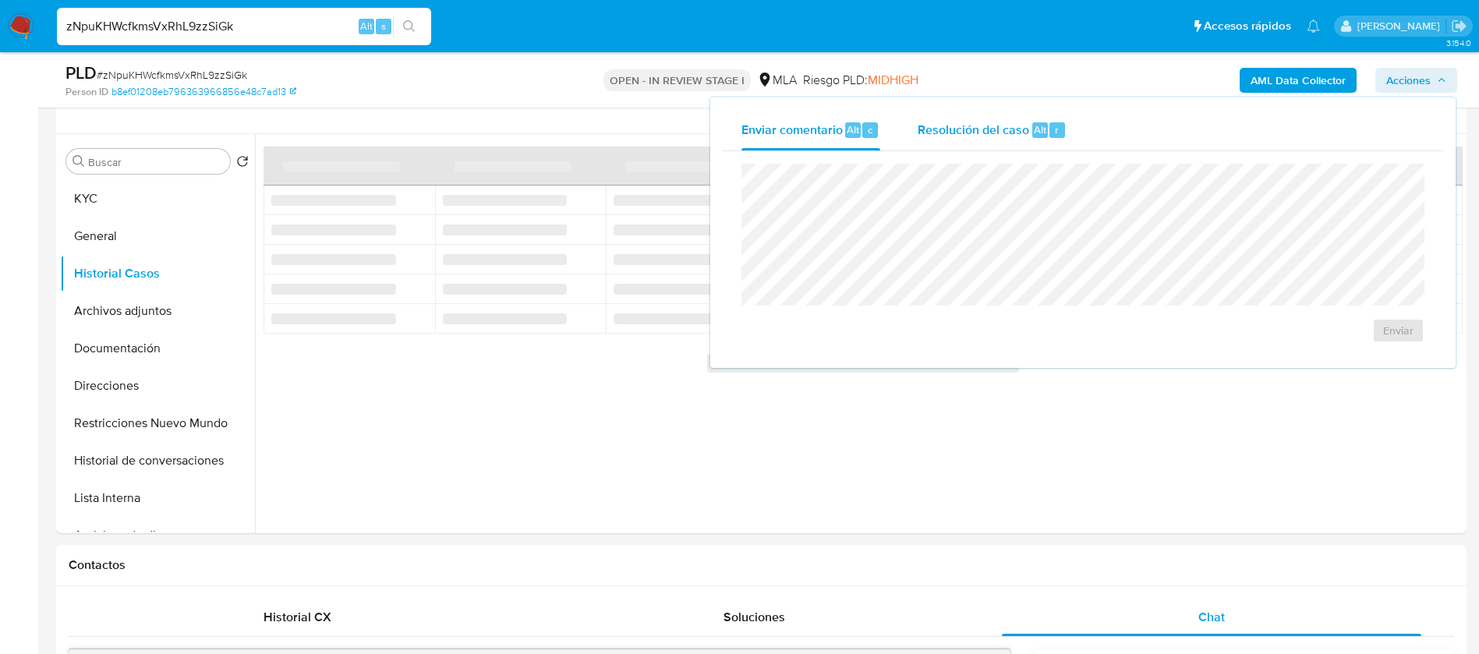
click at [1020, 125] on span "Resolución del caso" at bounding box center [972, 129] width 111 height 18
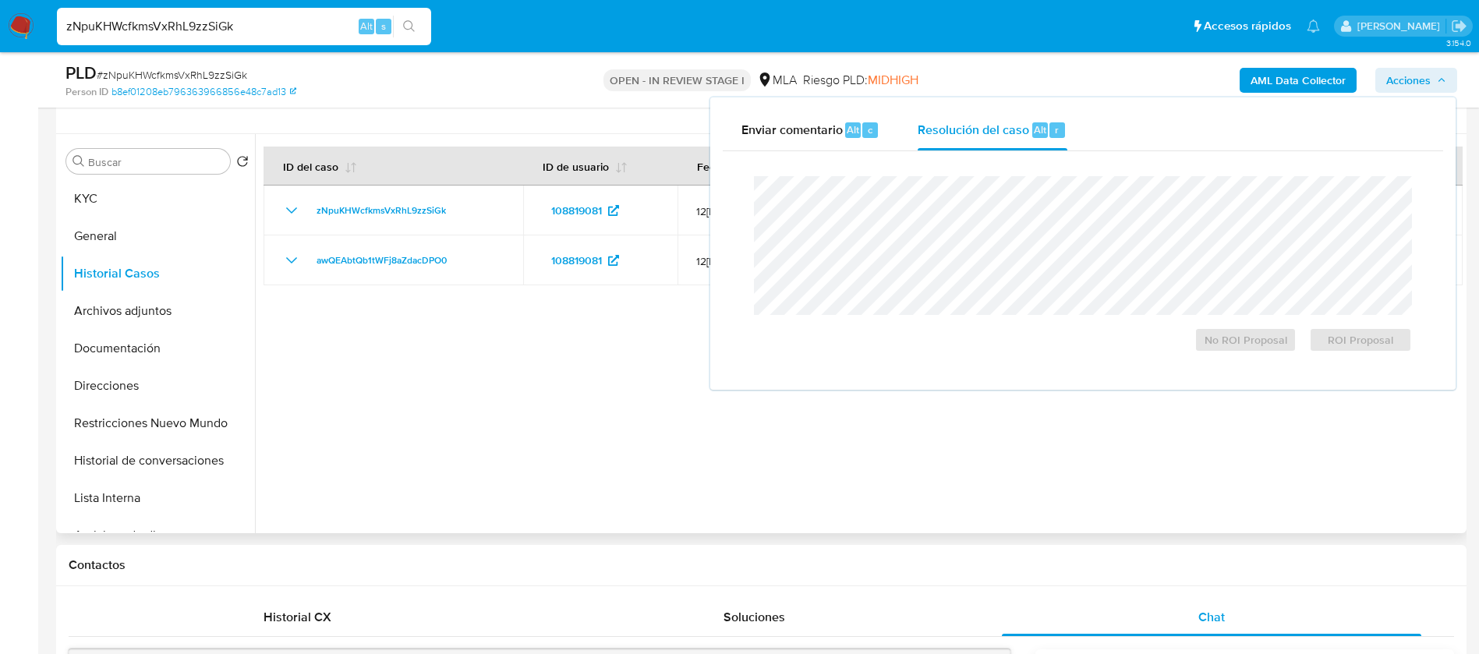
click at [574, 394] on div at bounding box center [858, 333] width 1207 height 399
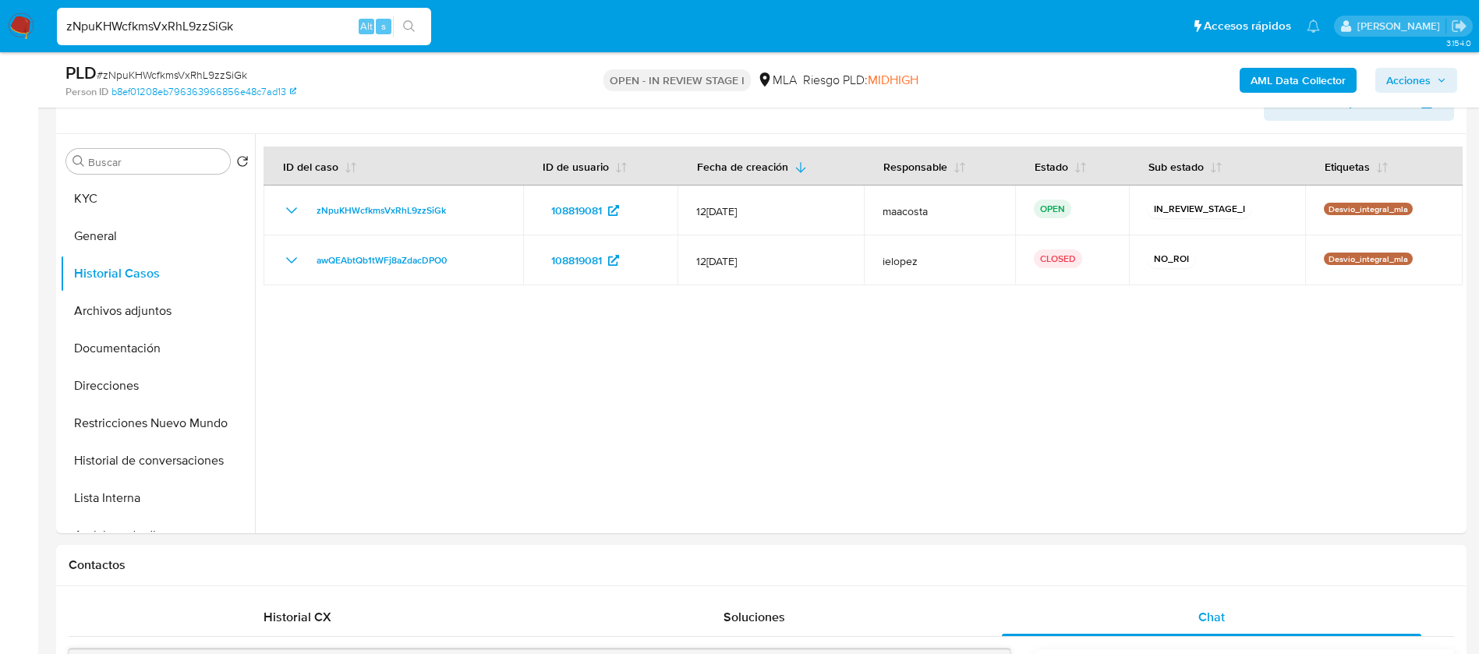
click at [1424, 70] on span "Acciones" at bounding box center [1408, 80] width 44 height 25
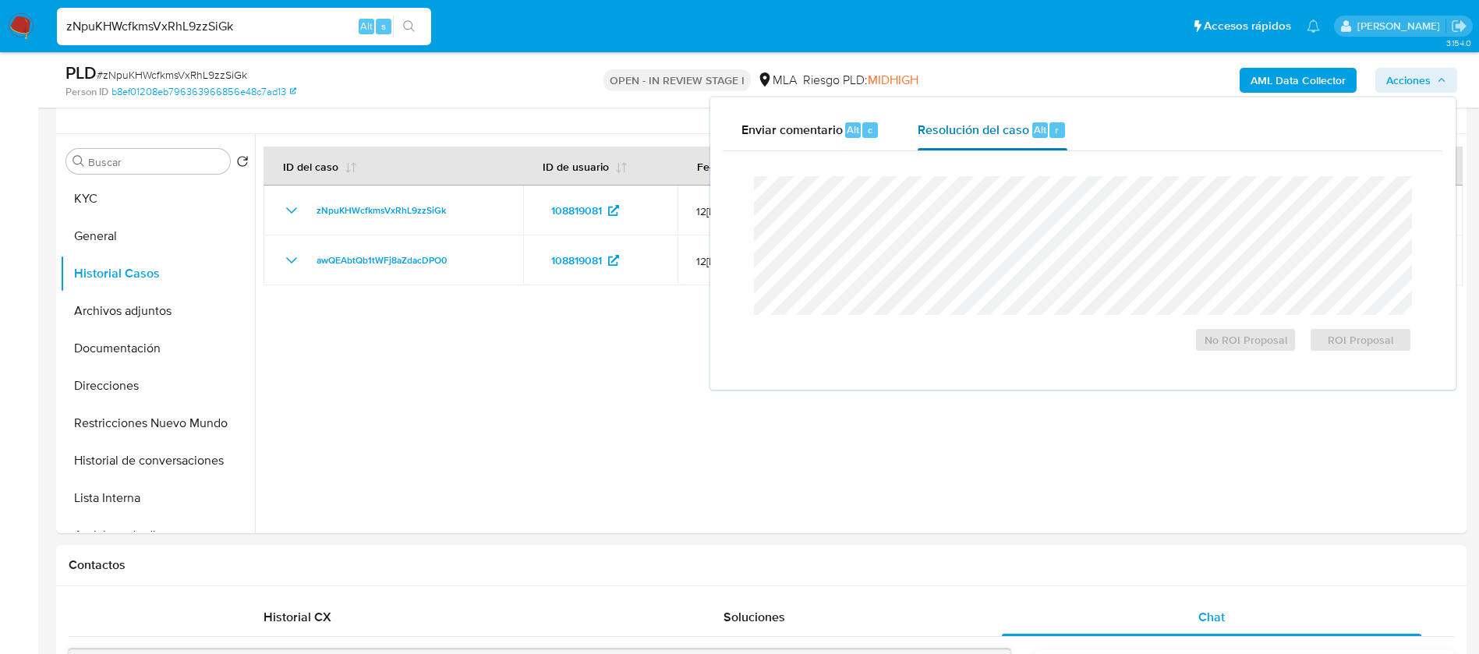
click at [1009, 140] on div "Resolución del caso Alt r" at bounding box center [991, 130] width 149 height 41
click at [1211, 333] on span "No ROI Proposal" at bounding box center [1245, 340] width 81 height 22
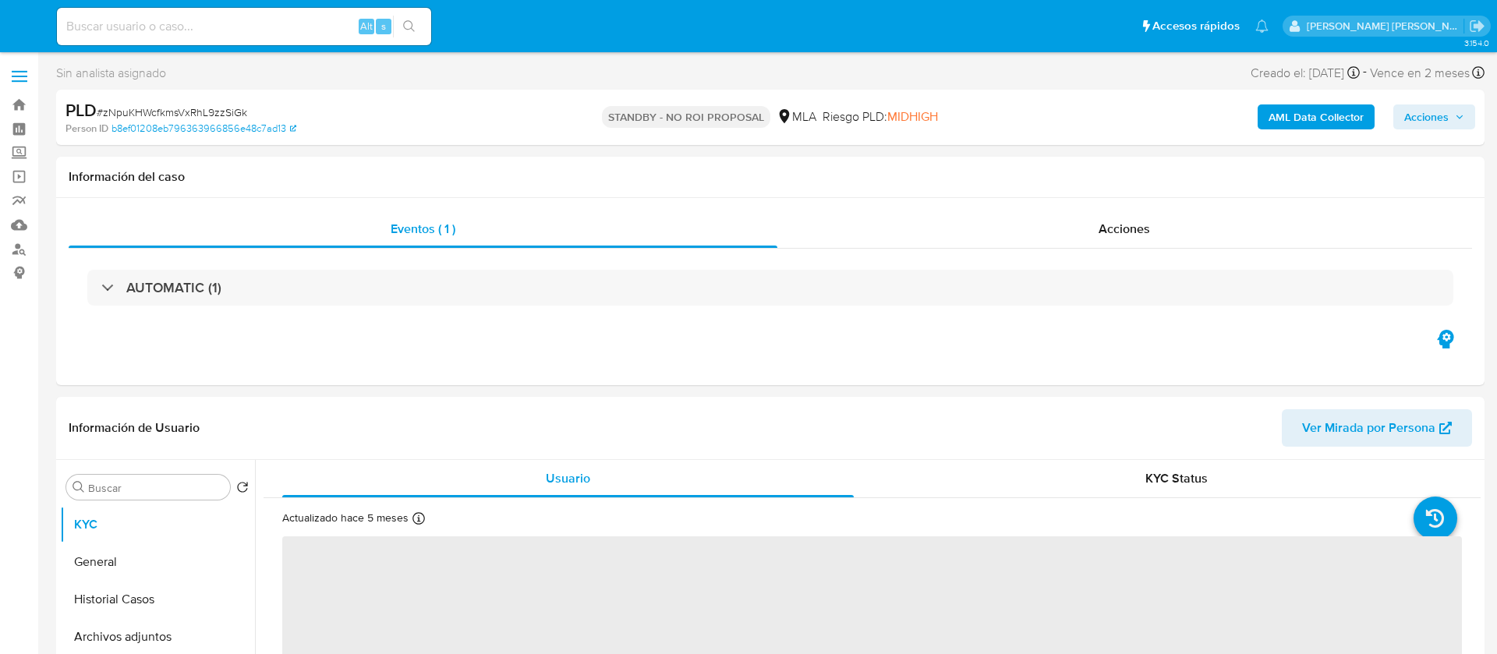
select select "10"
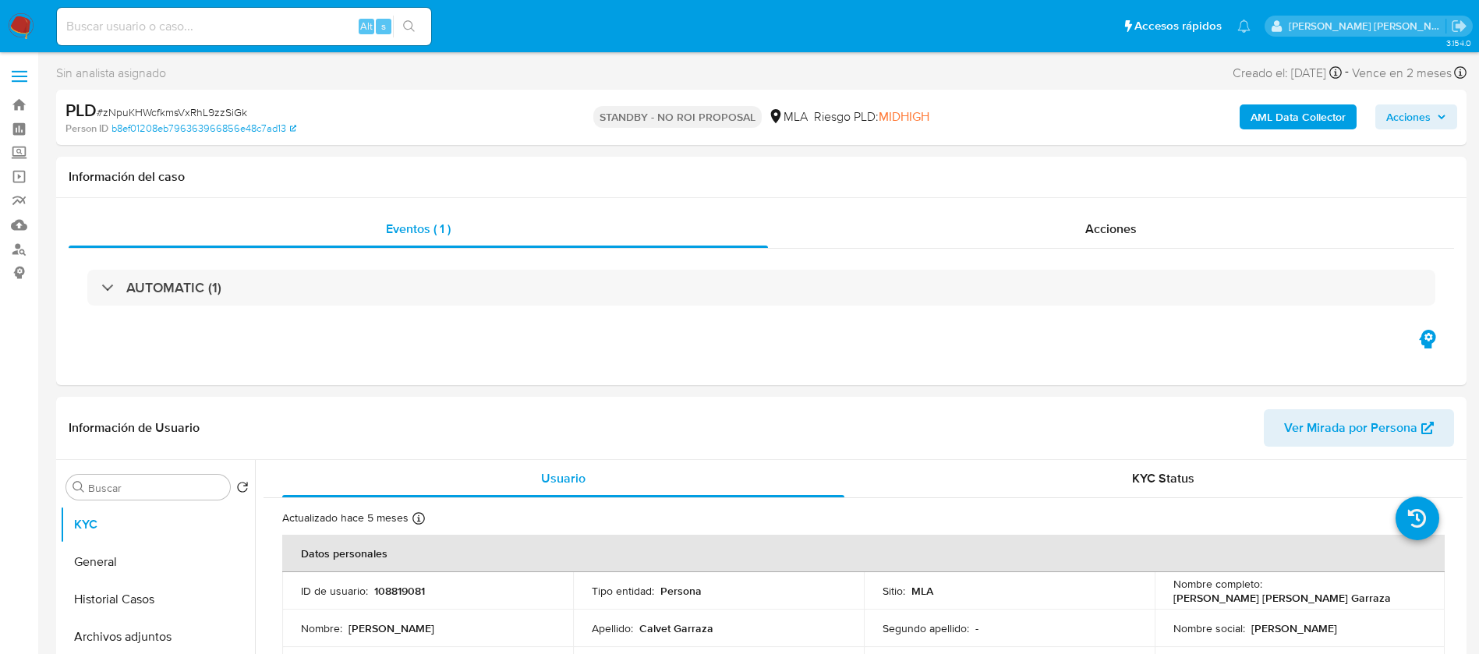
paste input "uX96WHKX5mFT8TKZtmUqO9Dt"
click at [260, 23] on input "uX96WHKX5mFT8TKZtmUqO9Dt" at bounding box center [244, 26] width 374 height 20
type input "uX96WHKX5mFT8TKZtmUqO9Dt"
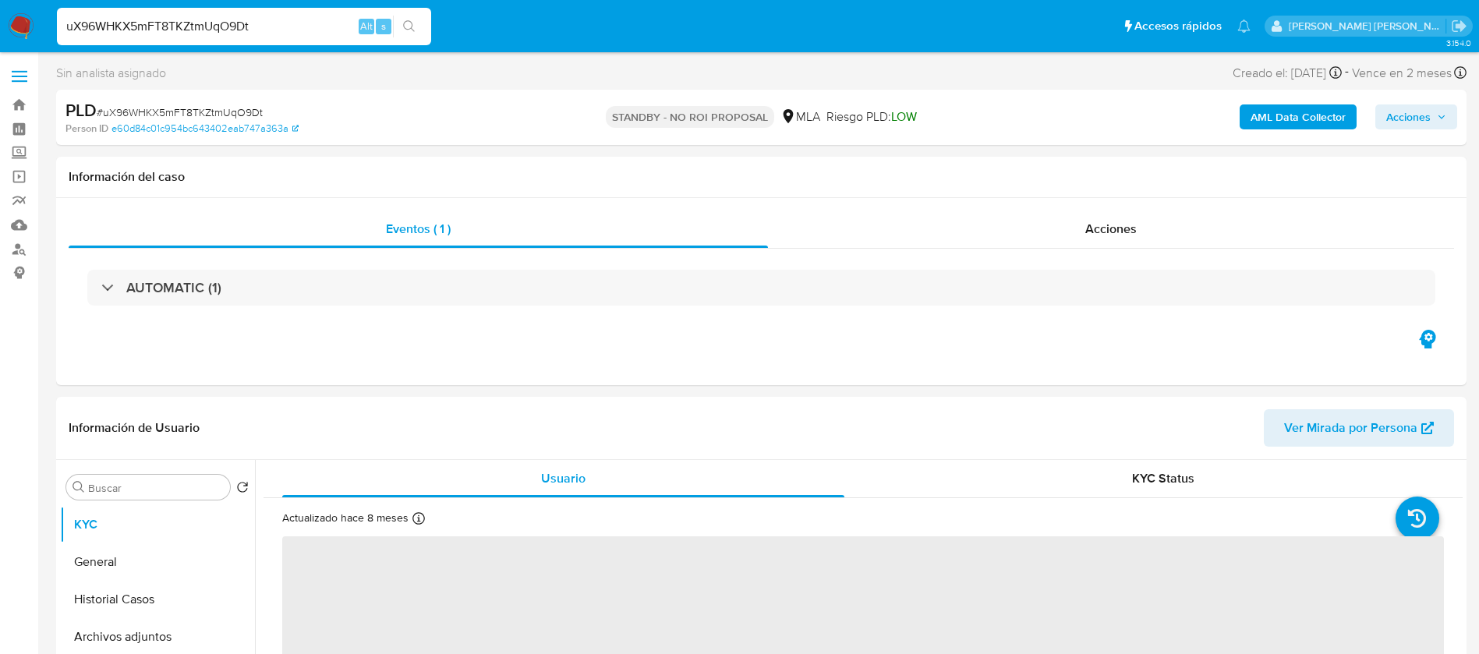
select select "10"
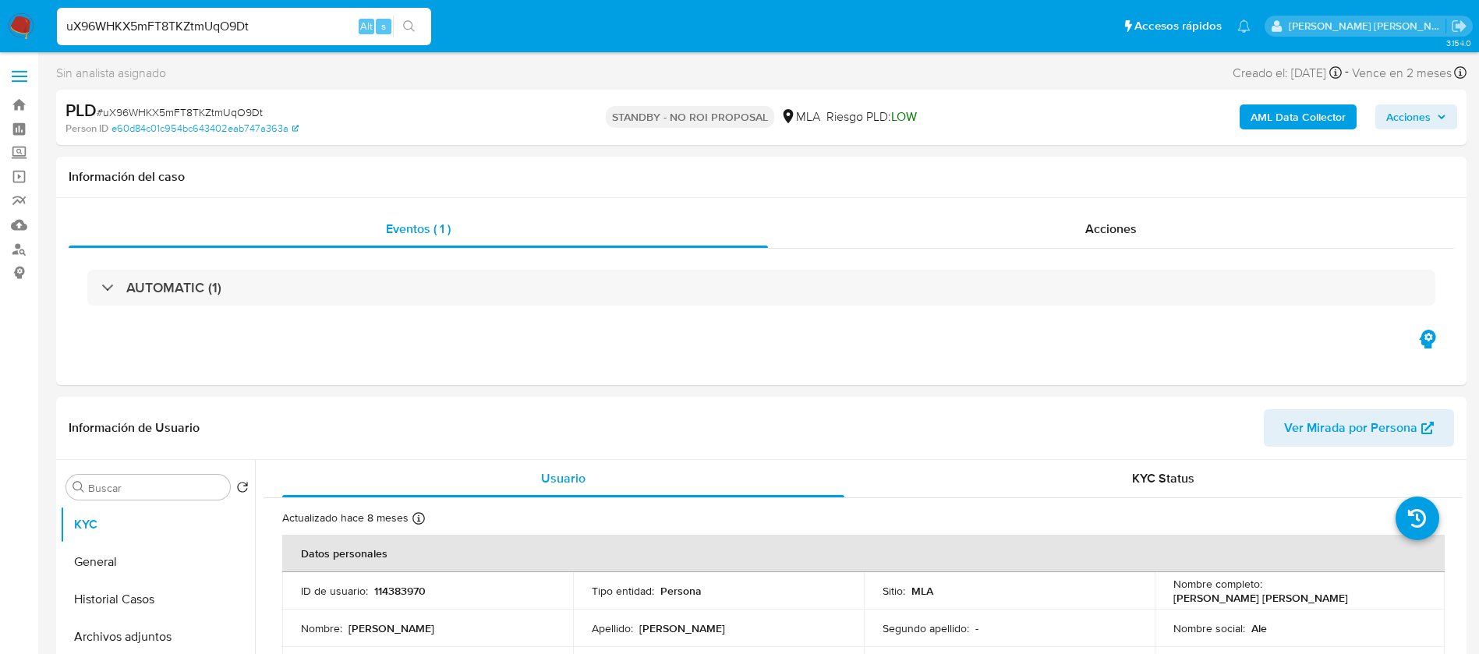
paste input "9jzUPfKObvC0VCBjTTF3qWvE"
click at [269, 25] on input "9jzUPfKObvC0VCBjTTF3qWvE" at bounding box center [244, 26] width 374 height 20
type input "9jzUPfKObvC0VCBjTTF3qWvE"
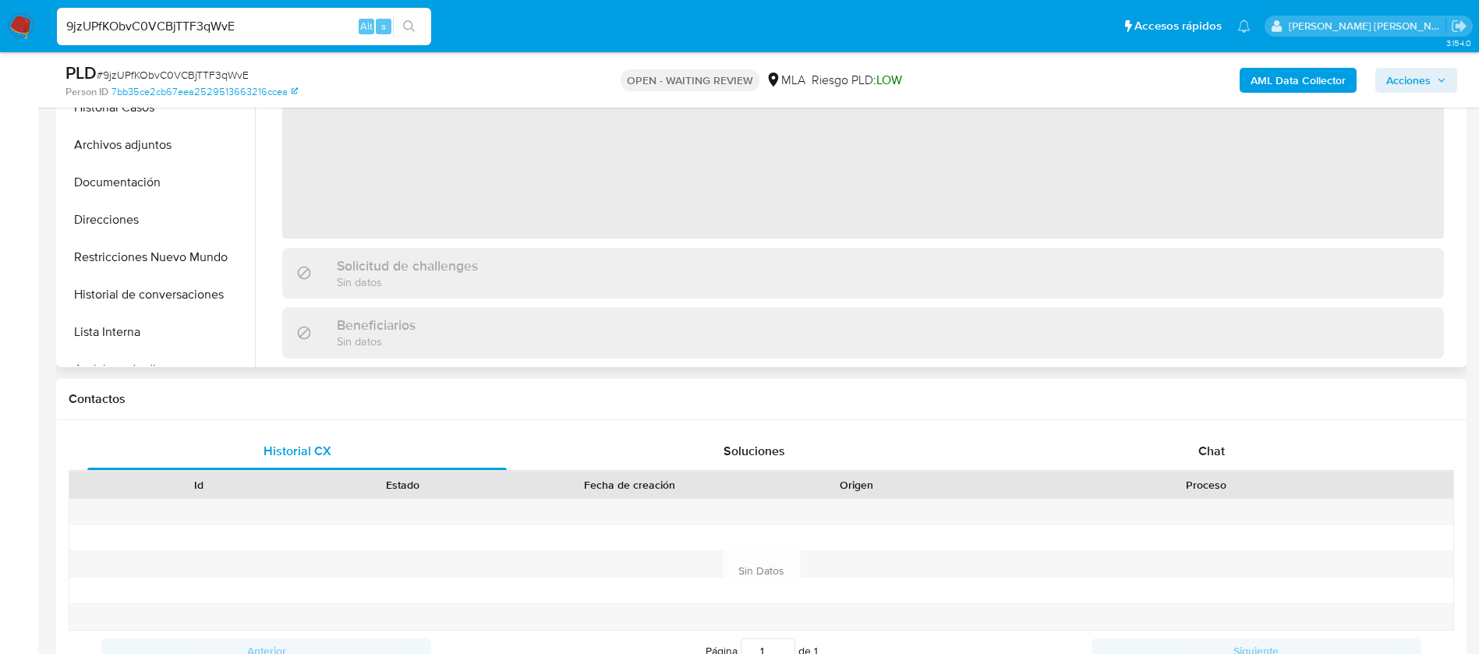
scroll to position [455, 0]
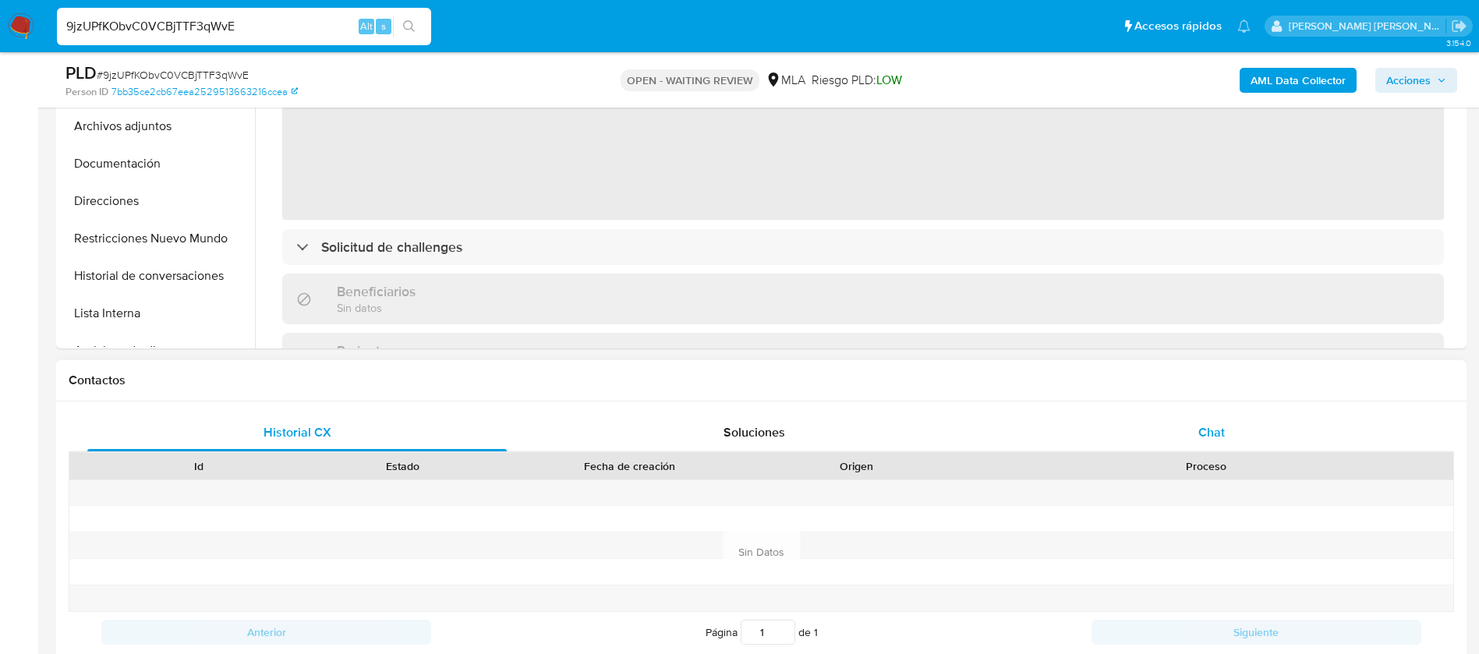
click at [1200, 424] on span "Chat" at bounding box center [1211, 432] width 27 height 18
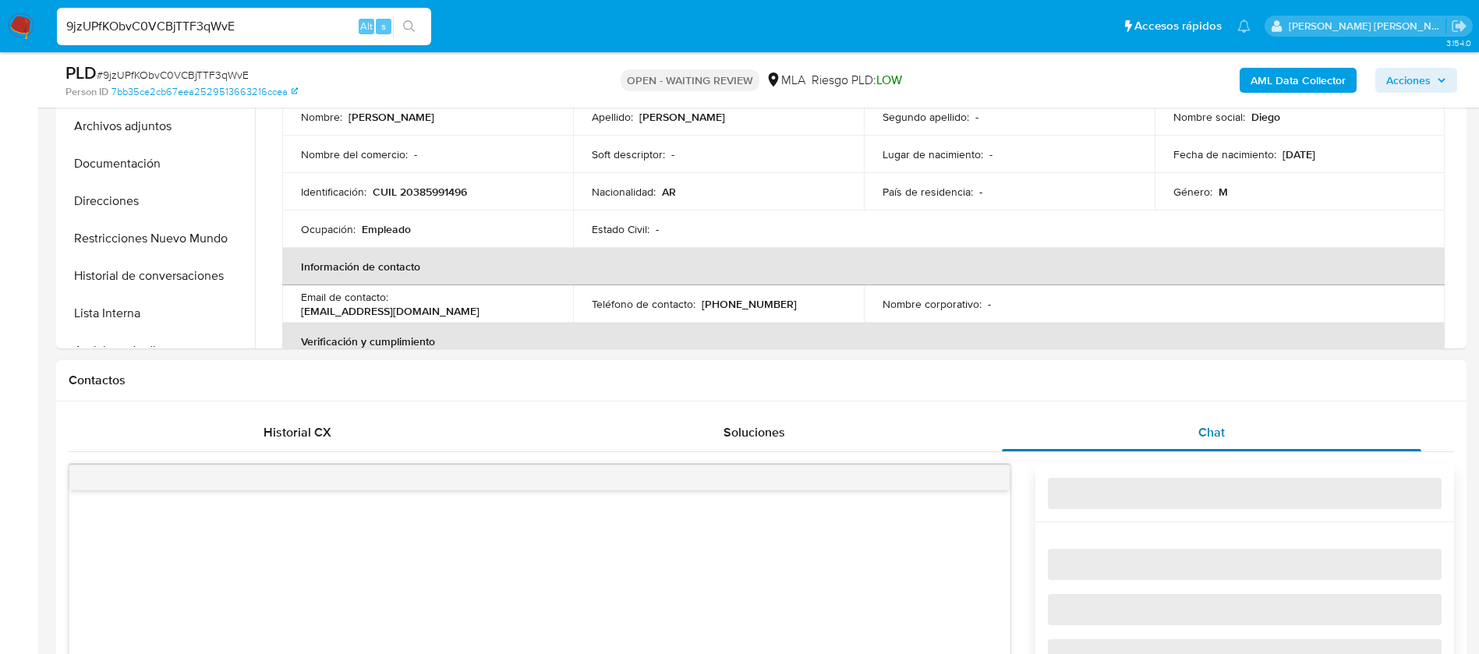
select select "10"
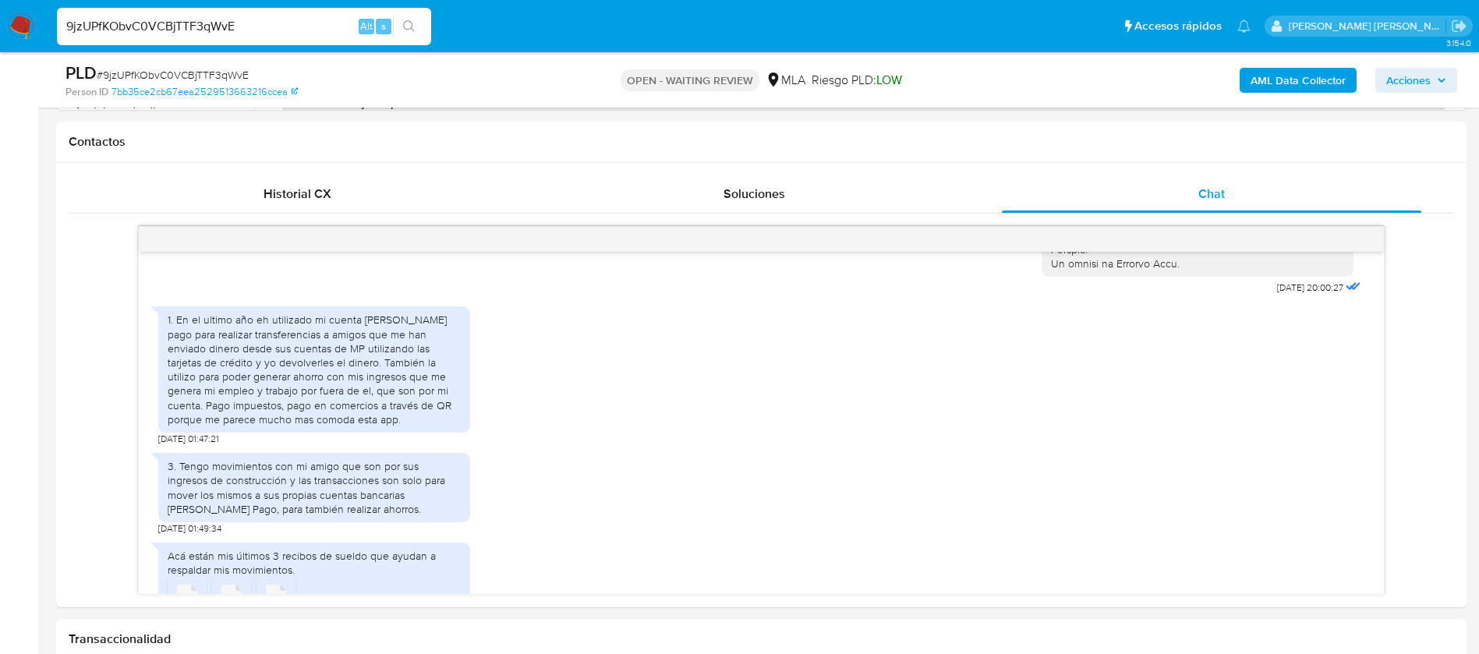
scroll to position [815, 0]
